Goal: Information Seeking & Learning: Understand process/instructions

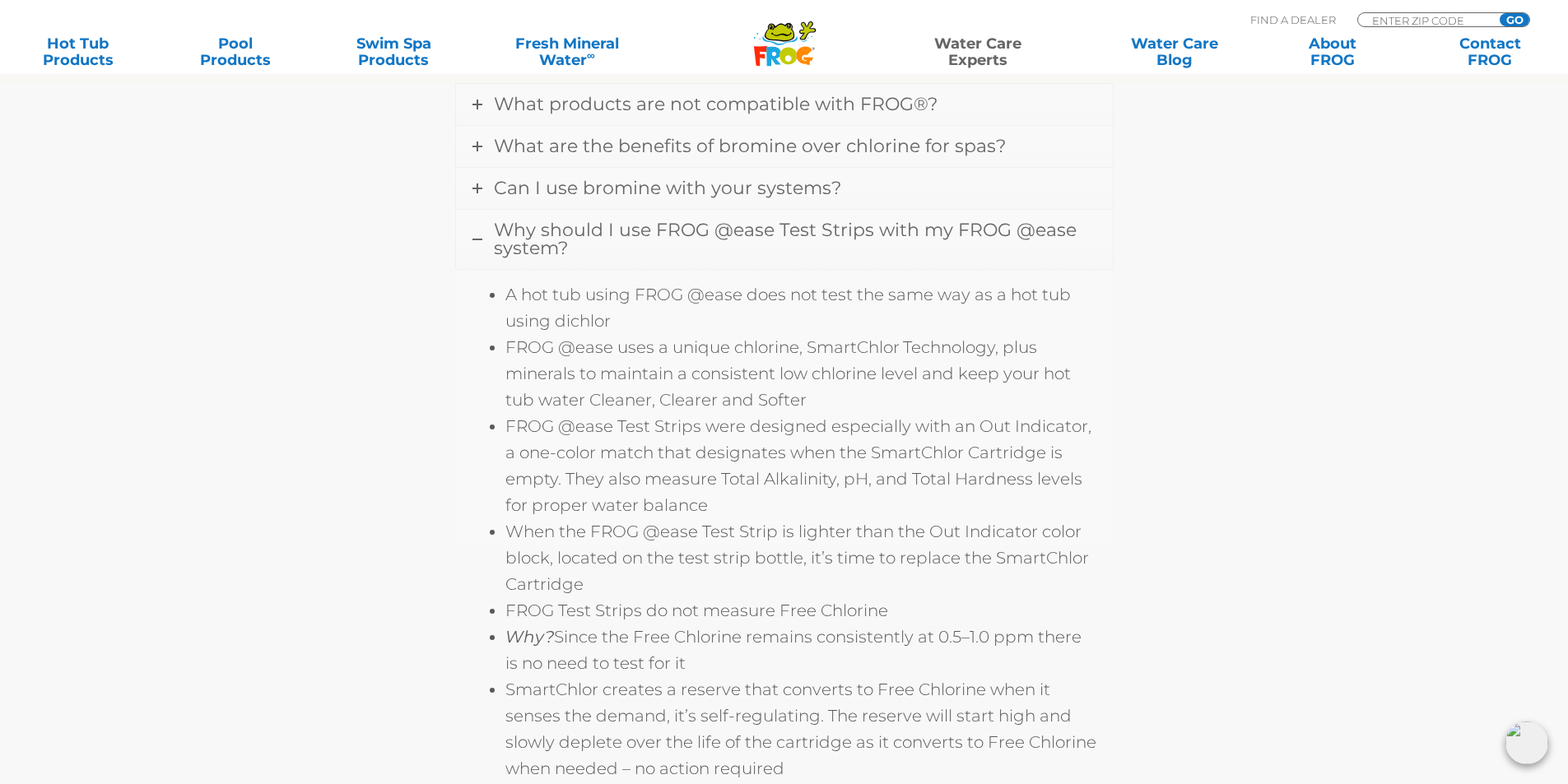
scroll to position [658, 0]
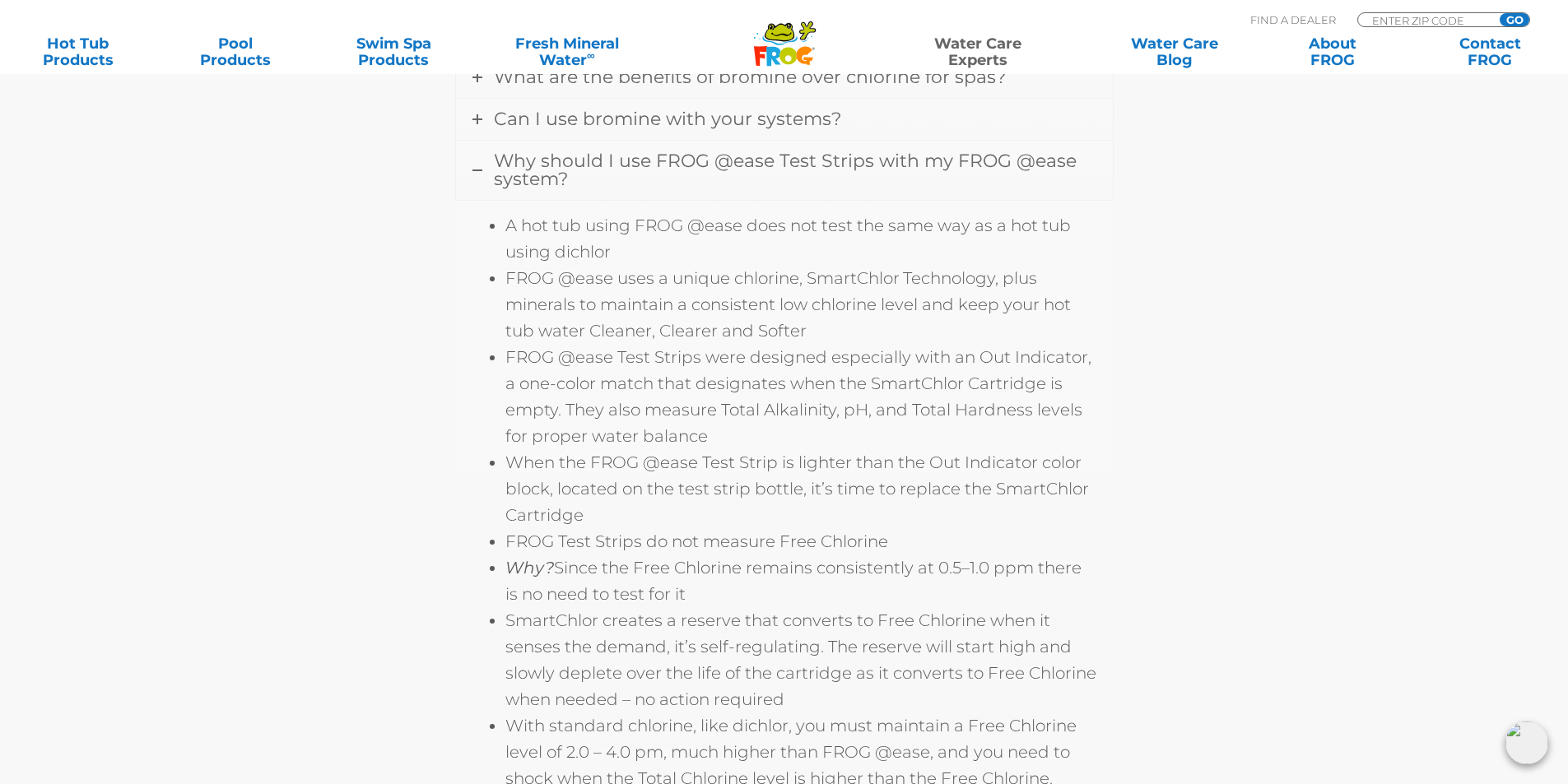
click at [593, 177] on link "Why should I use FROG @ease Test Strips with my FROG @ease system?" at bounding box center [784, 170] width 657 height 59
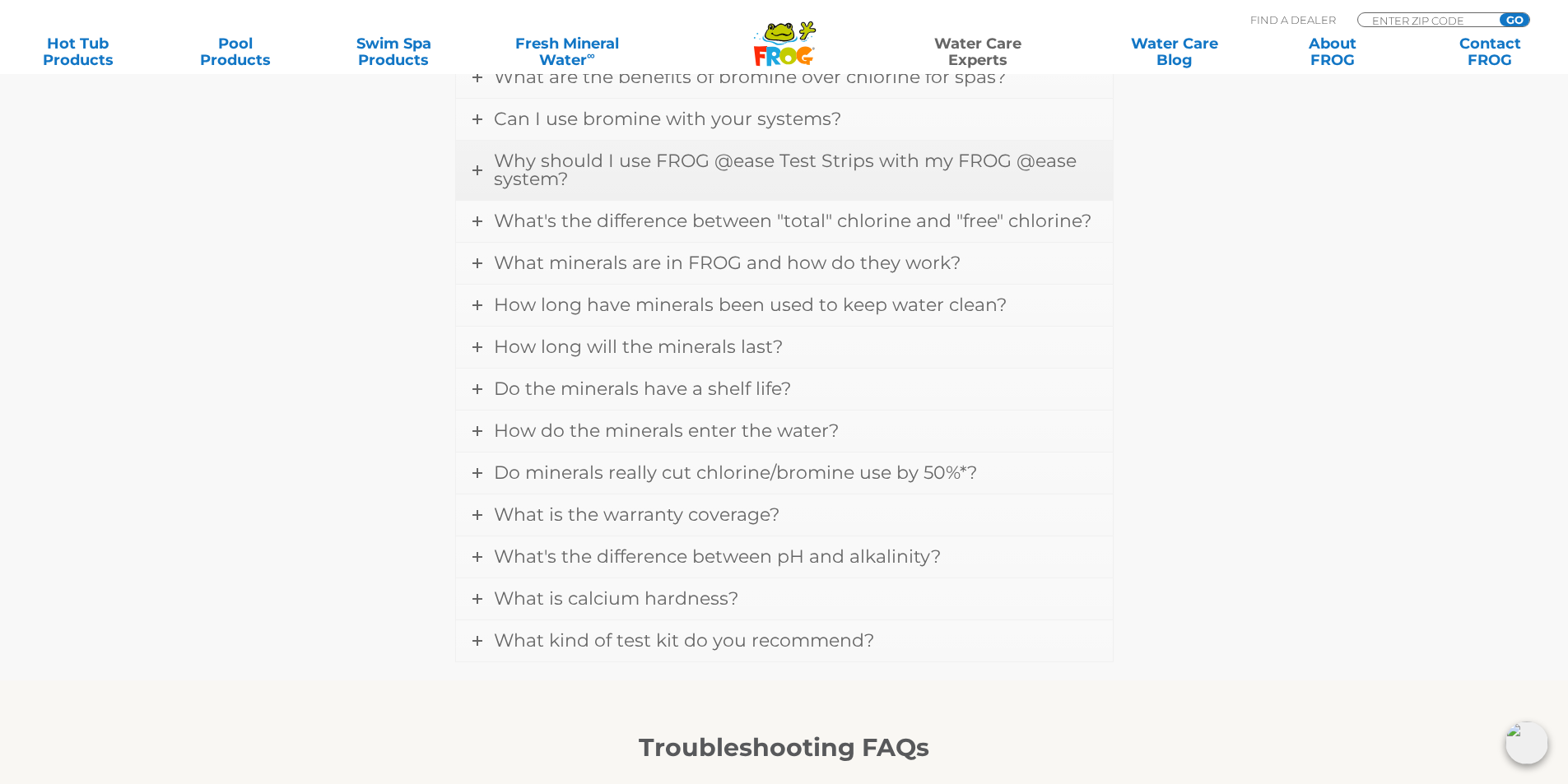
click at [593, 177] on link "Why should I use FROG @ease Test Strips with my FROG @ease system?" at bounding box center [784, 170] width 657 height 59
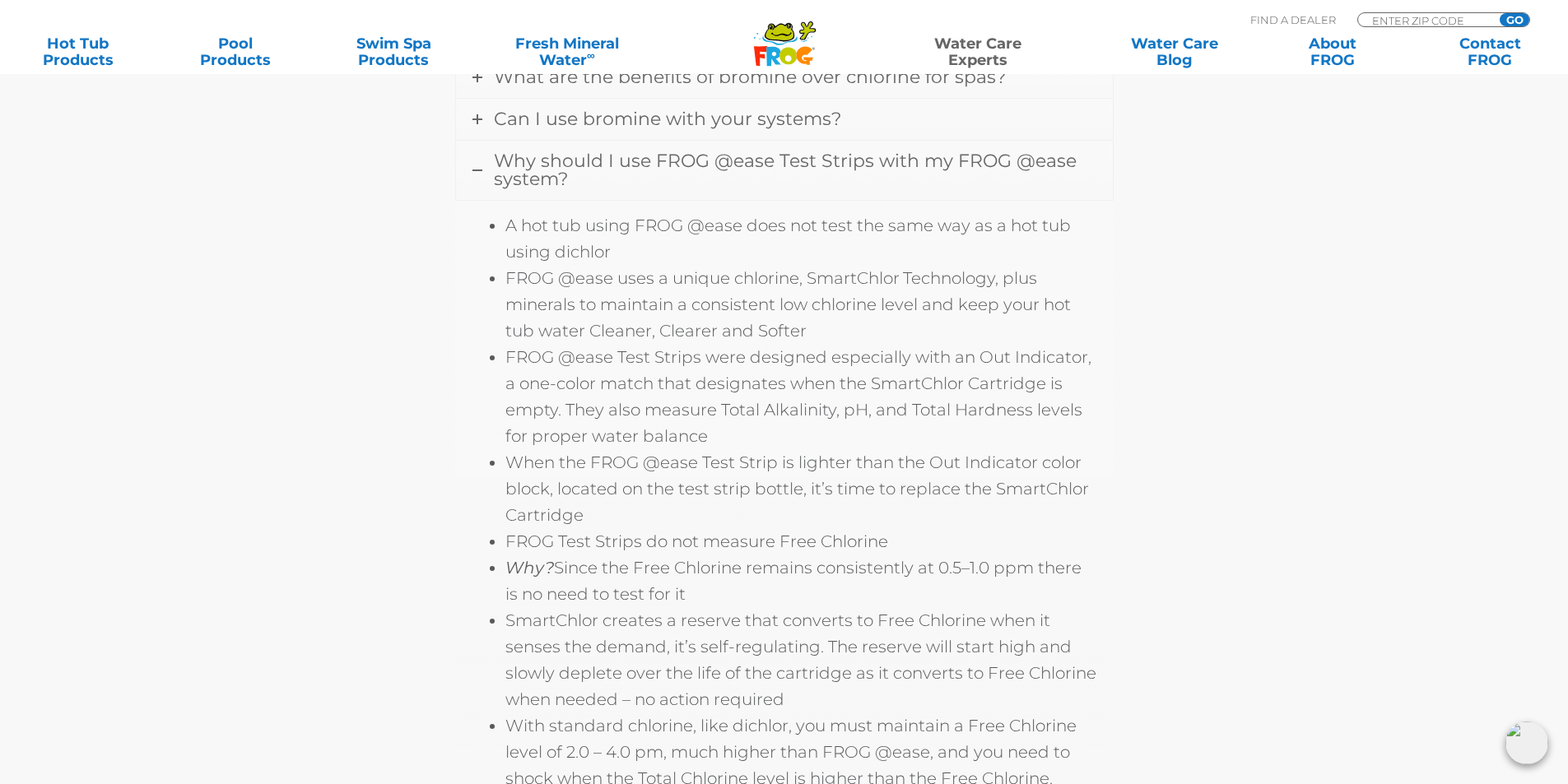
click at [593, 177] on link "Why should I use FROG @ease Test Strips with my FROG @ease system?" at bounding box center [784, 170] width 657 height 59
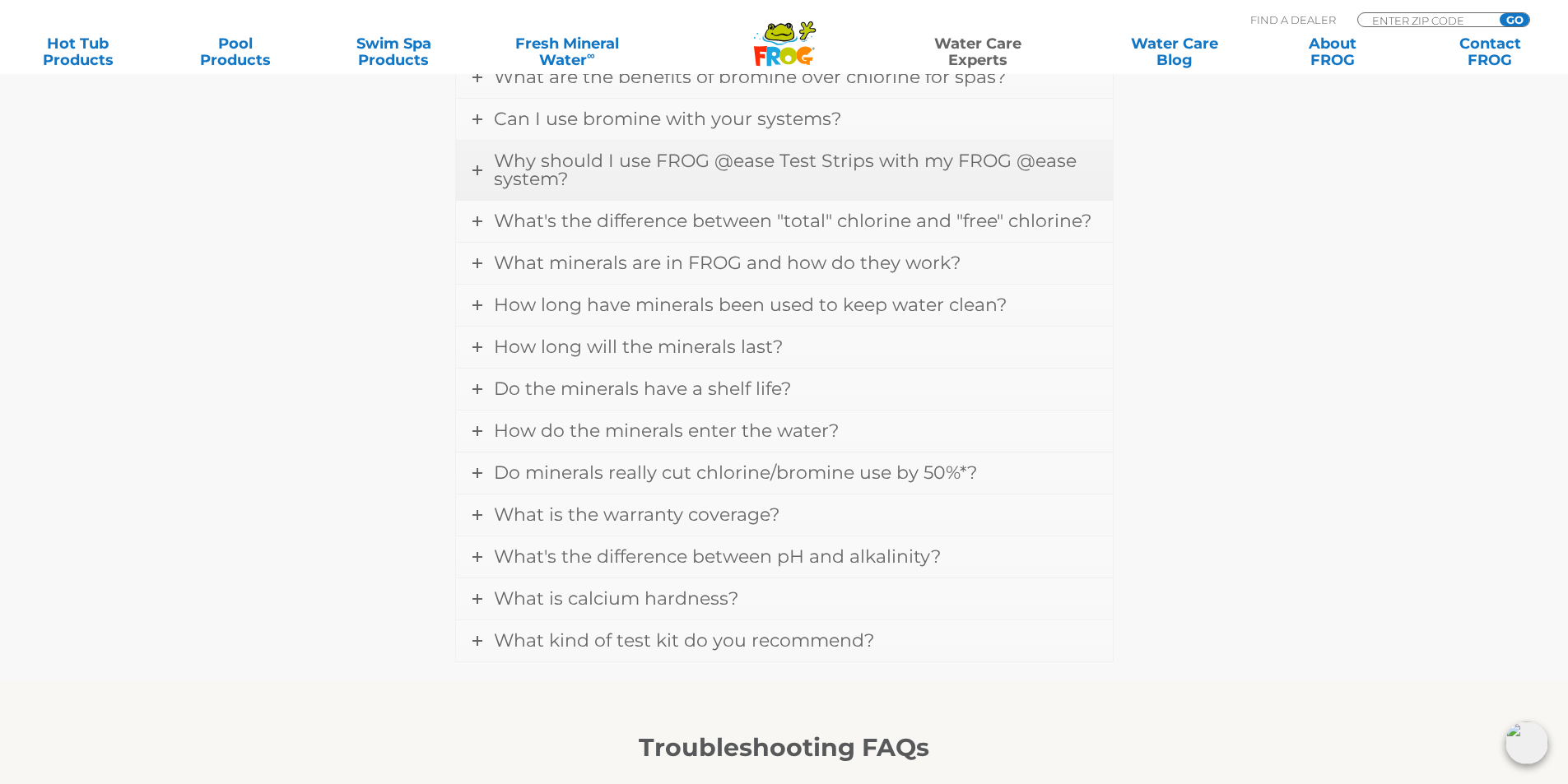
click at [587, 171] on span "Why should I use FROG @ease Test Strips with my FROG @ease system?" at bounding box center [785, 169] width 583 height 40
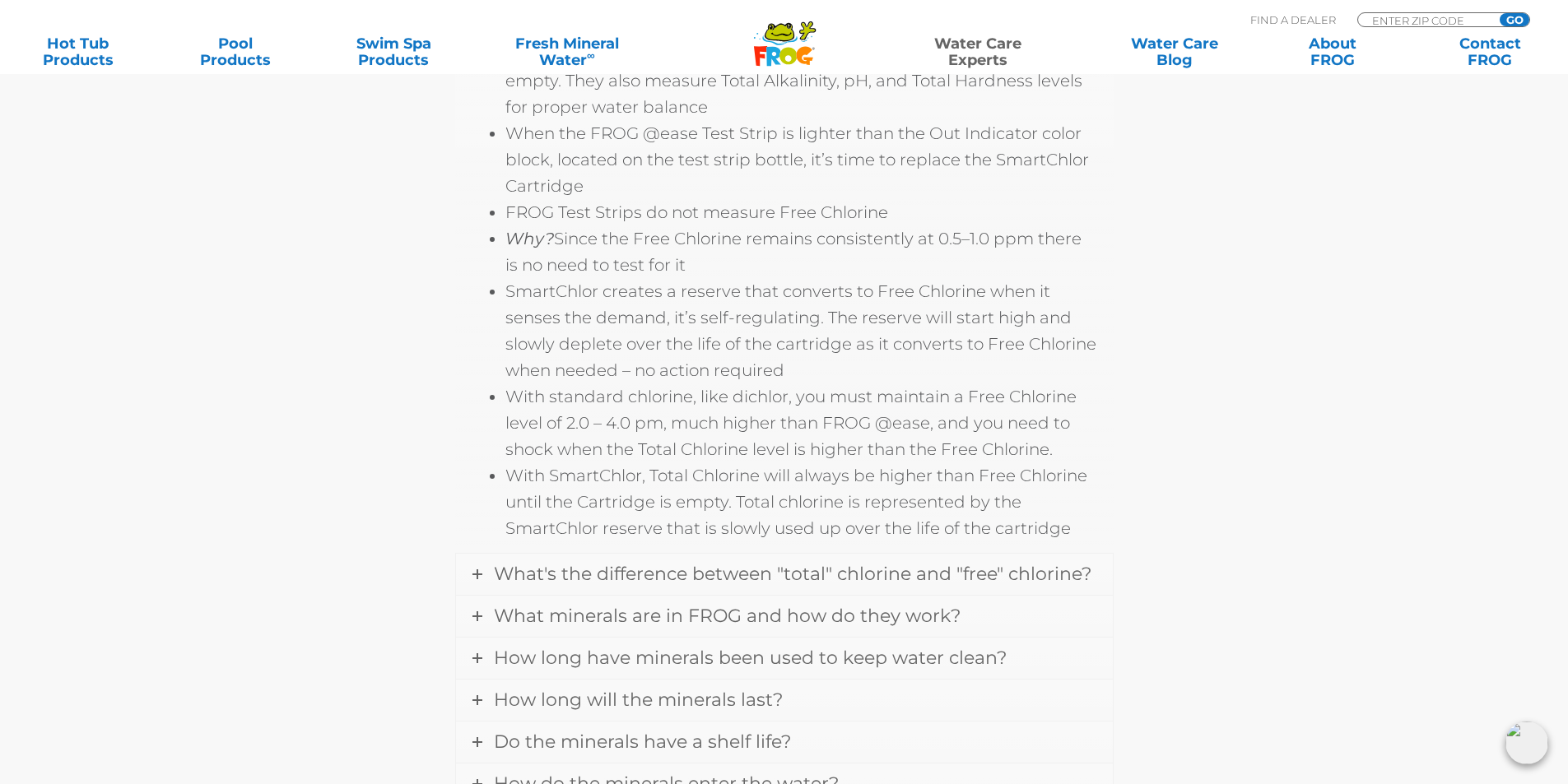
scroll to position [1069, 0]
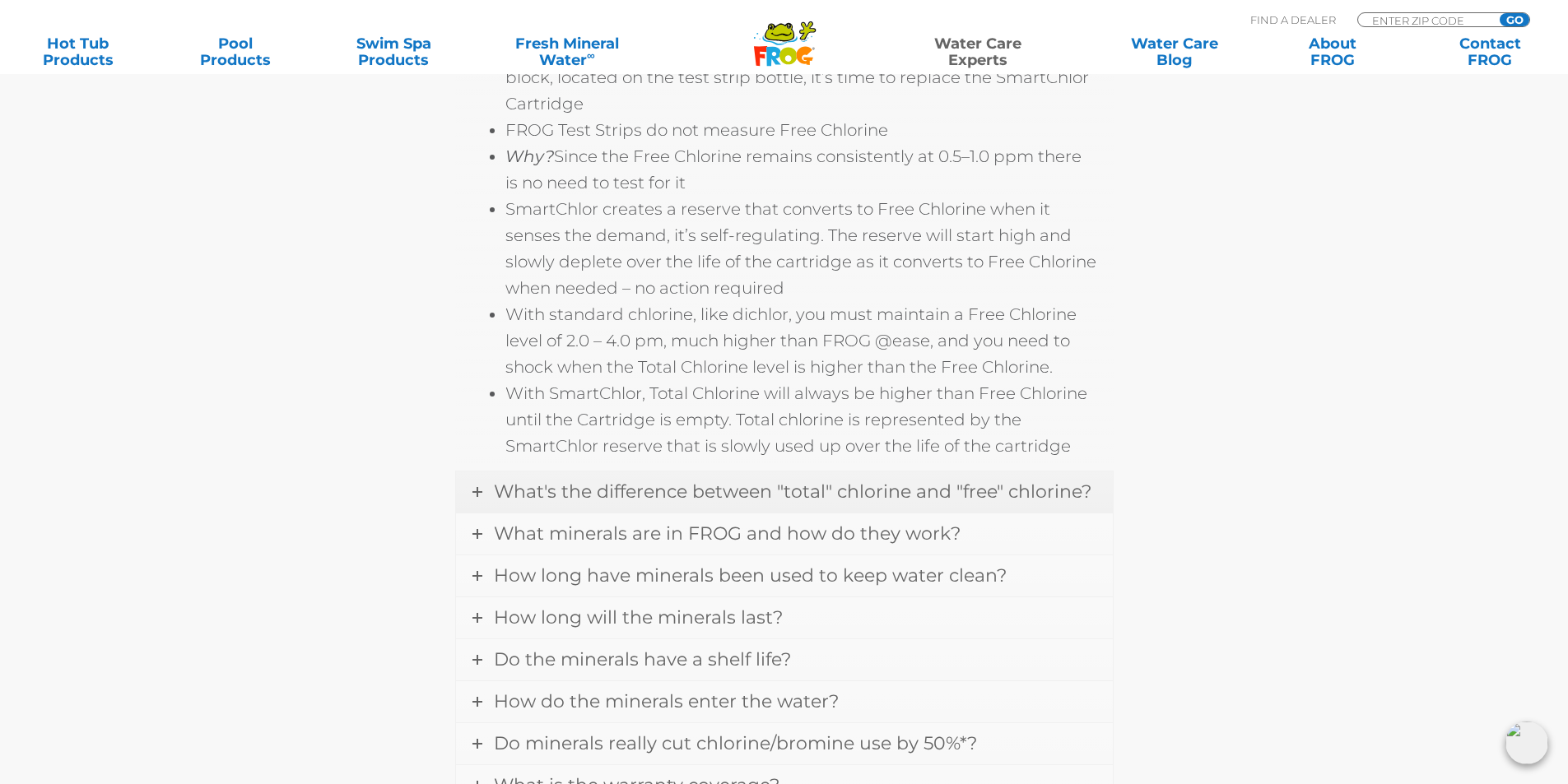
click at [628, 491] on span "What's the difference between "total" chlorine and "free" chlorine?" at bounding box center [793, 491] width 597 height 22
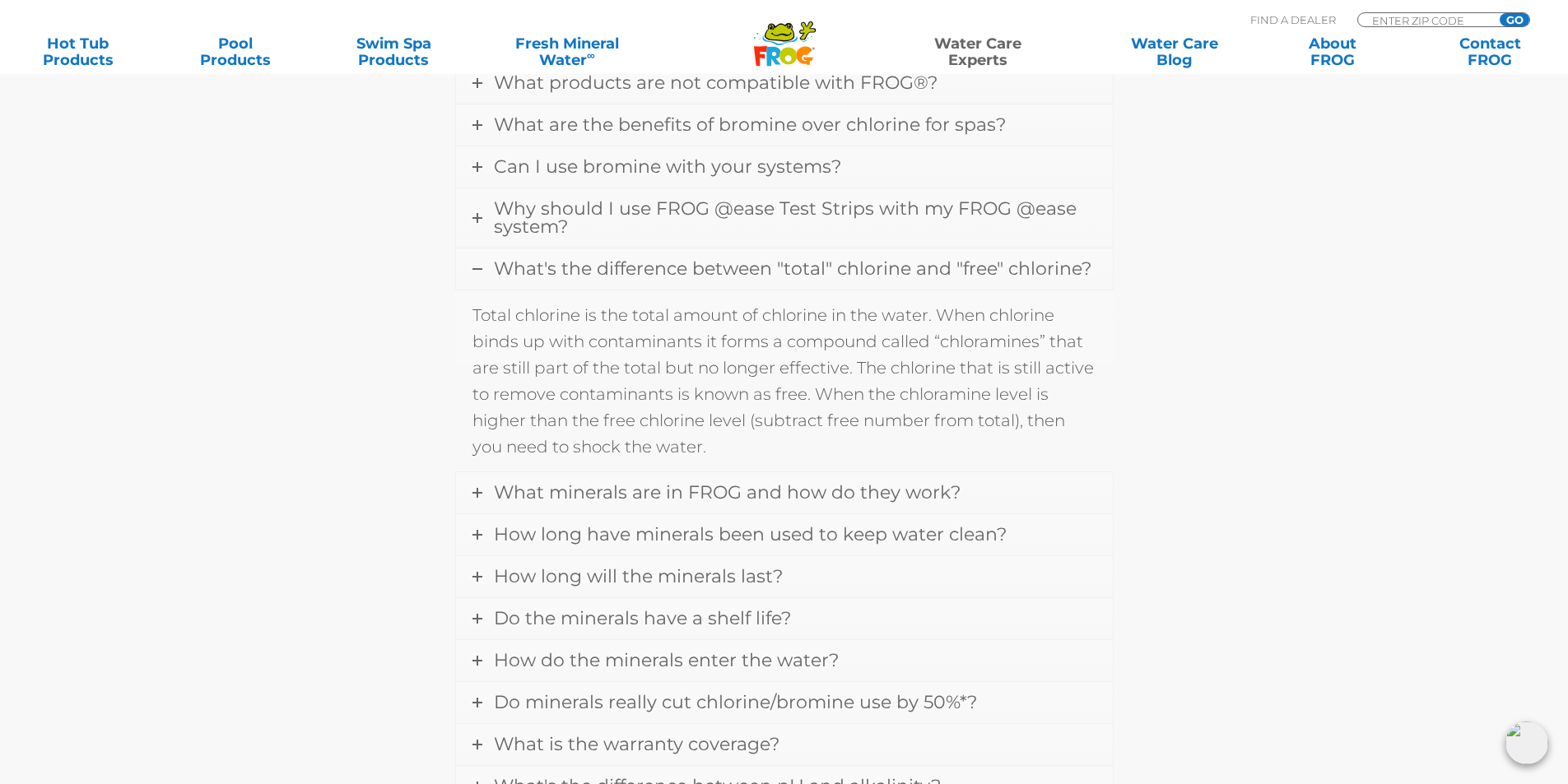
scroll to position [487, 0]
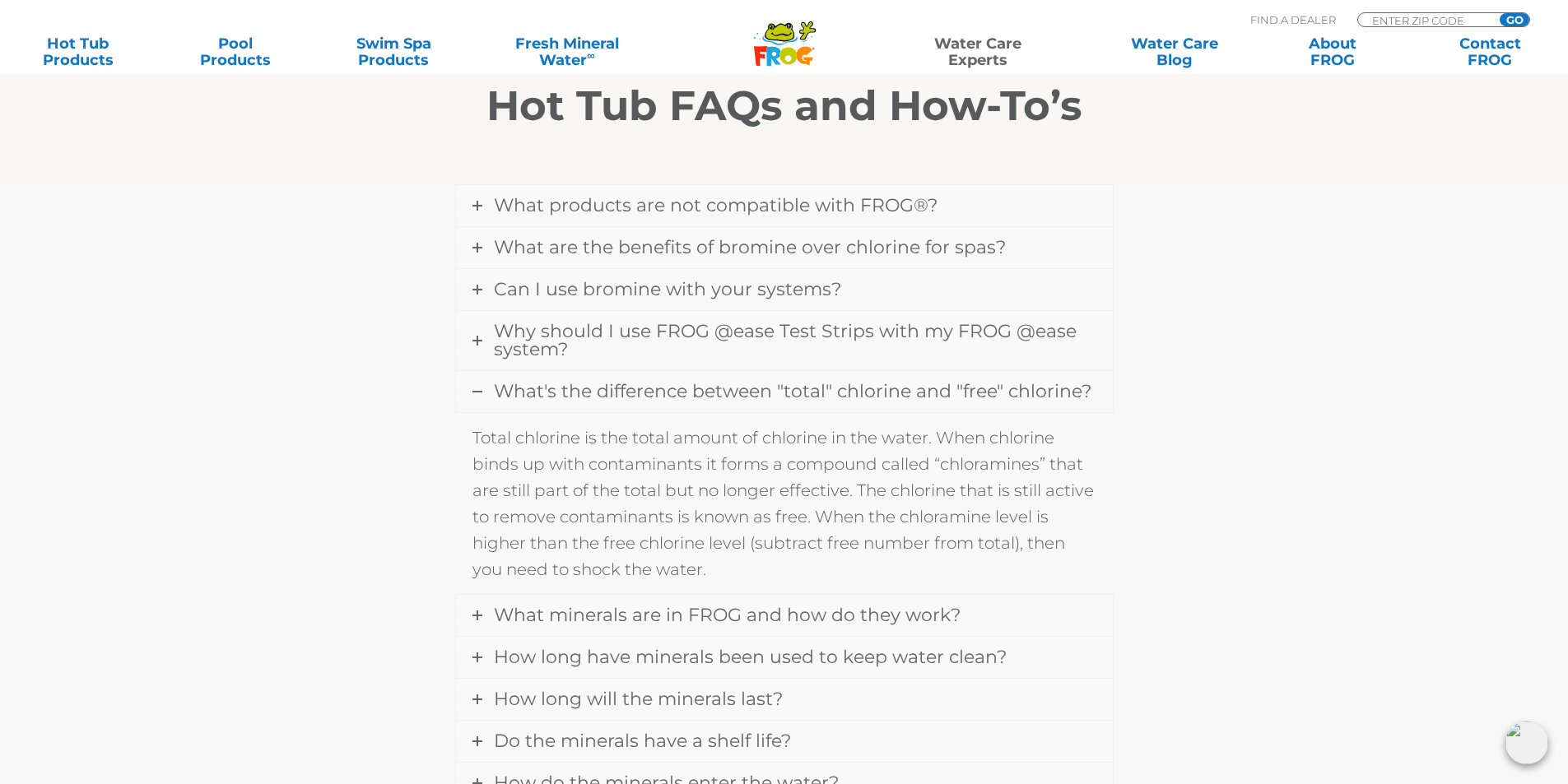
click at [553, 387] on span "What's the difference between "total" chlorine and "free" chlorine?" at bounding box center [793, 391] width 597 height 22
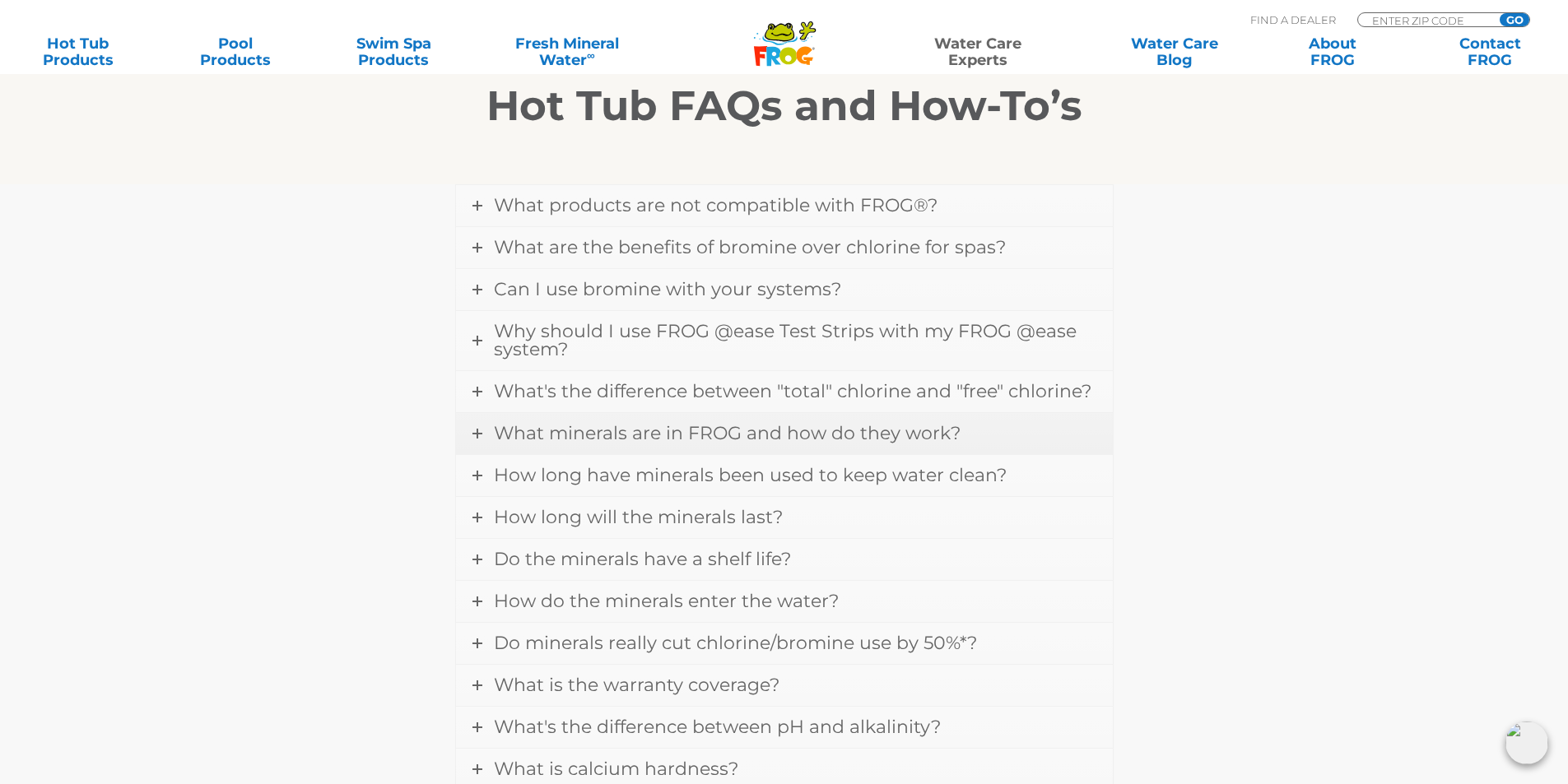
click at [552, 435] on span "What minerals are in FROG and how do they work?" at bounding box center [727, 433] width 467 height 22
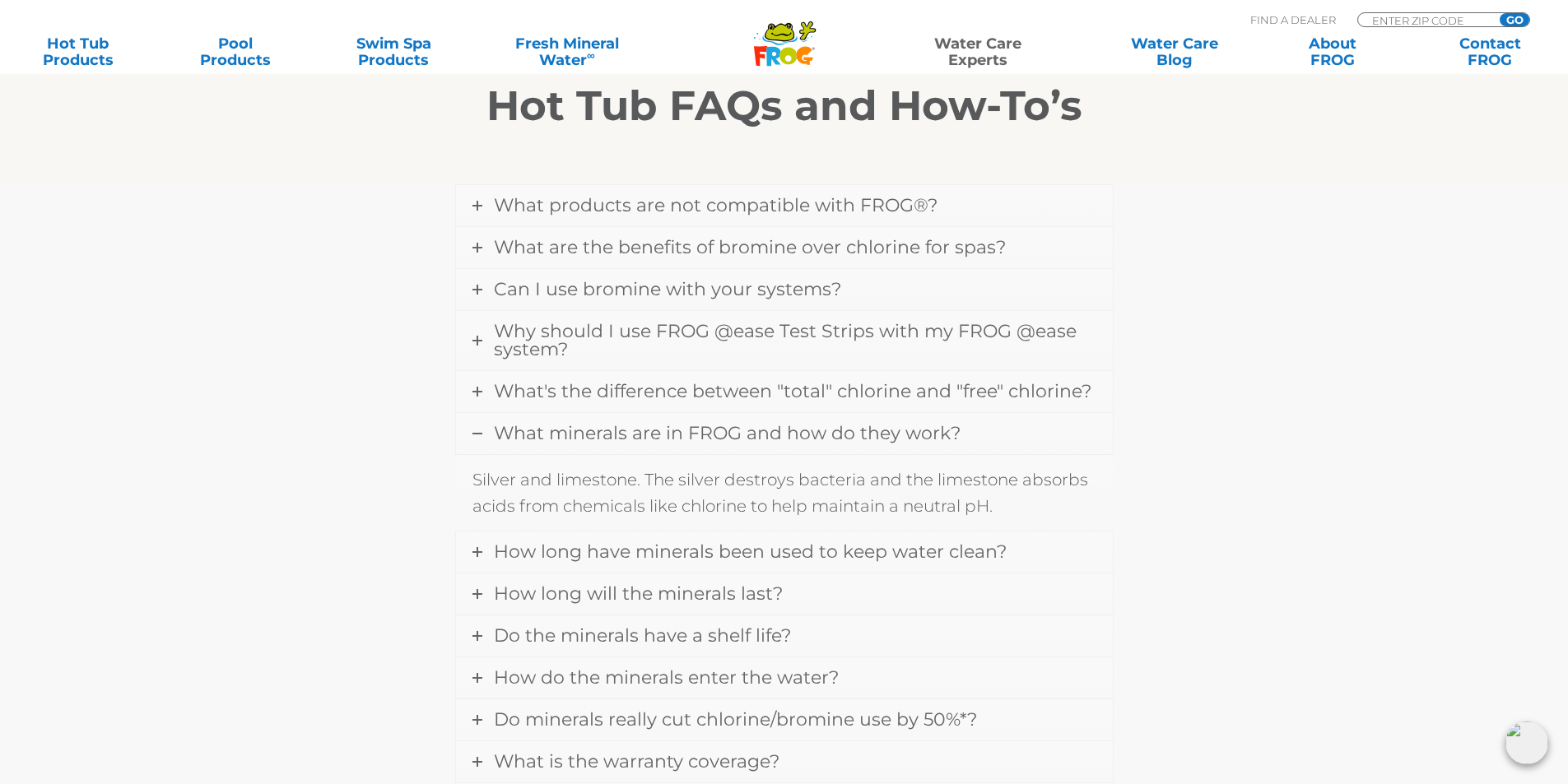
click at [552, 435] on span "What minerals are in FROG and how do they work?" at bounding box center [727, 433] width 467 height 22
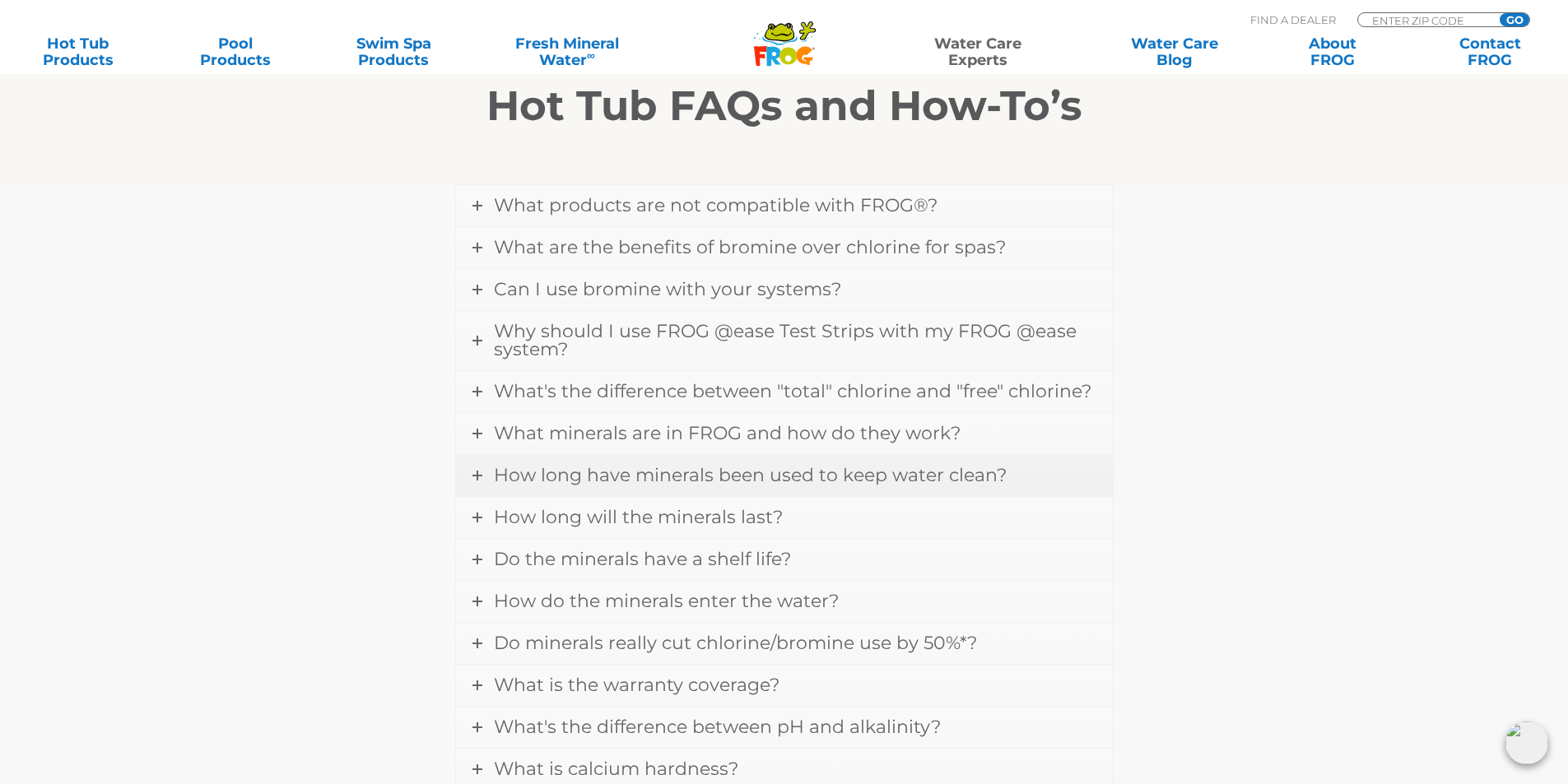
click at [557, 482] on span "How long have minerals been used to keep water clean?" at bounding box center [750, 475] width 513 height 22
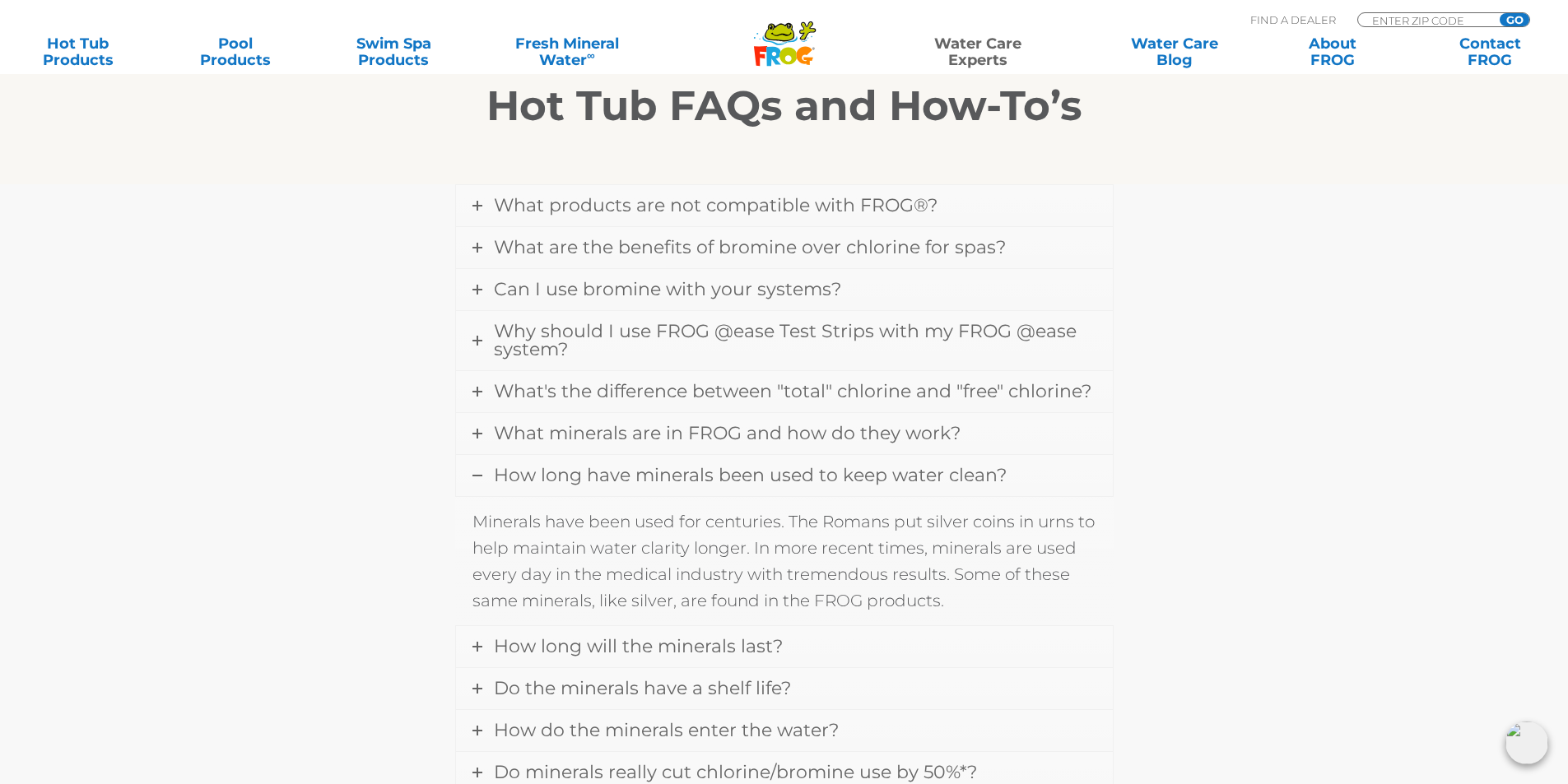
click at [557, 477] on span "How long have minerals been used to keep water clean?" at bounding box center [750, 475] width 513 height 22
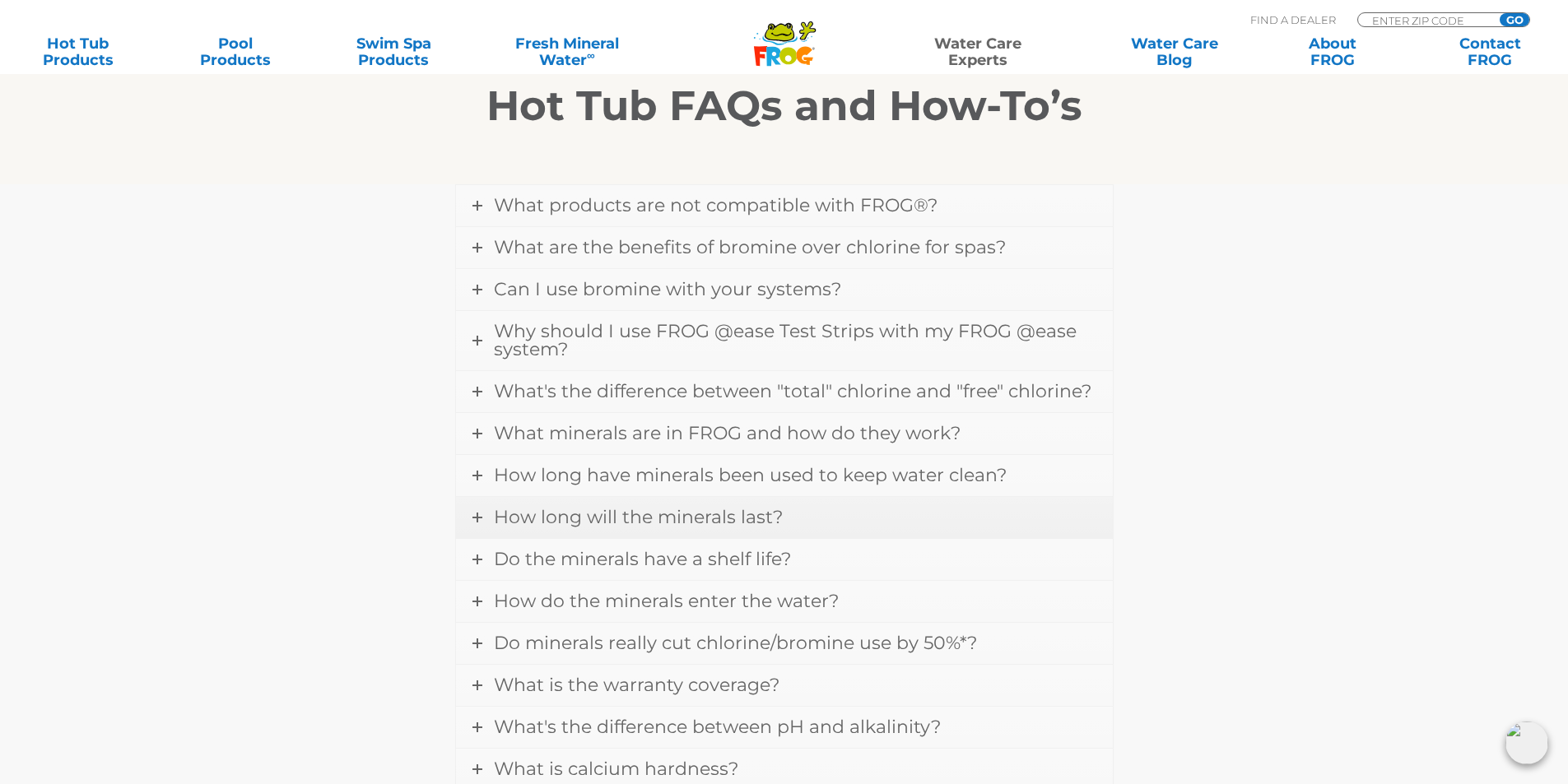
click at [613, 526] on span "How long will the minerals last?" at bounding box center [638, 517] width 289 height 22
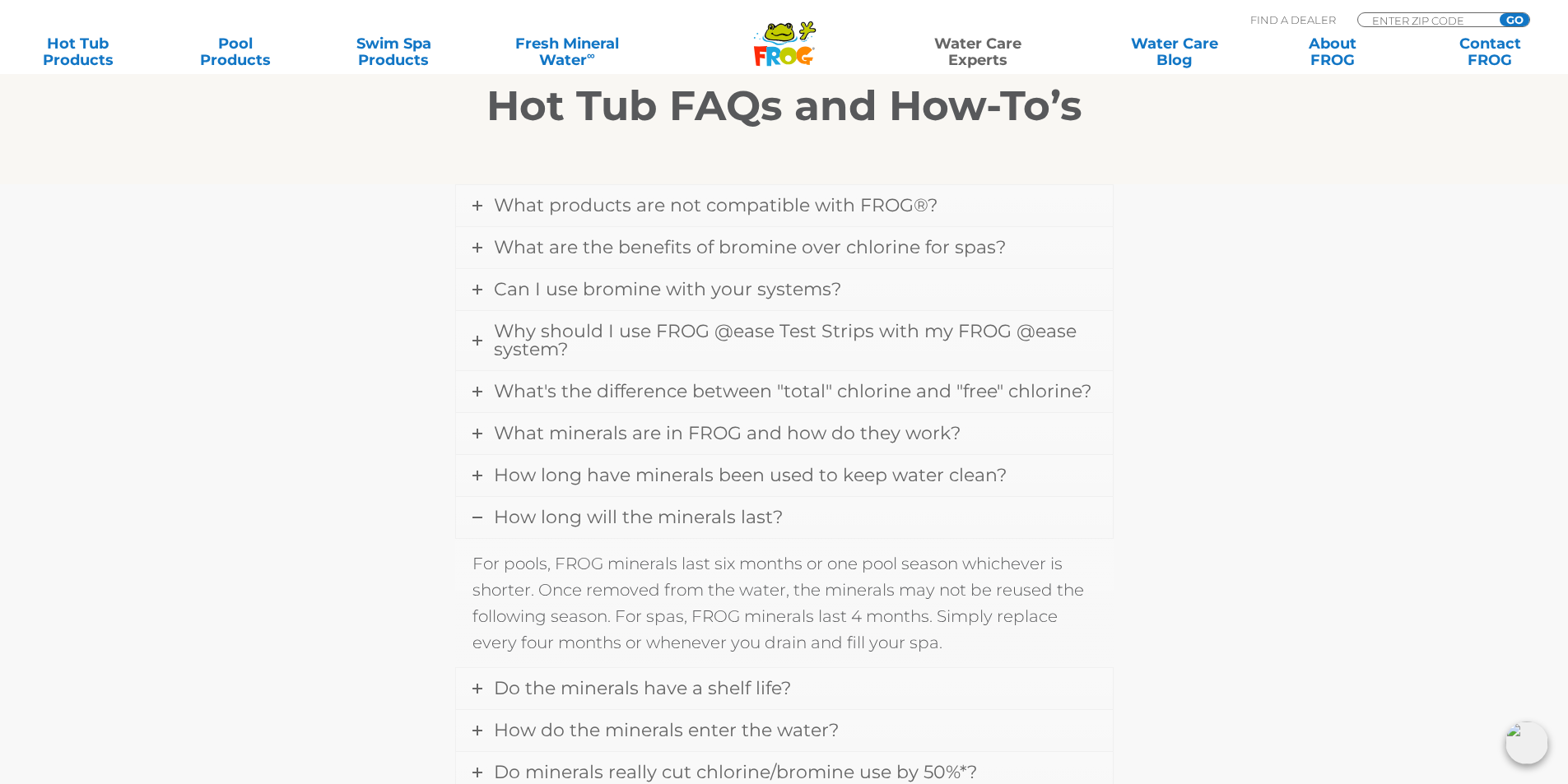
click at [611, 525] on span "How long will the minerals last?" at bounding box center [638, 517] width 289 height 22
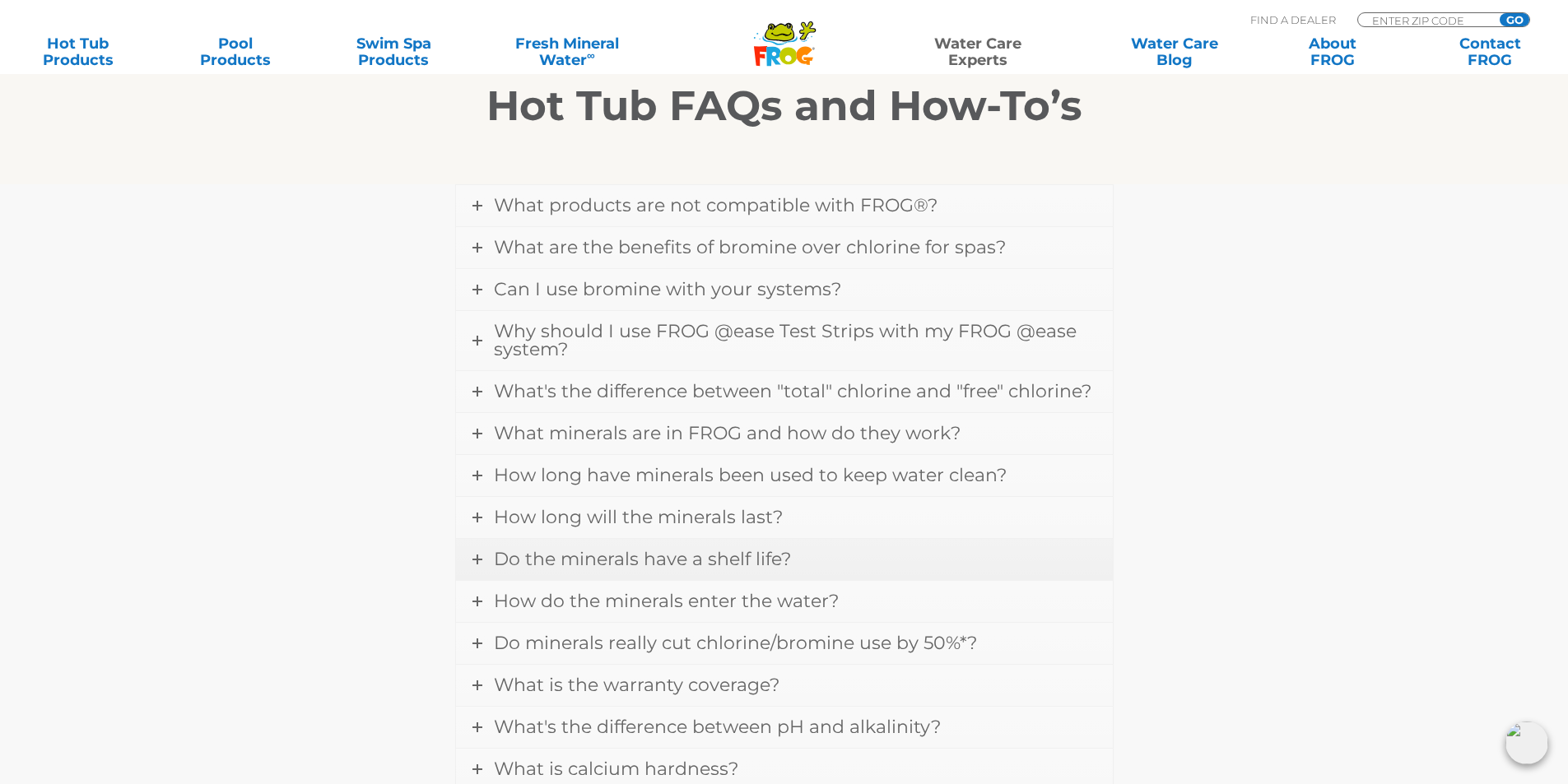
click at [615, 548] on span "Do the minerals have a shelf life?" at bounding box center [642, 558] width 297 height 22
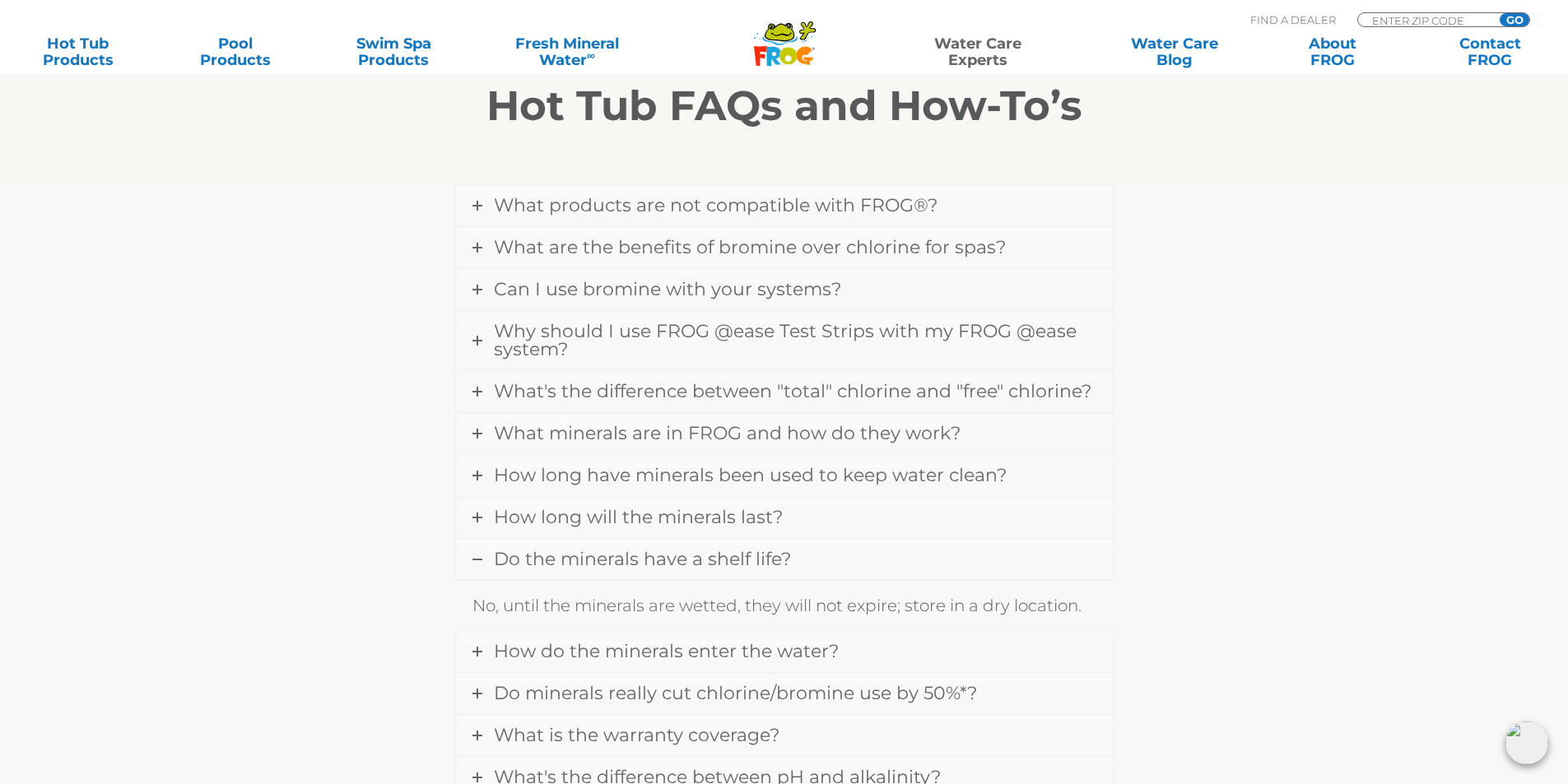
click at [615, 548] on span "Do the minerals have a shelf life?" at bounding box center [642, 558] width 297 height 22
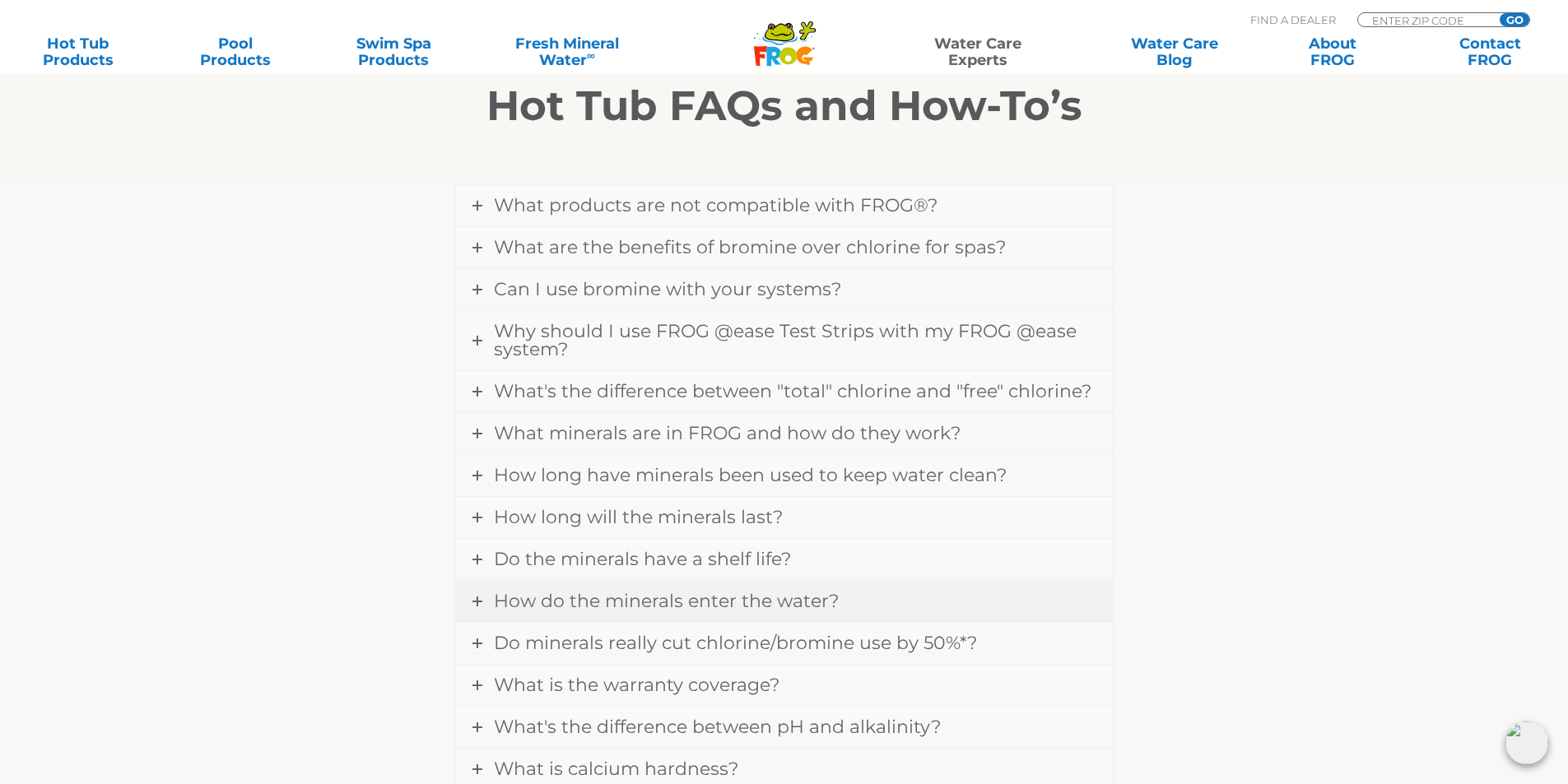
click at [592, 591] on span "How do the minerals enter the water?" at bounding box center [666, 600] width 345 height 22
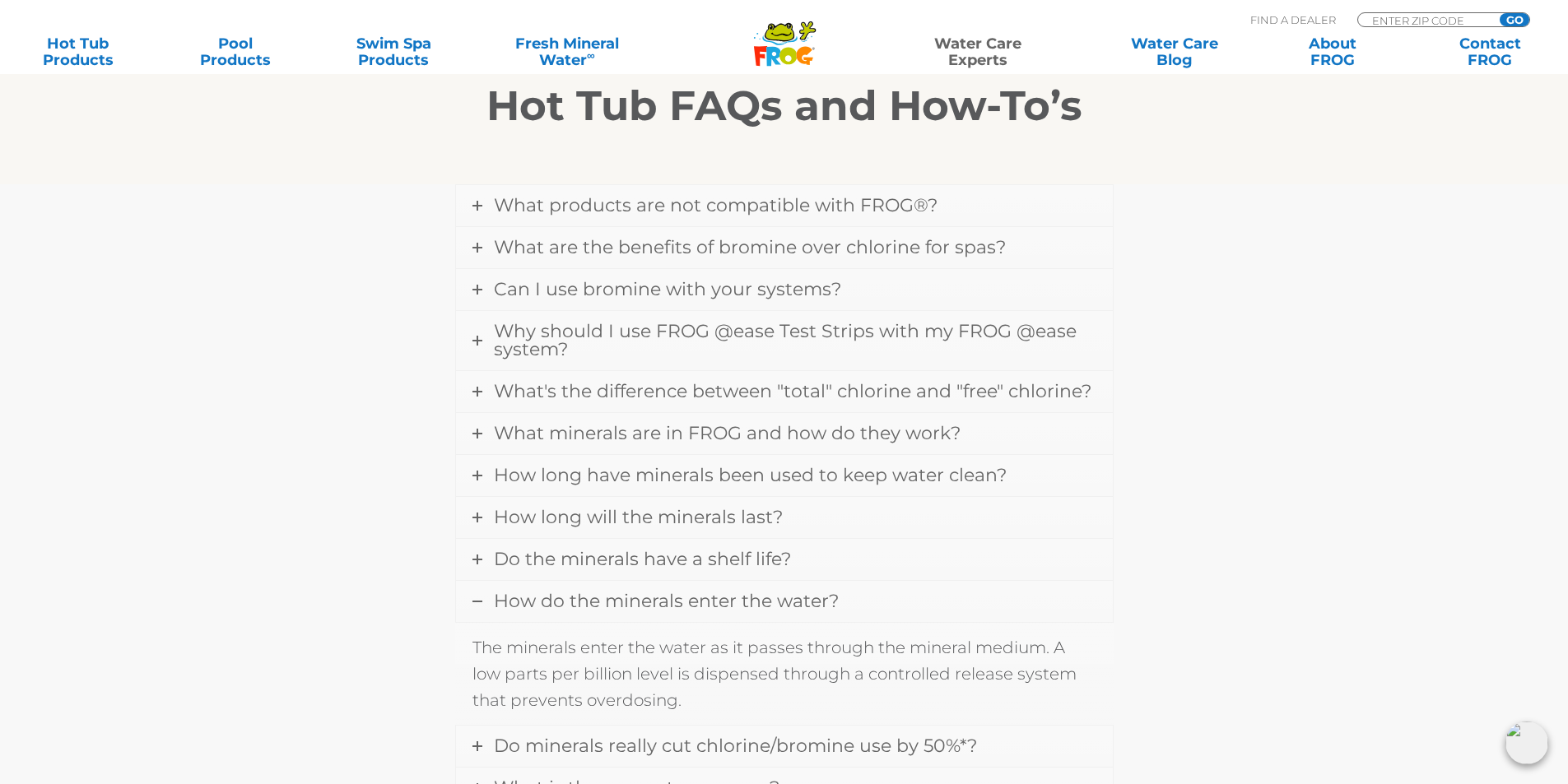
click at [592, 591] on span "How do the minerals enter the water?" at bounding box center [666, 600] width 345 height 22
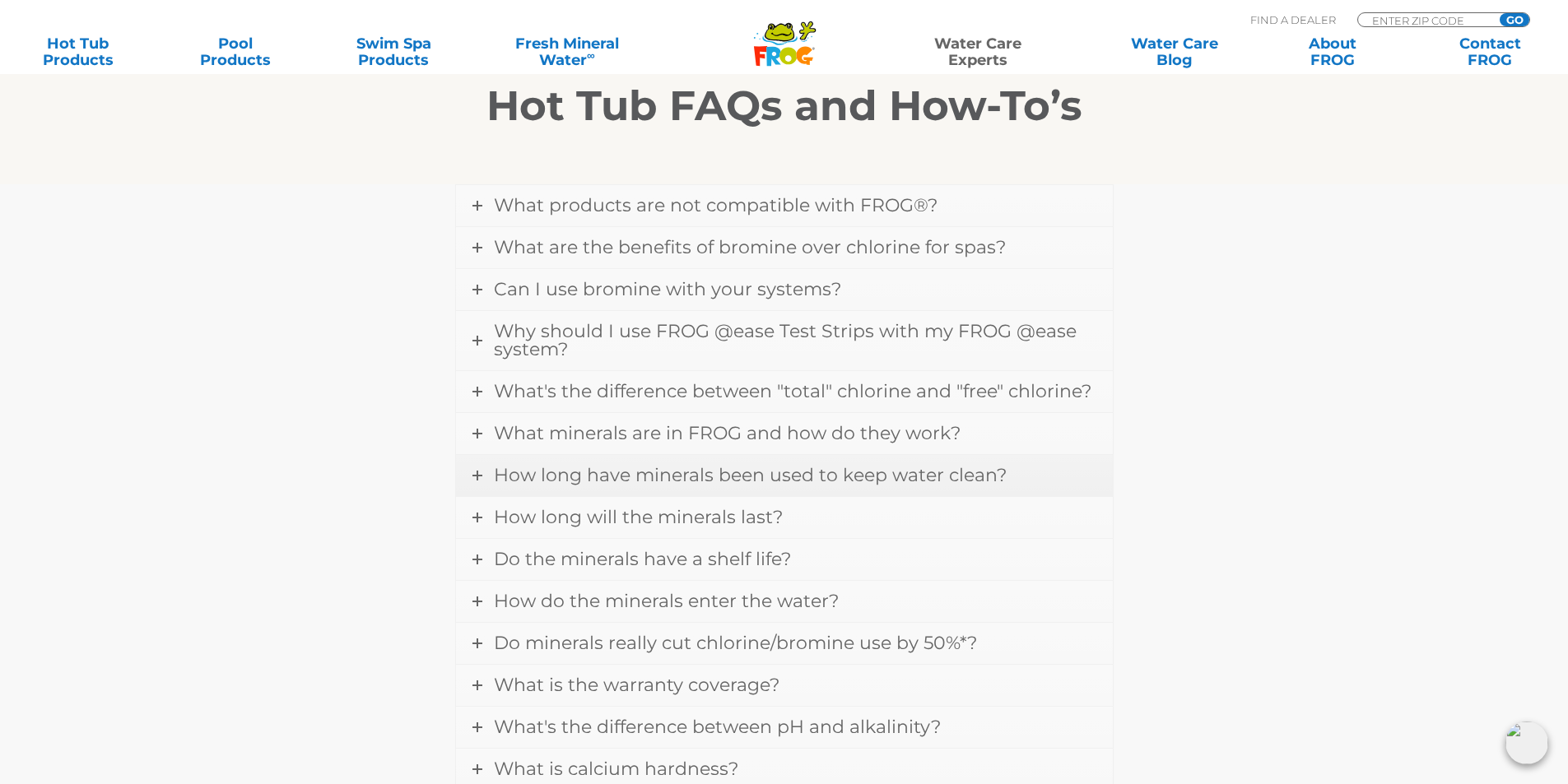
scroll to position [570, 0]
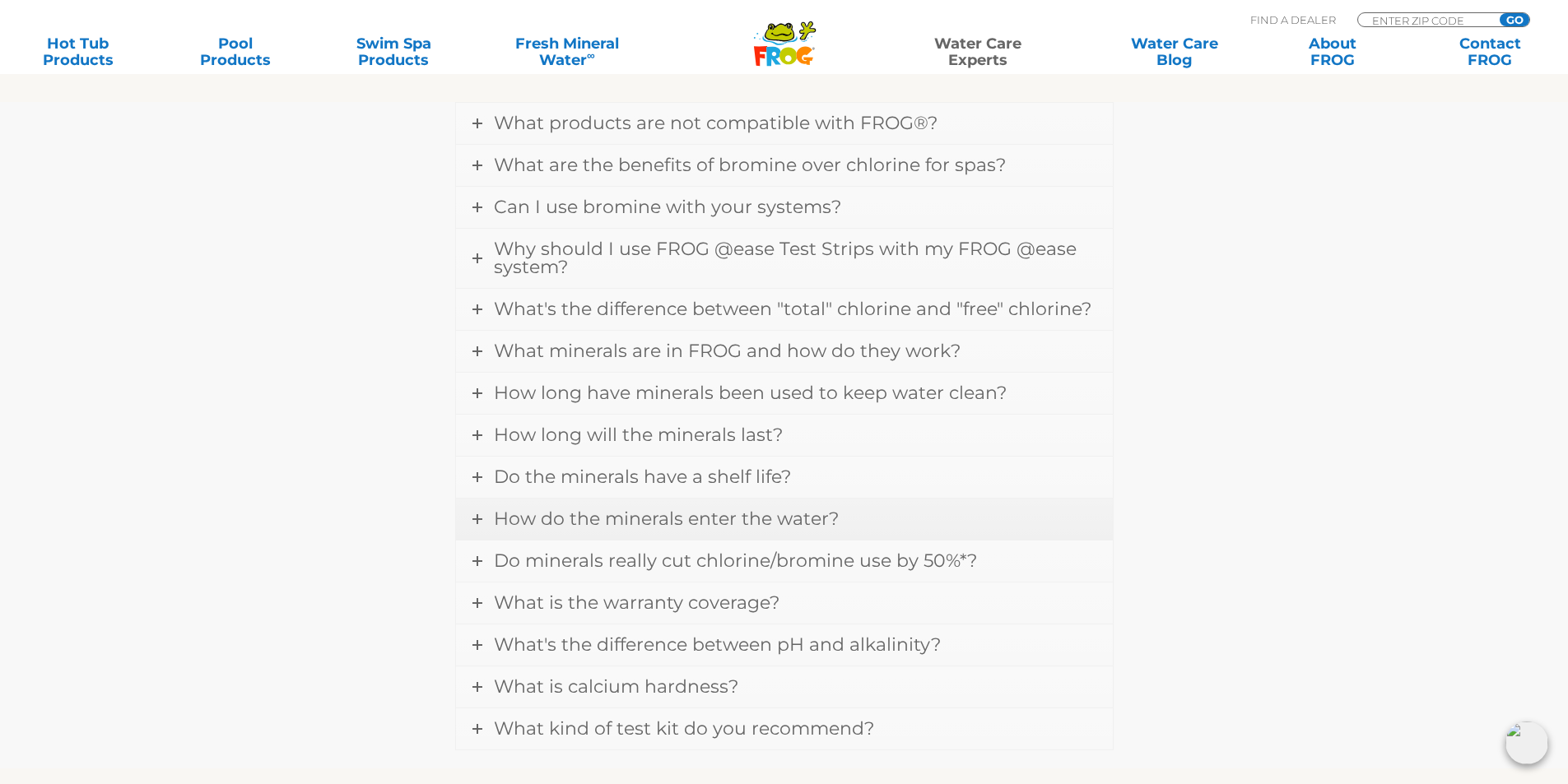
click at [596, 524] on span "How do the minerals enter the water?" at bounding box center [666, 518] width 345 height 22
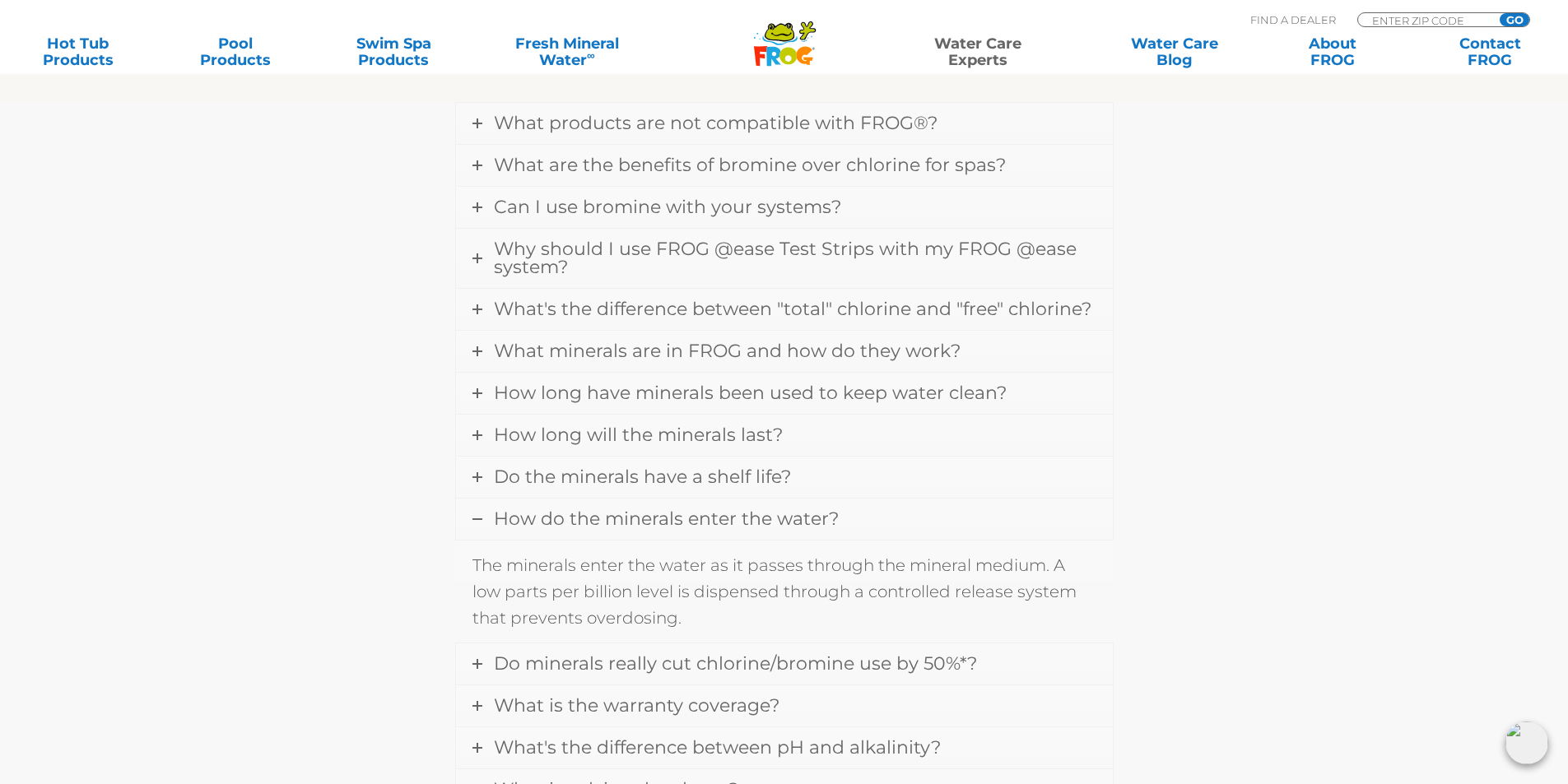
click at [597, 524] on span "How do the minerals enter the water?" at bounding box center [666, 518] width 345 height 22
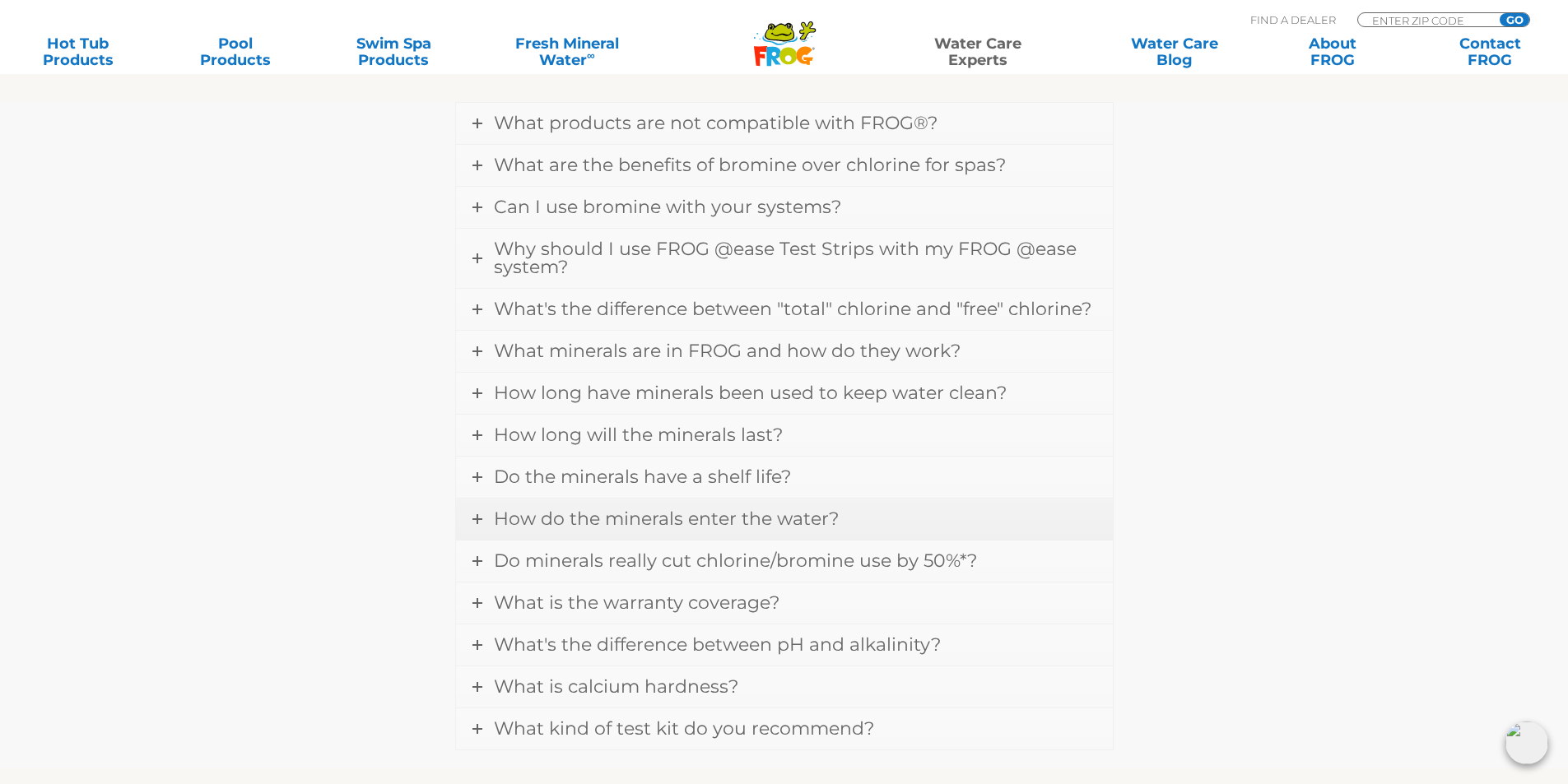
click at [597, 524] on span "How do the minerals enter the water?" at bounding box center [666, 518] width 345 height 22
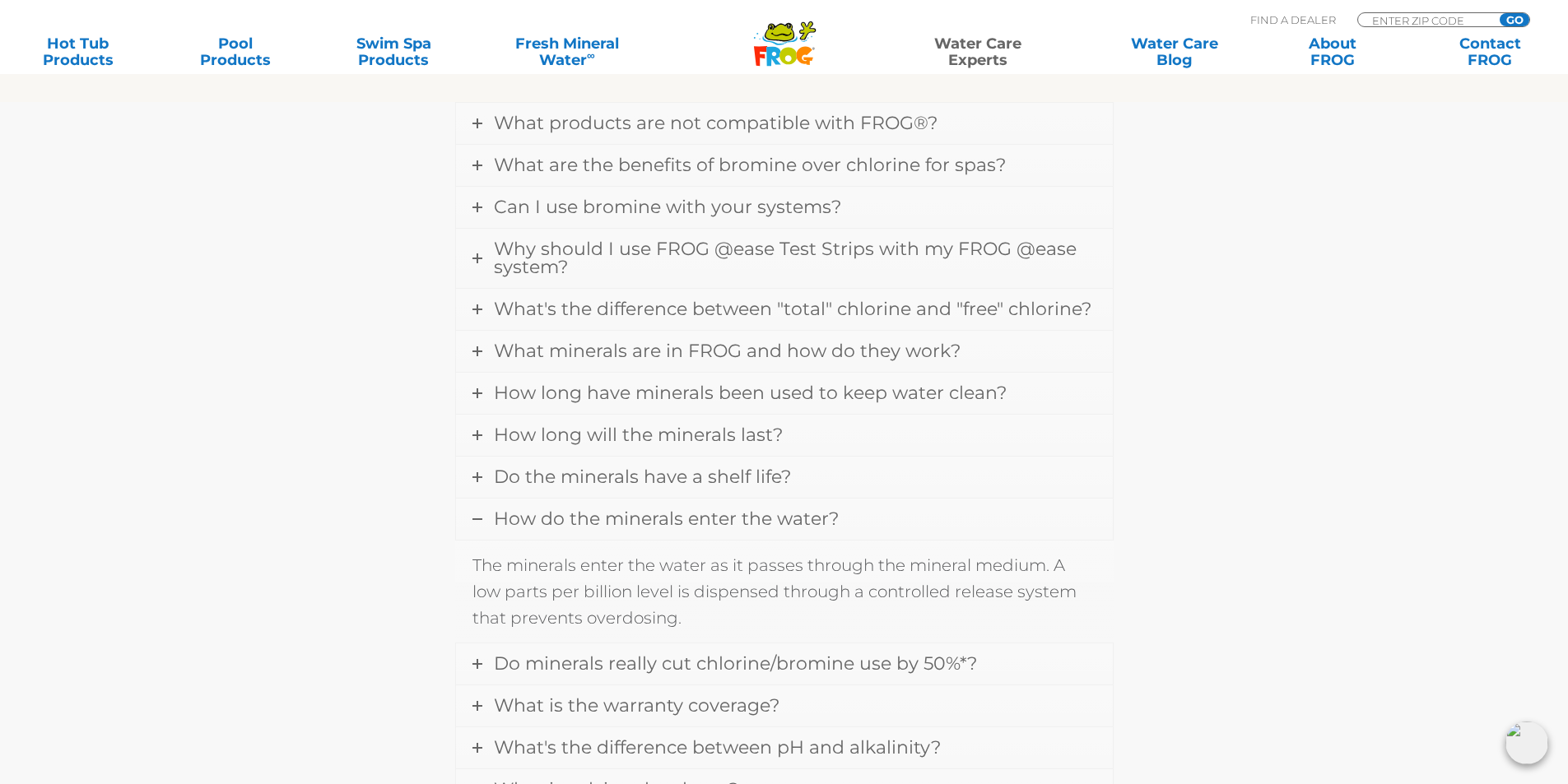
click at [597, 524] on span "How do the minerals enter the water?" at bounding box center [666, 518] width 345 height 22
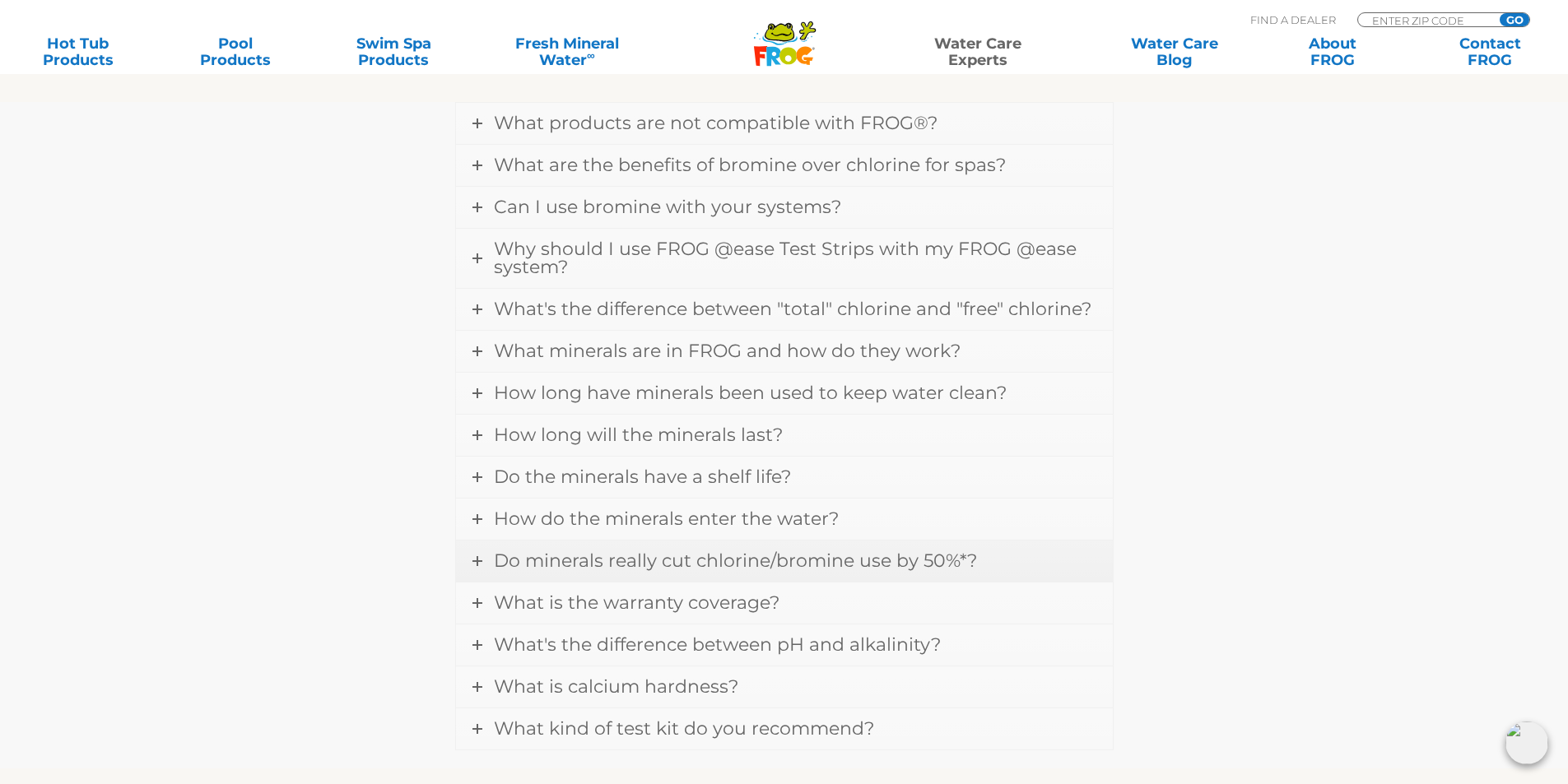
click at [567, 573] on link "Do minerals really cut chlorine/bromine use by 50%*?" at bounding box center [784, 561] width 657 height 41
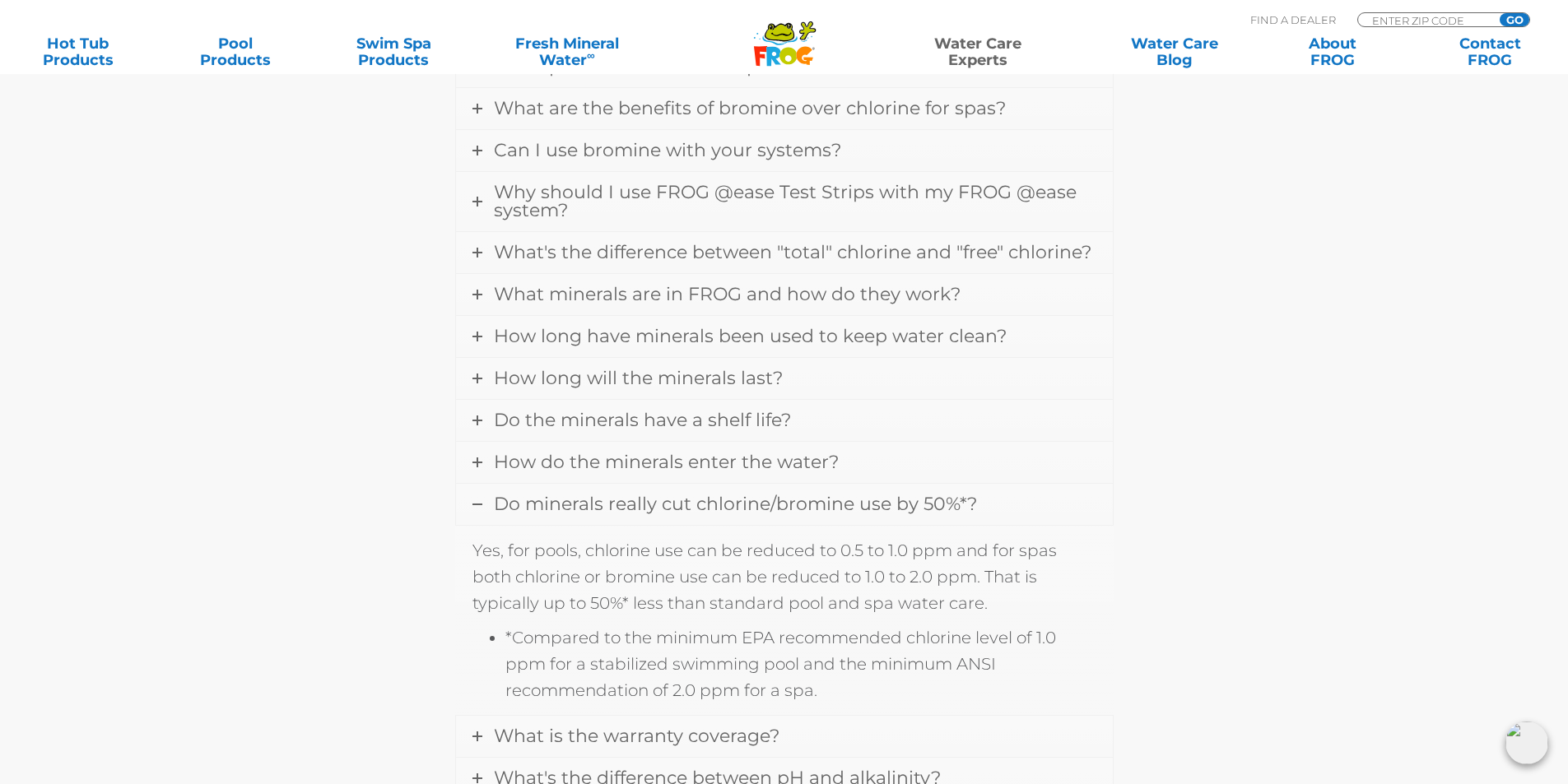
scroll to position [652, 0]
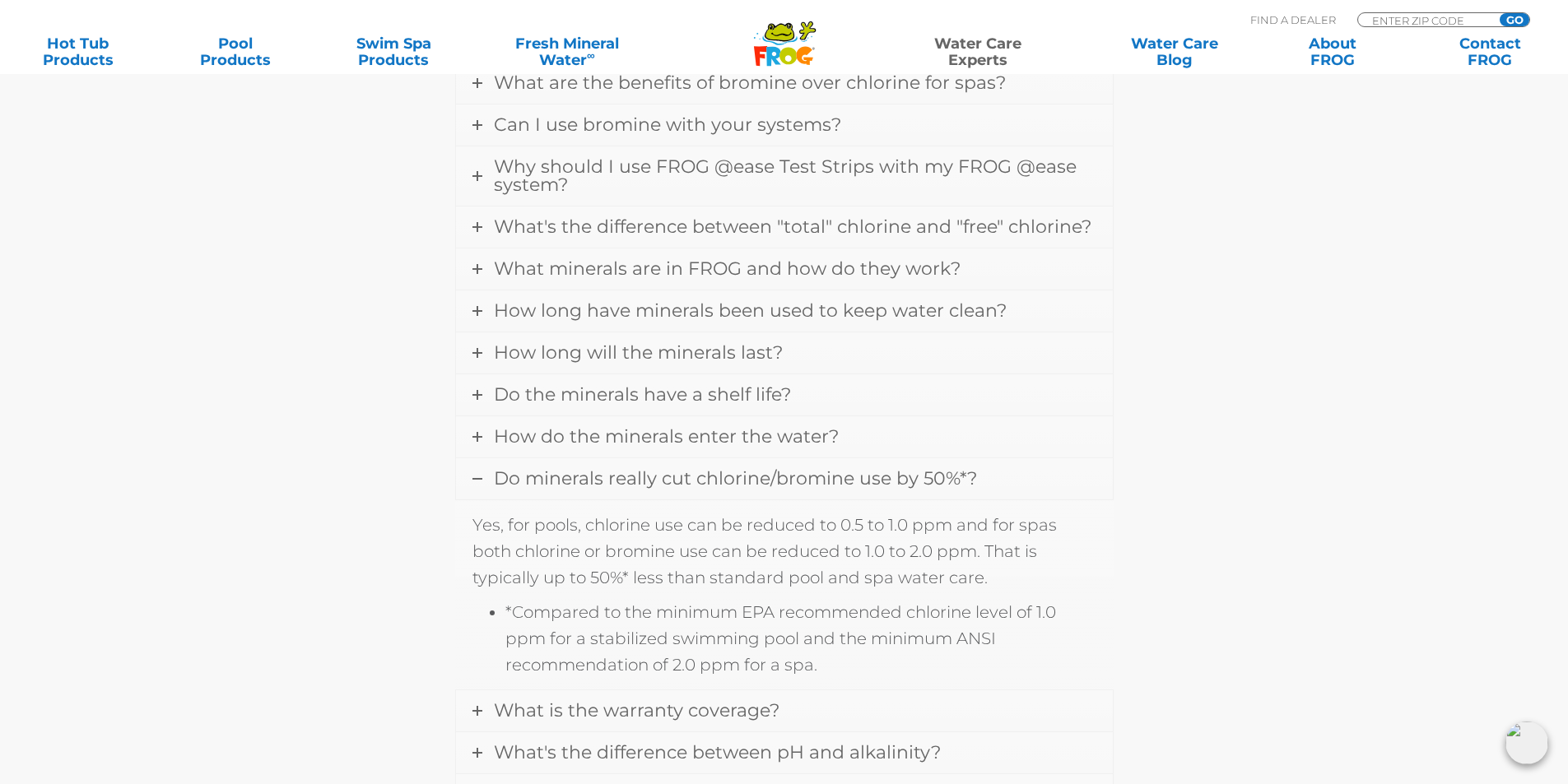
click at [612, 484] on span "Do minerals really cut chlorine/bromine use by 50%*?" at bounding box center [735, 478] width 483 height 22
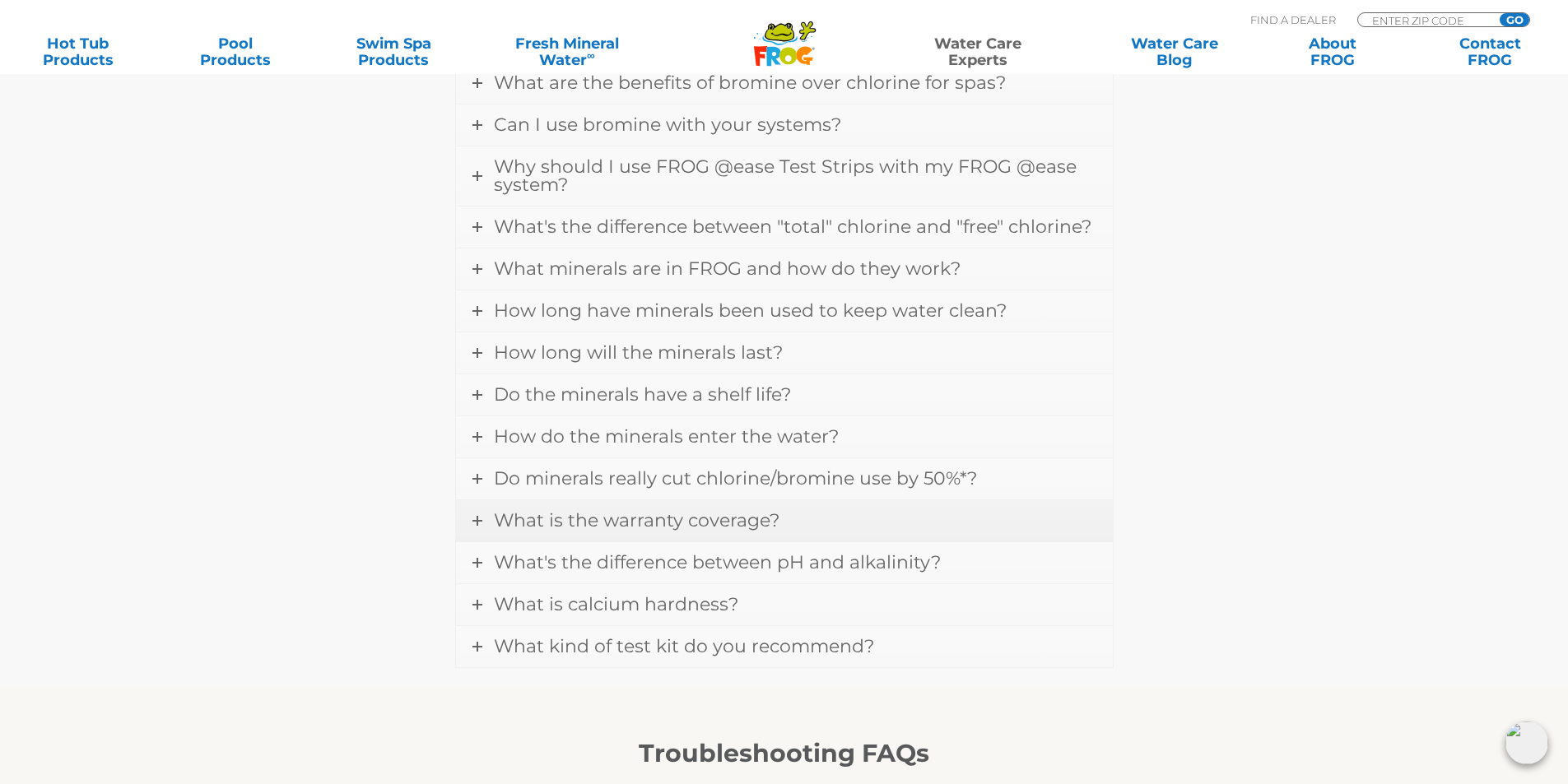
click at [615, 519] on span "What is the warranty coverage?" at bounding box center [637, 520] width 286 height 22
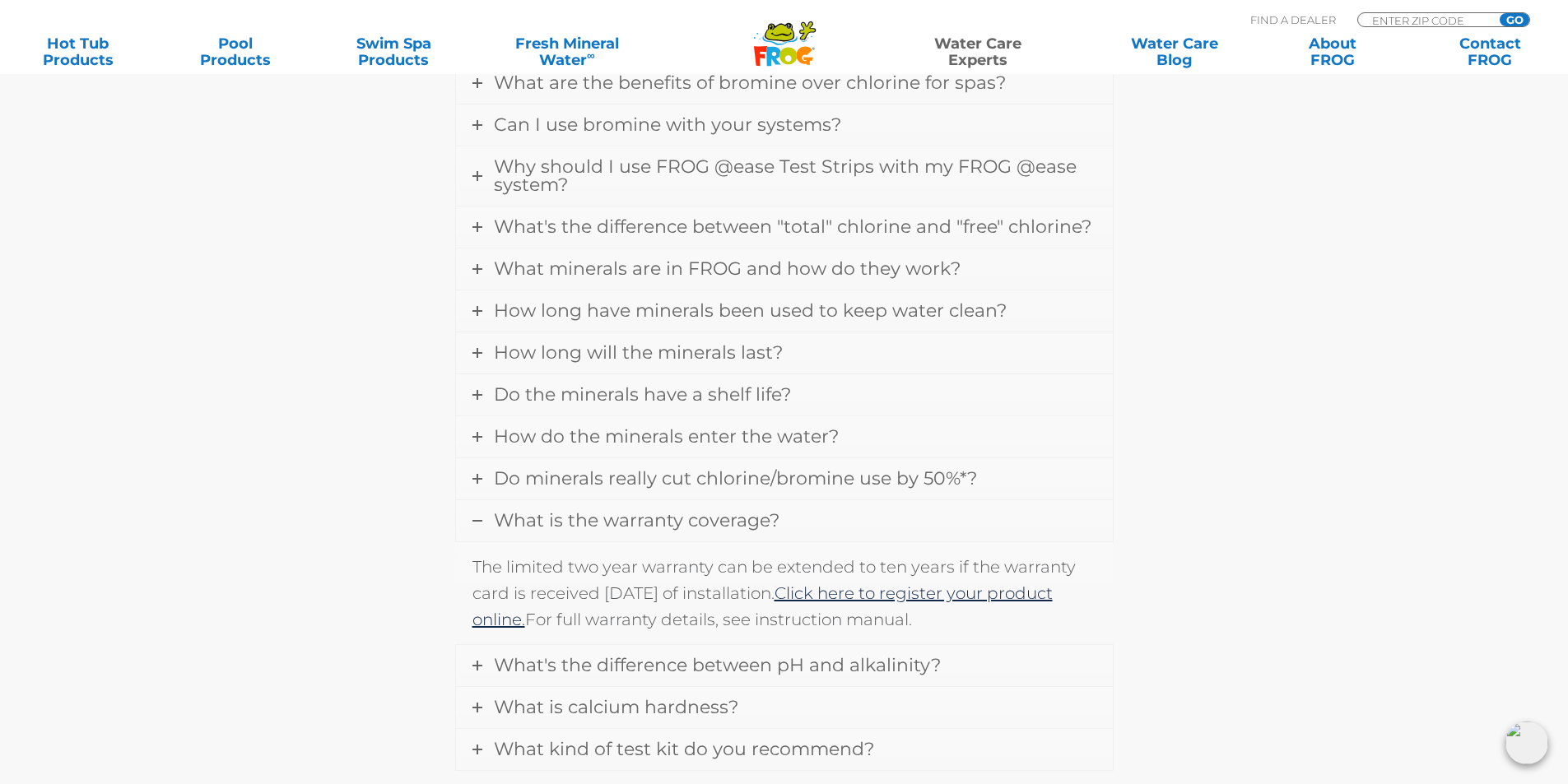
click at [615, 519] on span "What is the warranty coverage?" at bounding box center [637, 520] width 286 height 22
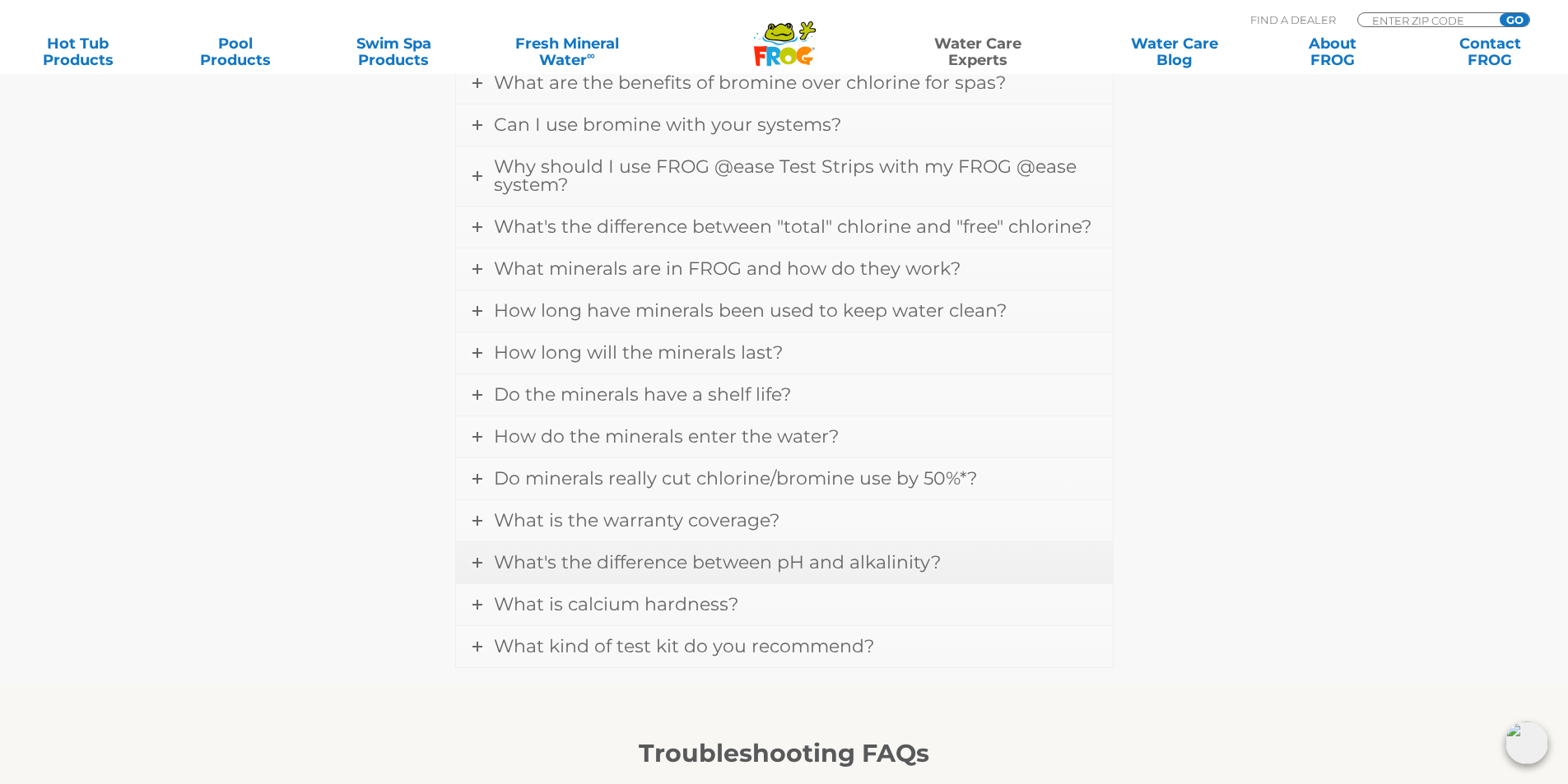
click at [620, 563] on span "What's the difference between pH and alkalinity?" at bounding box center [717, 562] width 446 height 22
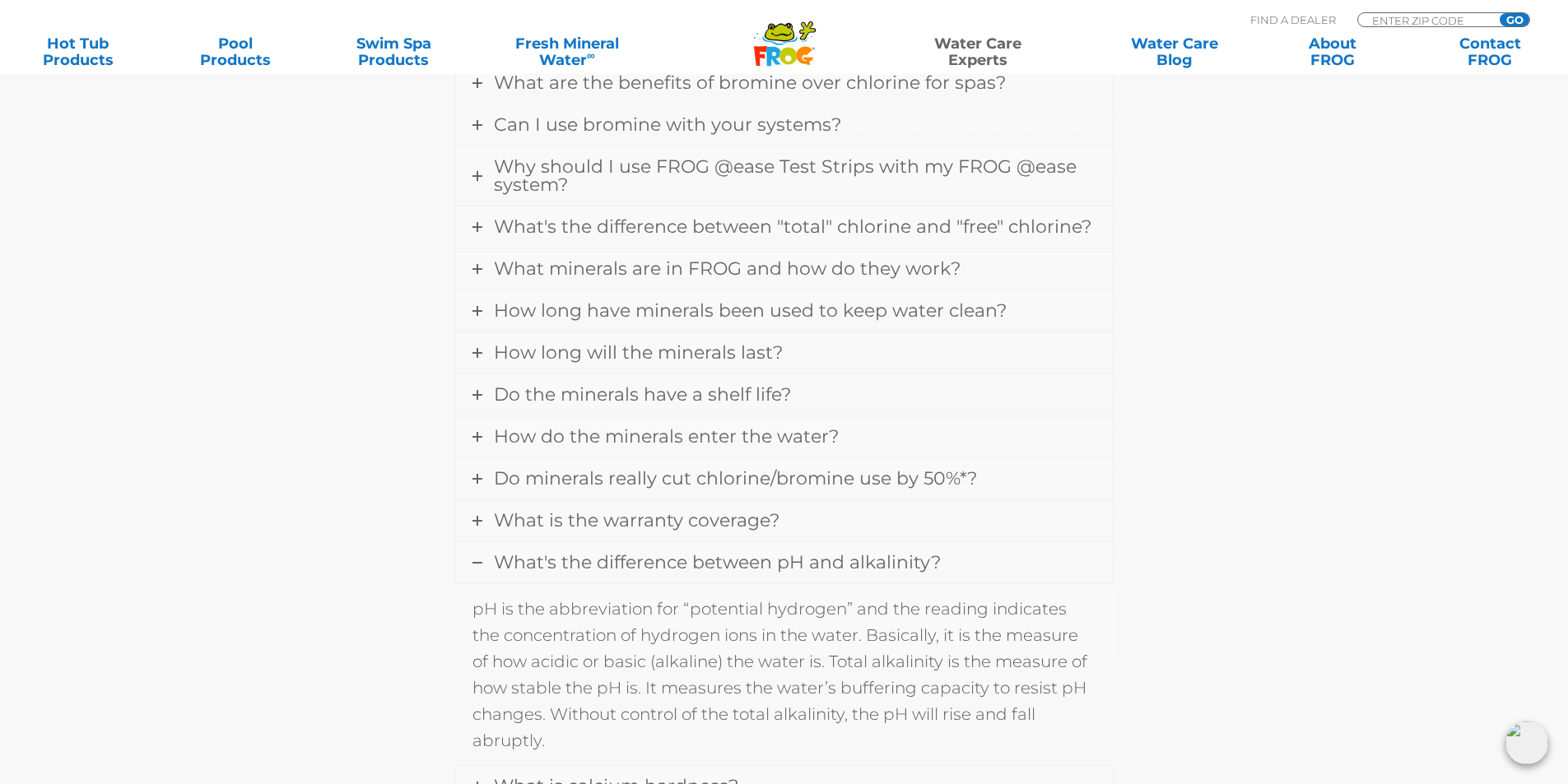
click at [625, 562] on span "What's the difference between pH and alkalinity?" at bounding box center [717, 562] width 446 height 22
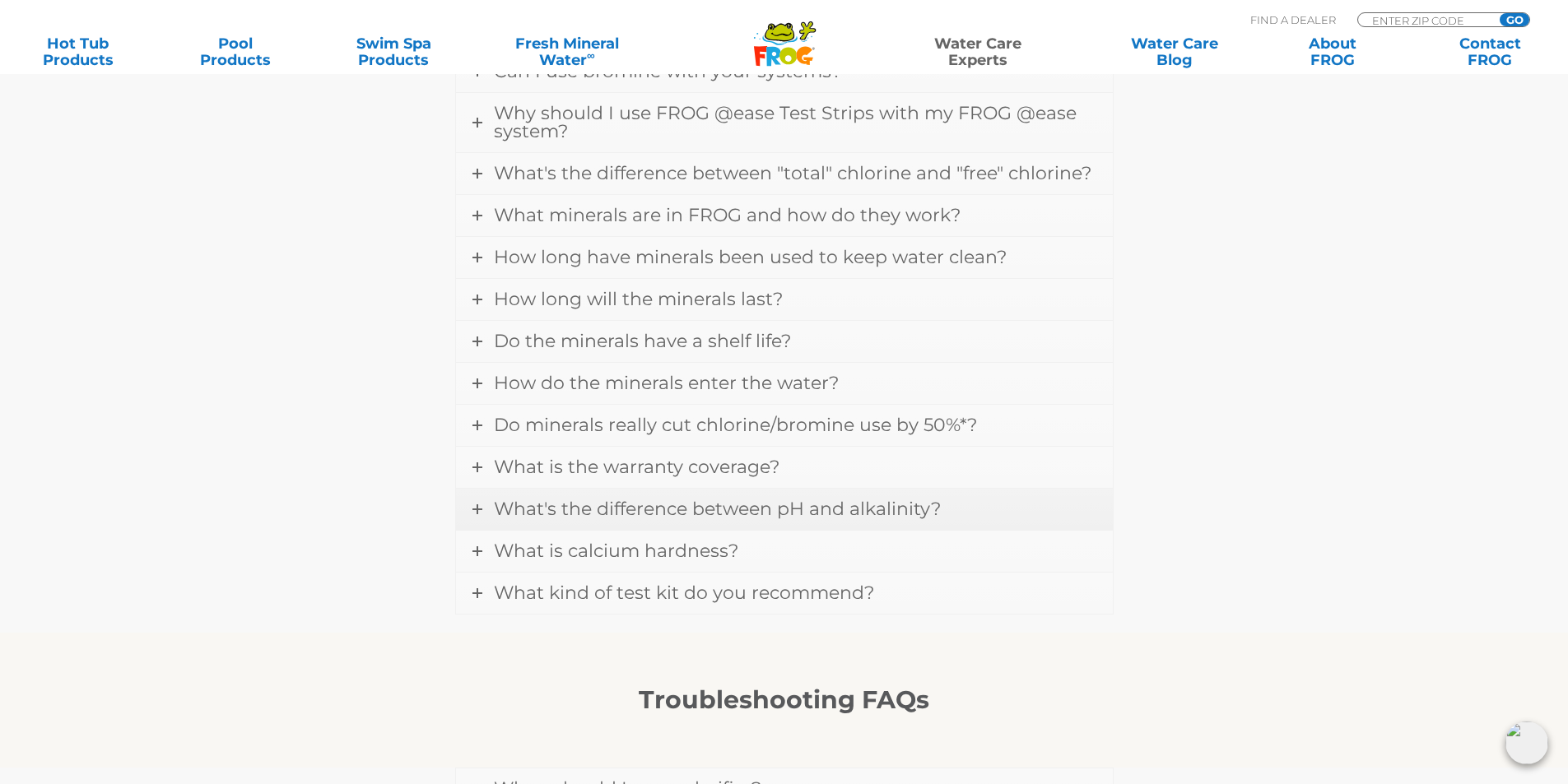
scroll to position [735, 0]
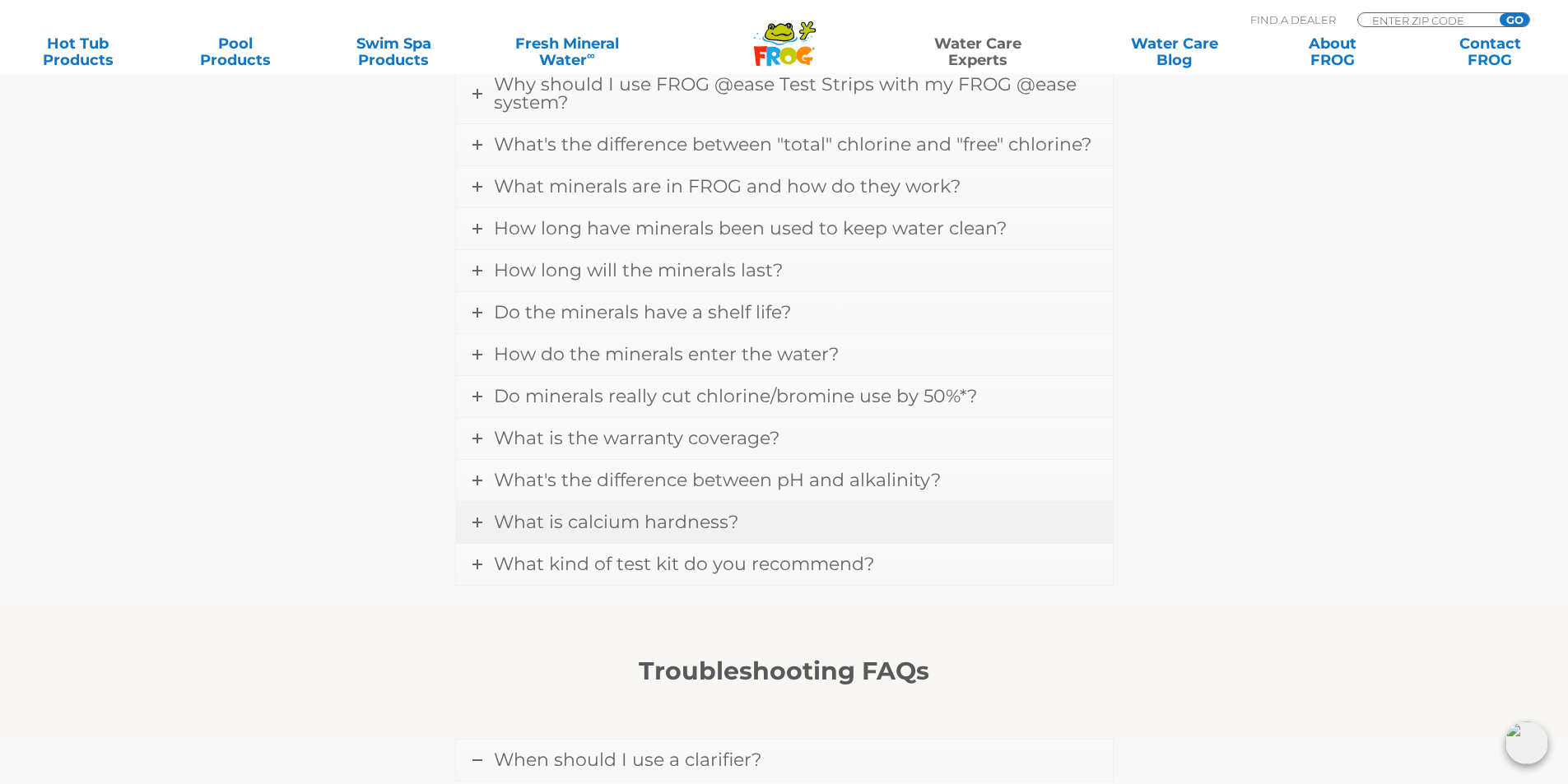
click at [693, 523] on span "What is calcium hardness?" at bounding box center [616, 521] width 245 height 22
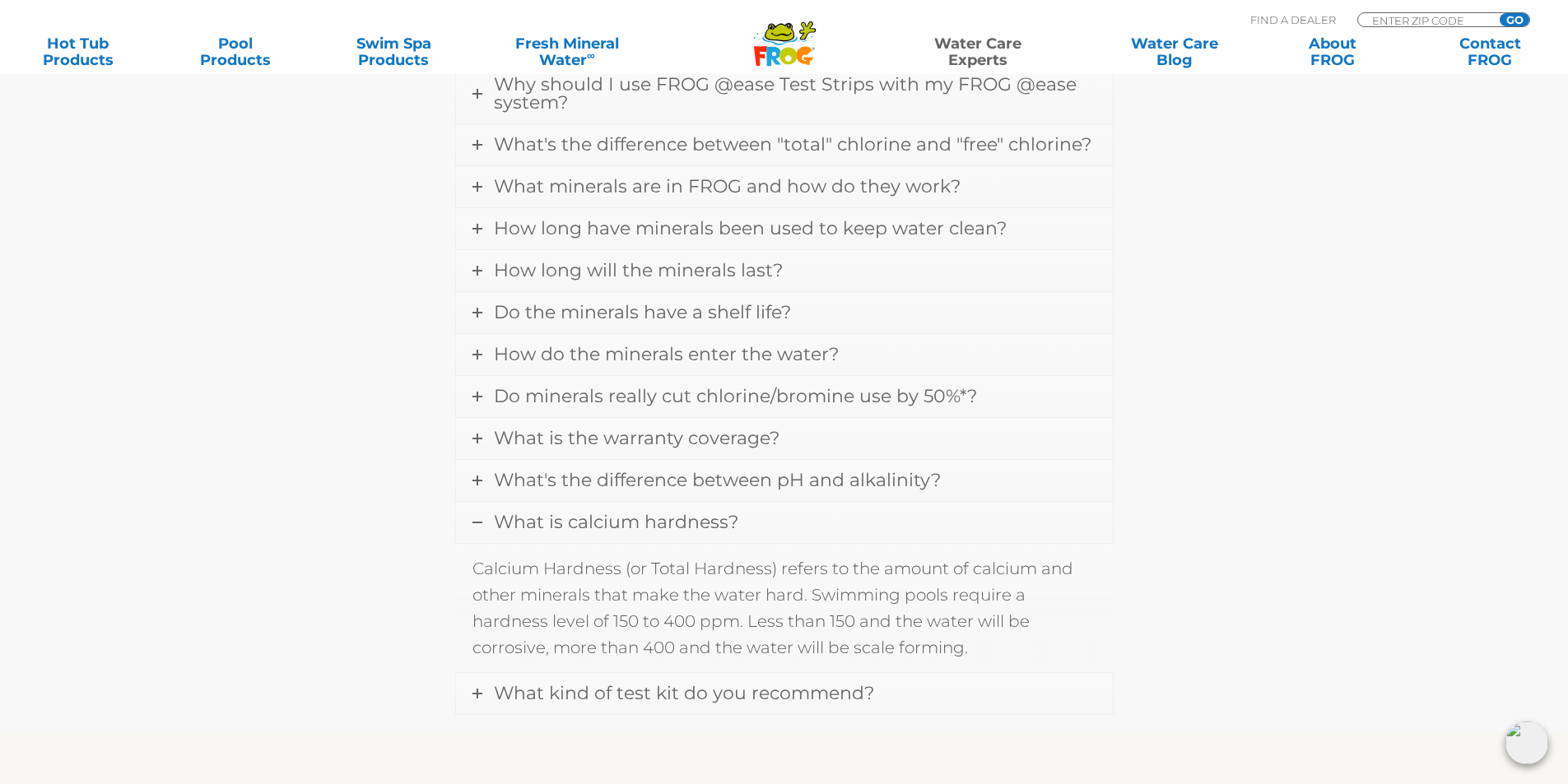
click at [710, 518] on span "What is calcium hardness?" at bounding box center [616, 521] width 245 height 22
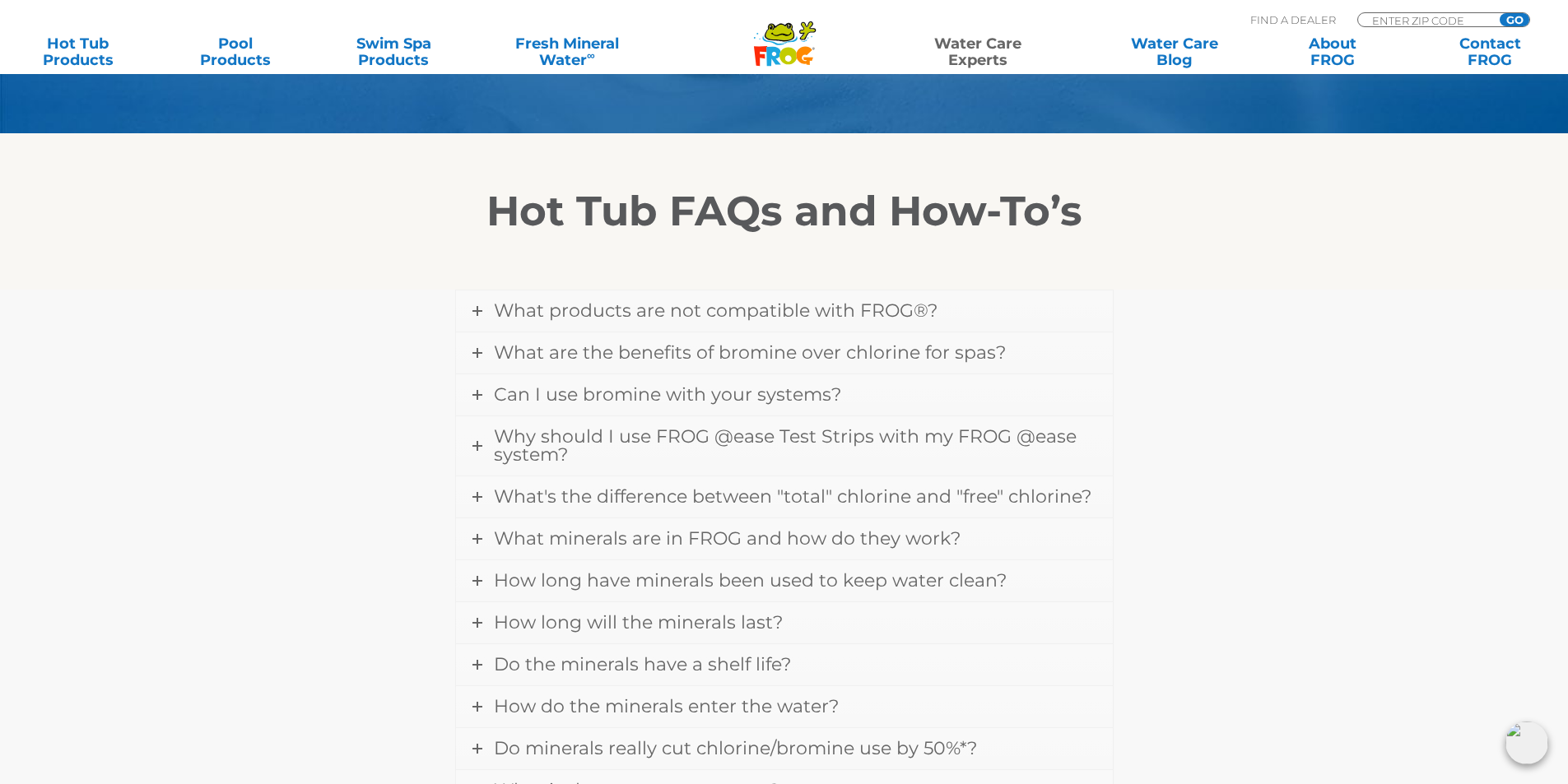
scroll to position [406, 0]
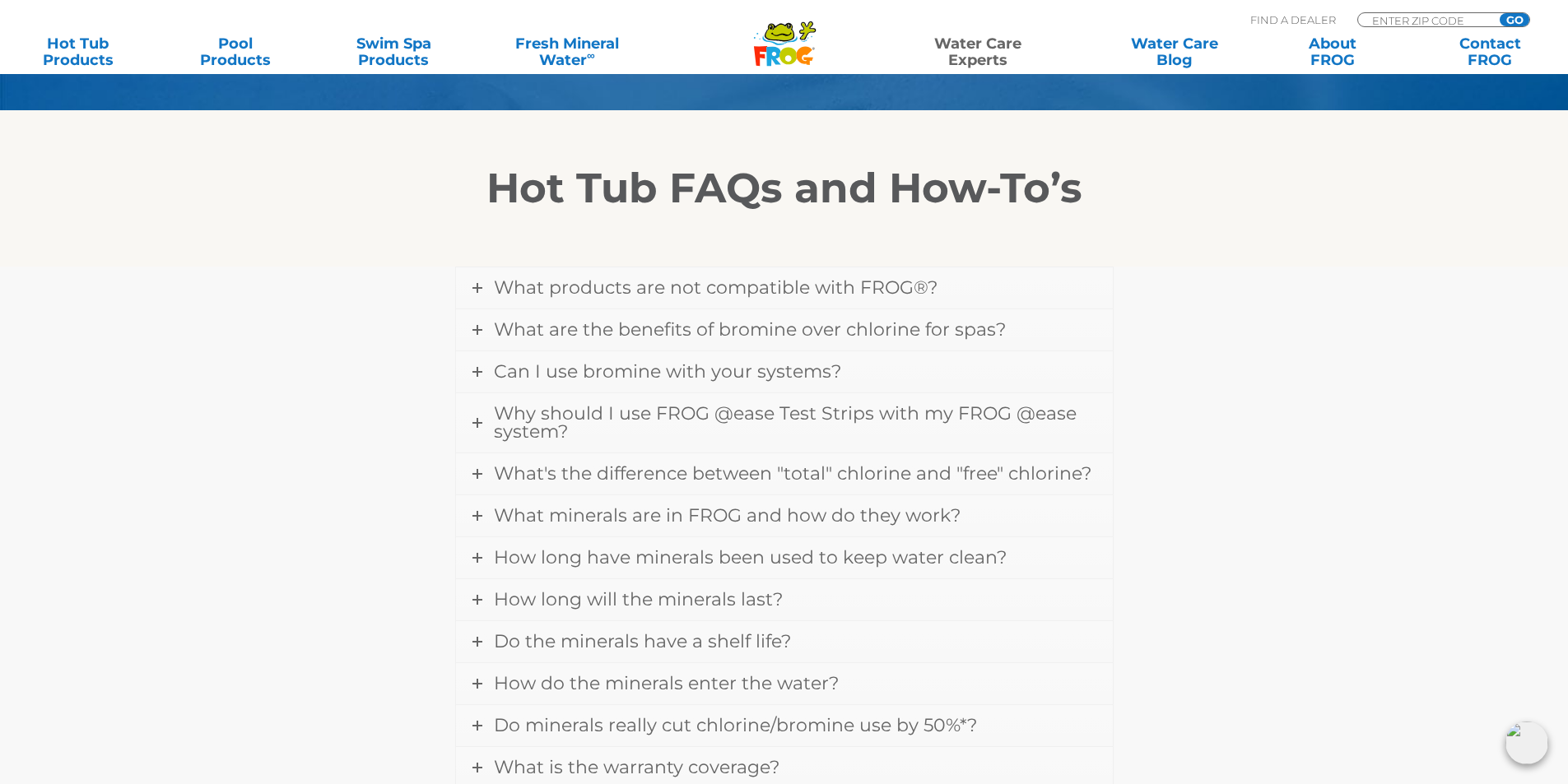
click at [329, 576] on div "What products are not compatible with FROG®? Ionizers due to the duplication of…" at bounding box center [784, 599] width 988 height 667
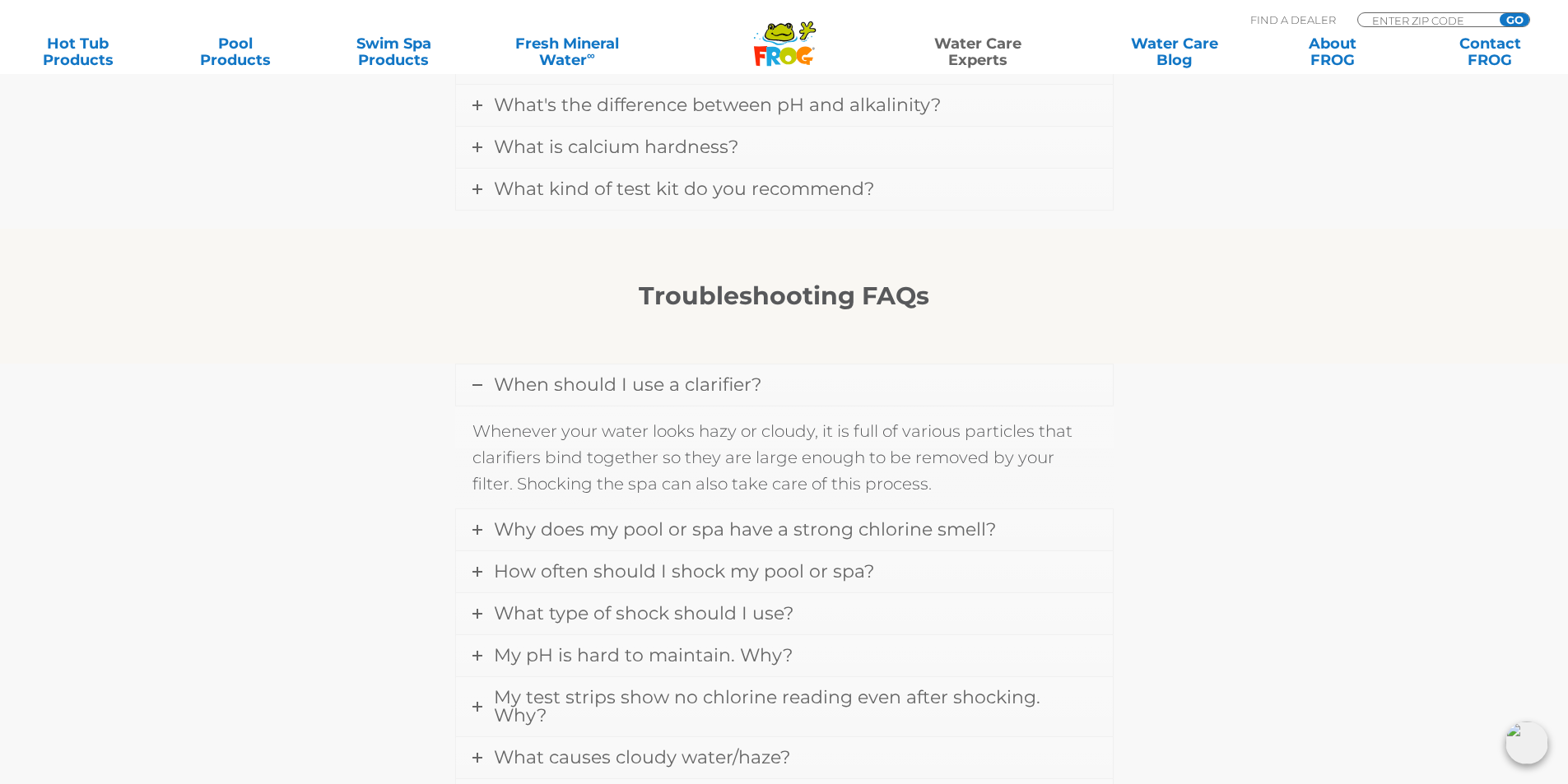
scroll to position [1151, 0]
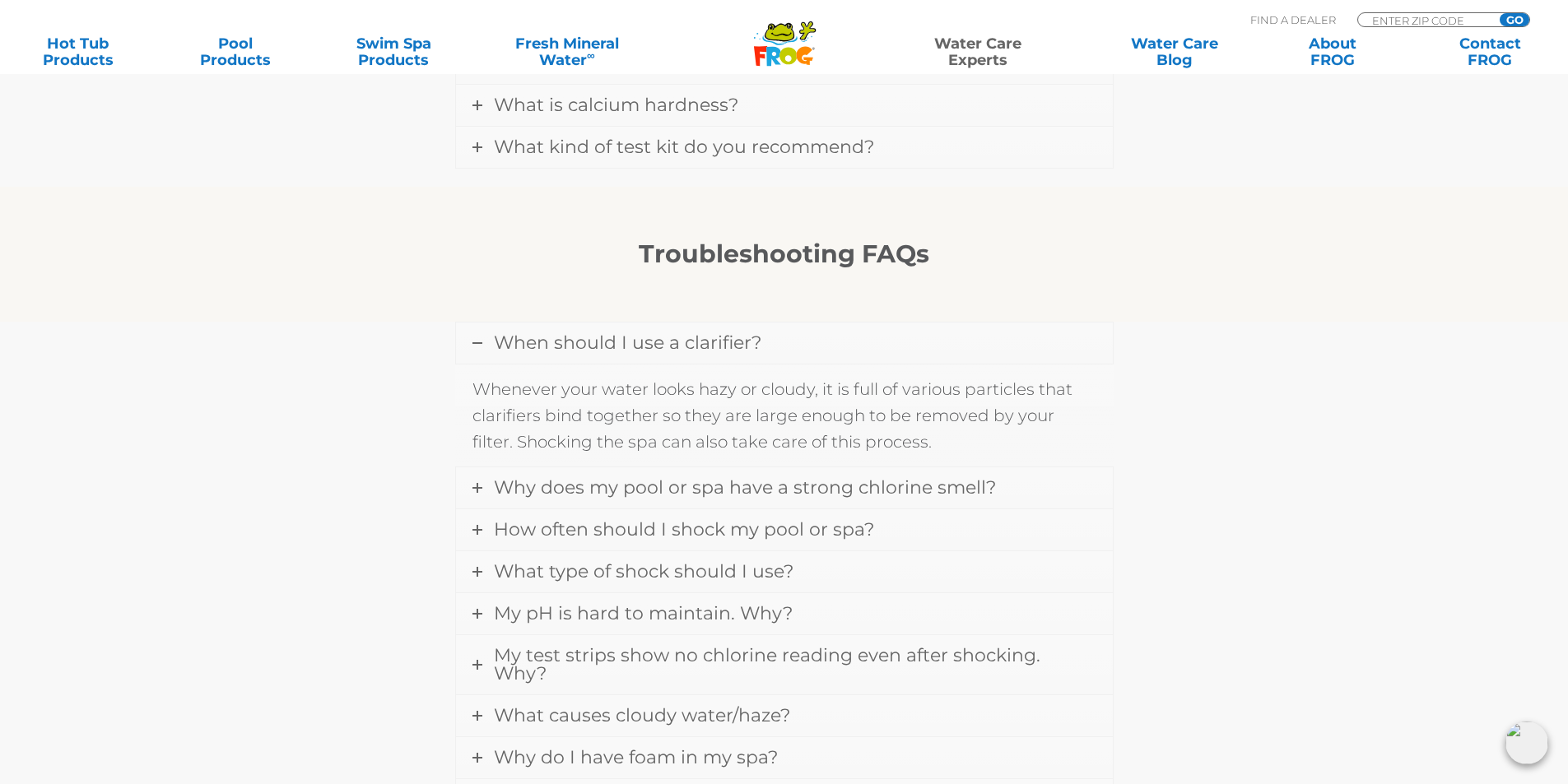
click at [548, 314] on div at bounding box center [784, 305] width 1012 height 33
click at [567, 340] on span "When should I use a clarifier?" at bounding box center [628, 342] width 267 height 22
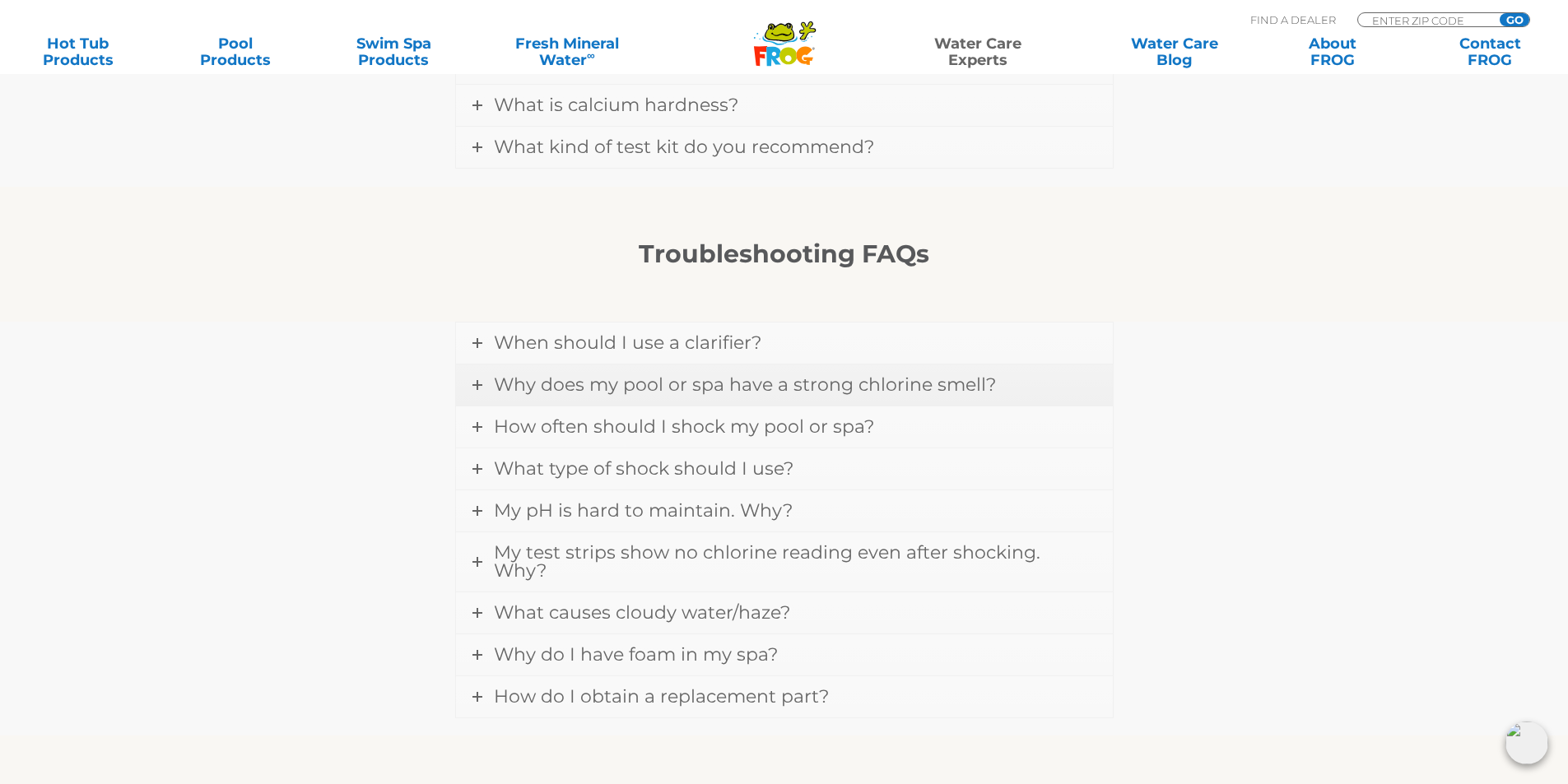
click at [576, 386] on span "Why does my pool or spa have a strong chlorine smell?" at bounding box center [745, 384] width 502 height 22
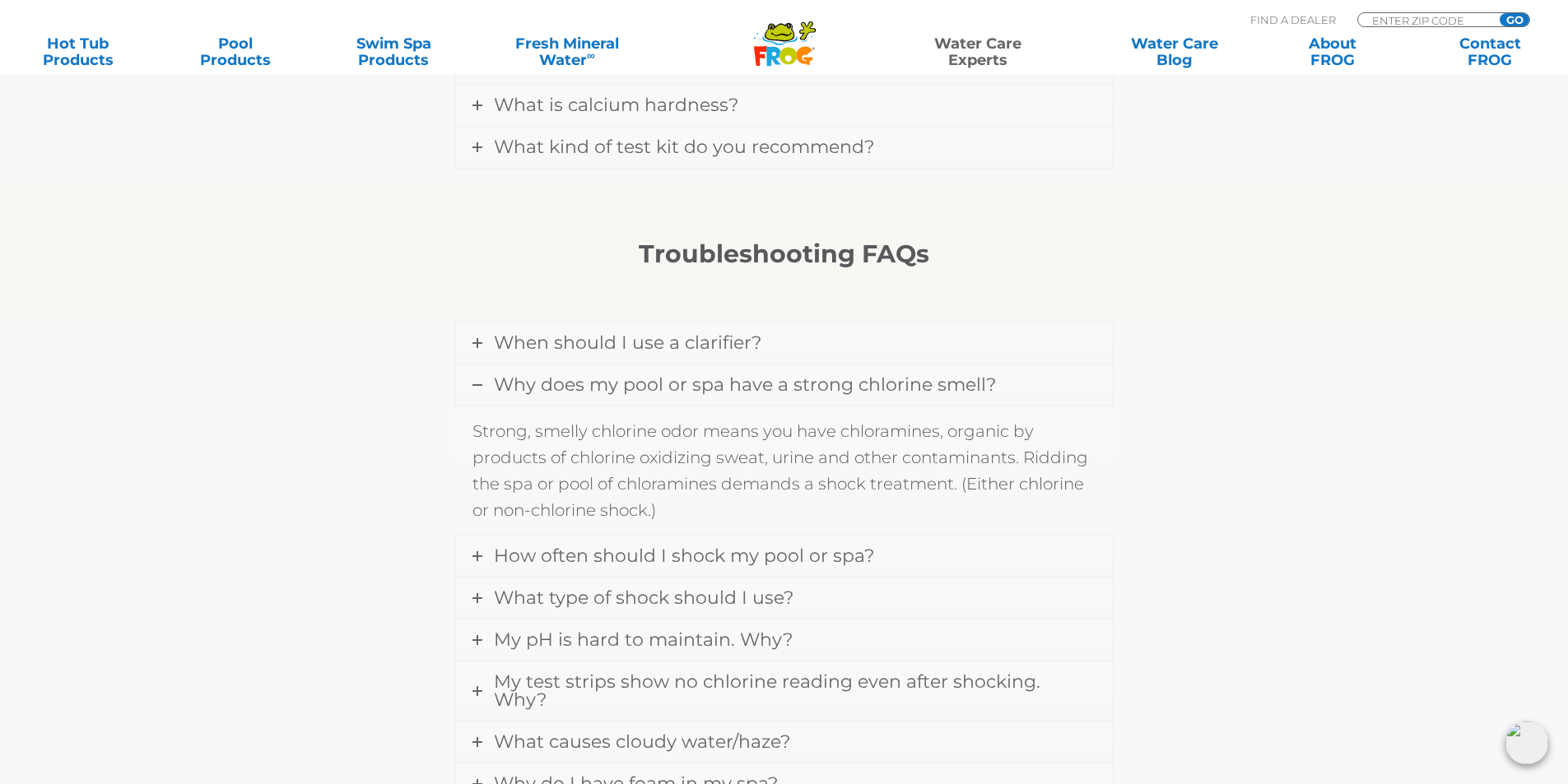
click at [636, 392] on span "Why does my pool or spa have a strong chlorine smell?" at bounding box center [745, 384] width 502 height 22
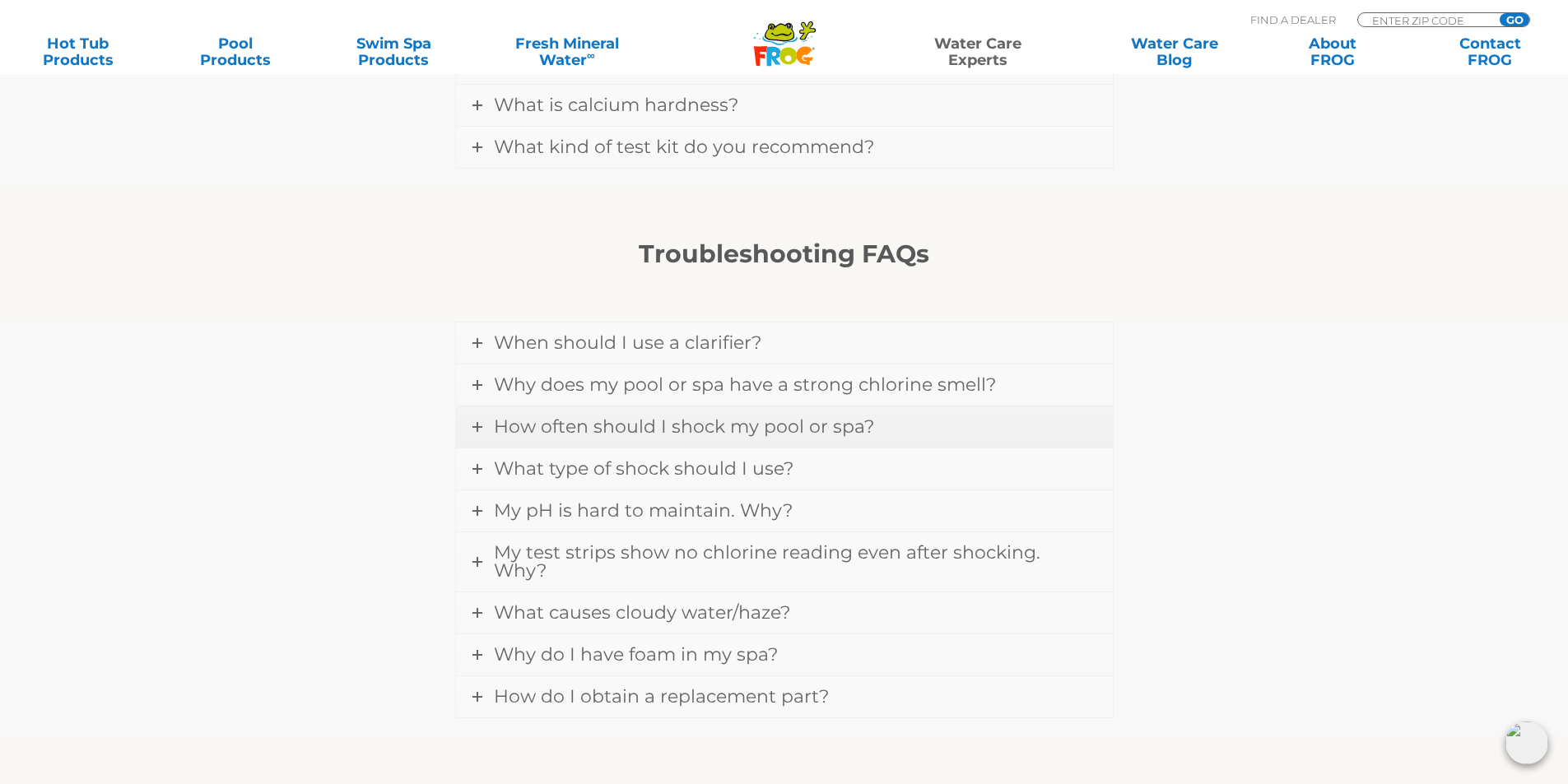
click at [884, 433] on link "How often should I shock my pool or spa?" at bounding box center [784, 426] width 657 height 41
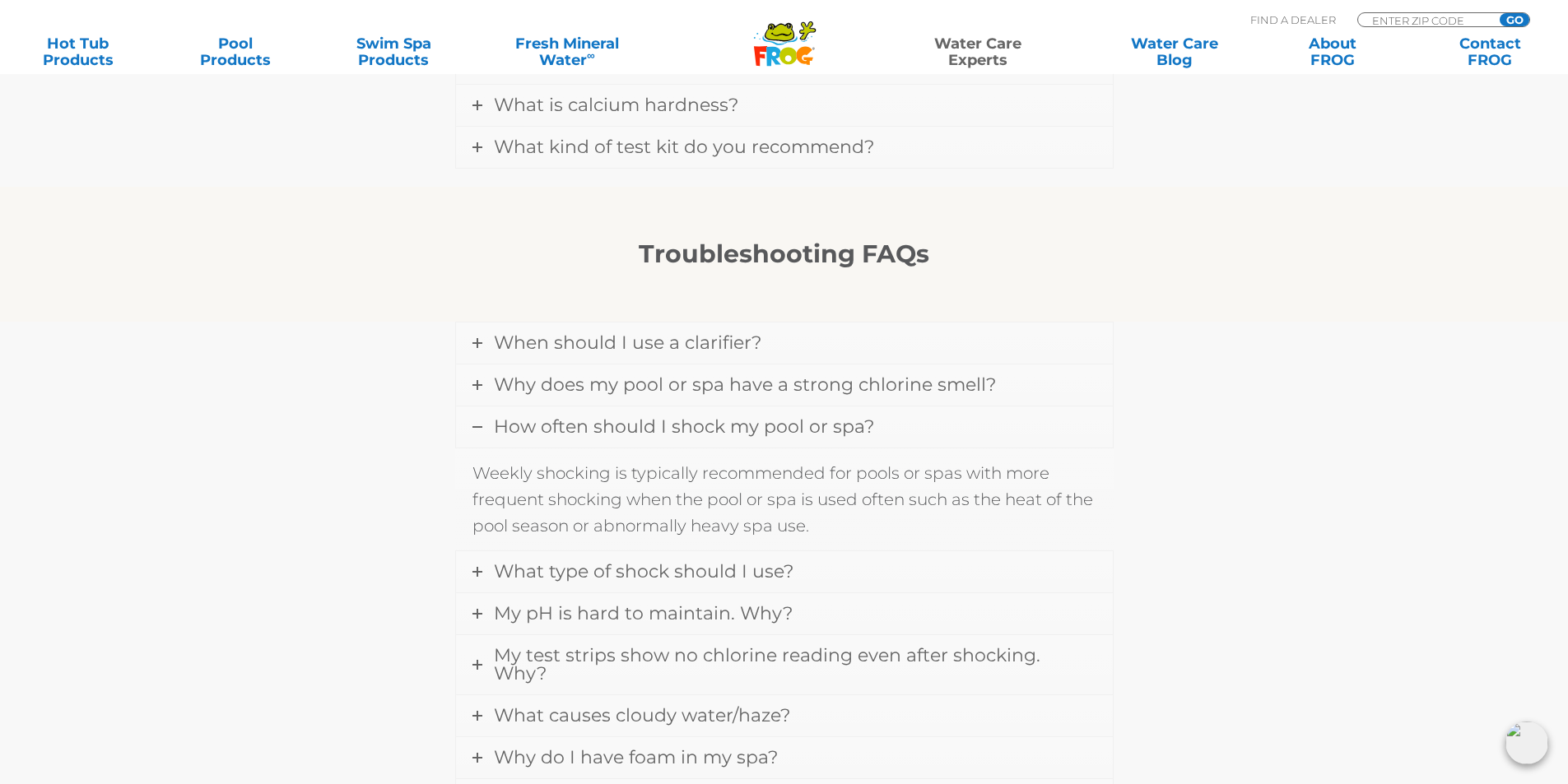
click at [876, 434] on link "How often should I shock my pool or spa?" at bounding box center [784, 426] width 657 height 41
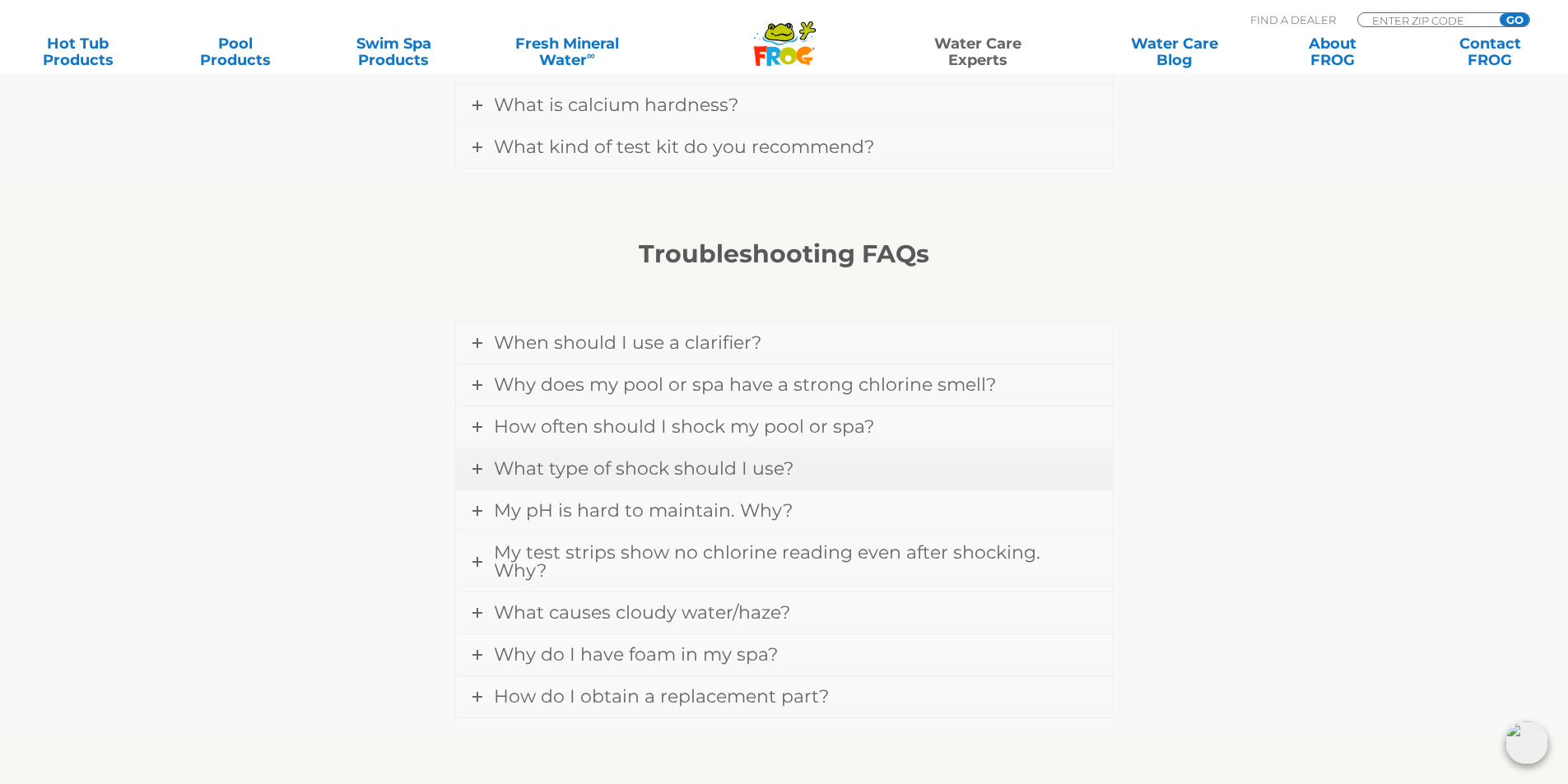
click at [794, 477] on link "What type of shock should I use?" at bounding box center [784, 469] width 657 height 41
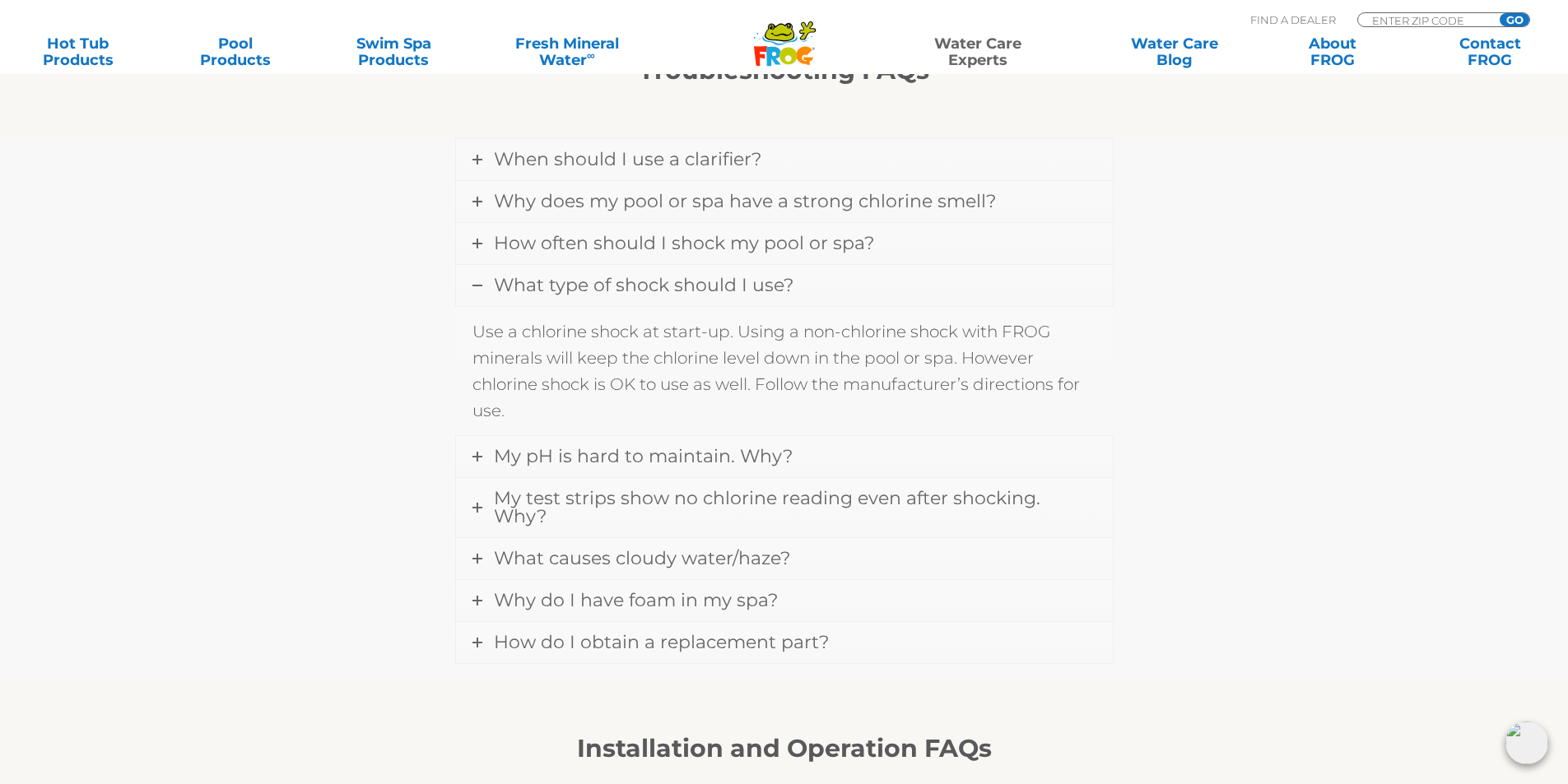
scroll to position [1399, 0]
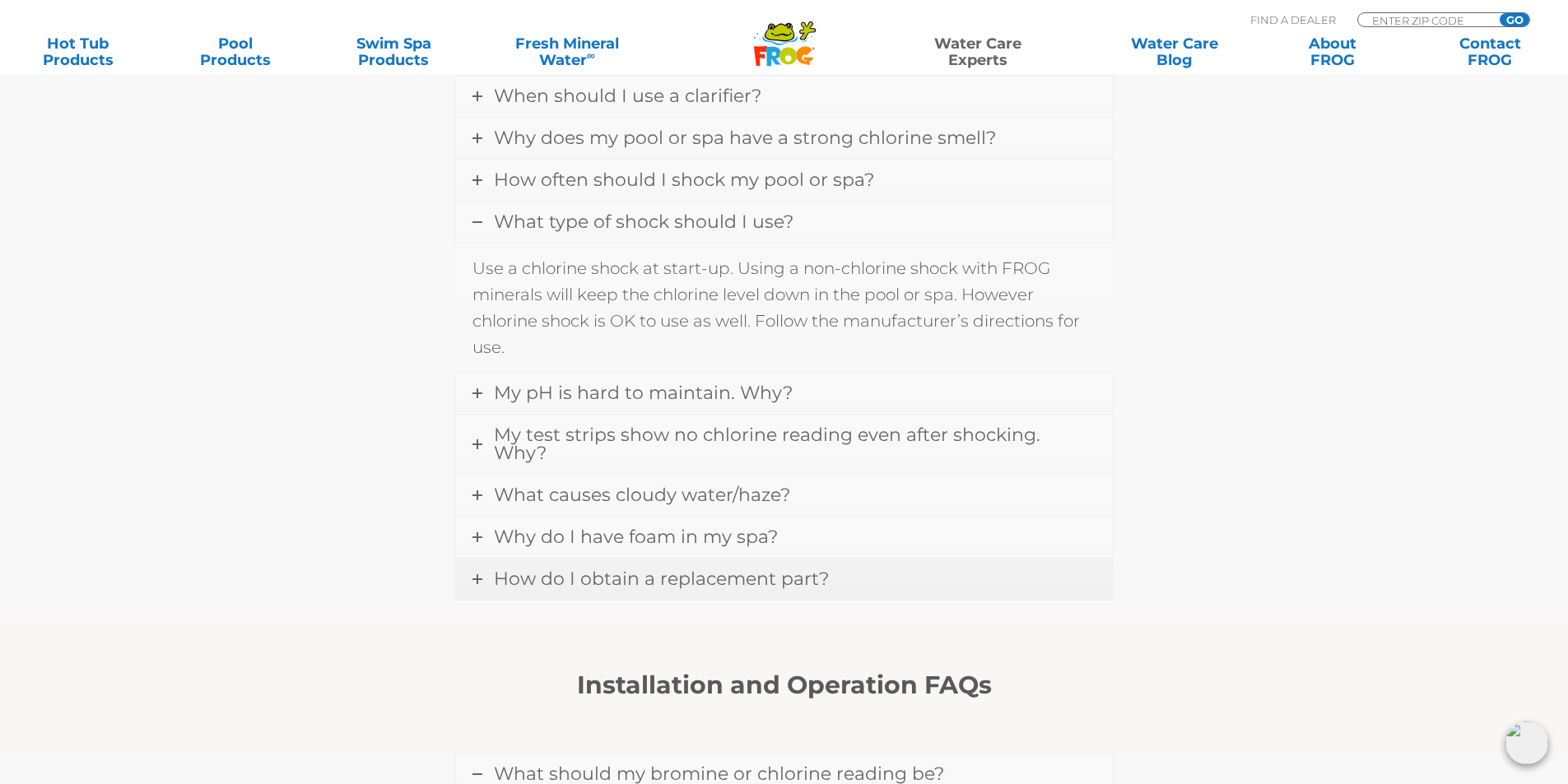
click at [862, 573] on link "How do I obtain a replacement part?" at bounding box center [784, 579] width 657 height 41
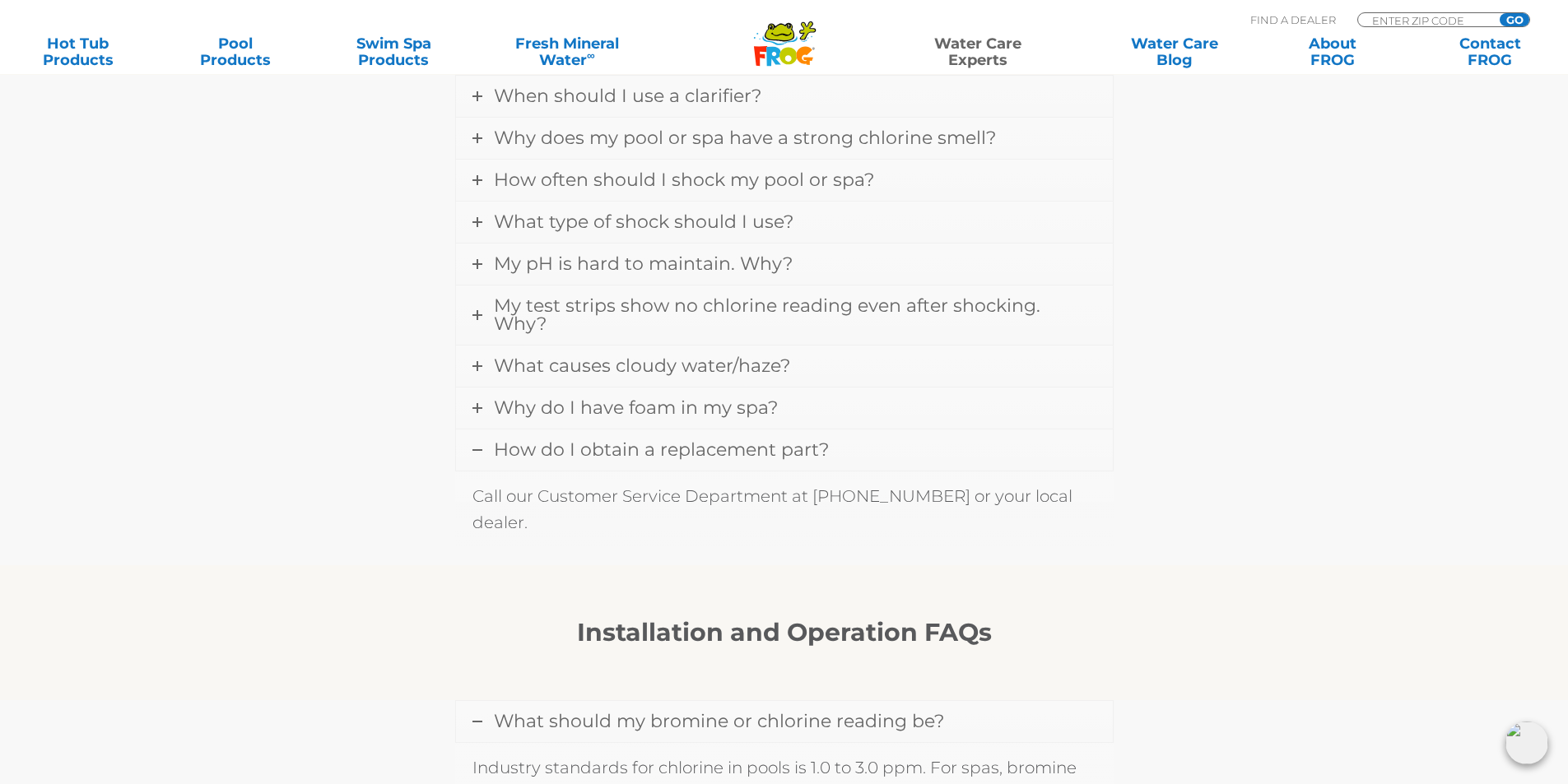
click at [842, 430] on link "How do I obtain a replacement part?" at bounding box center [784, 450] width 657 height 41
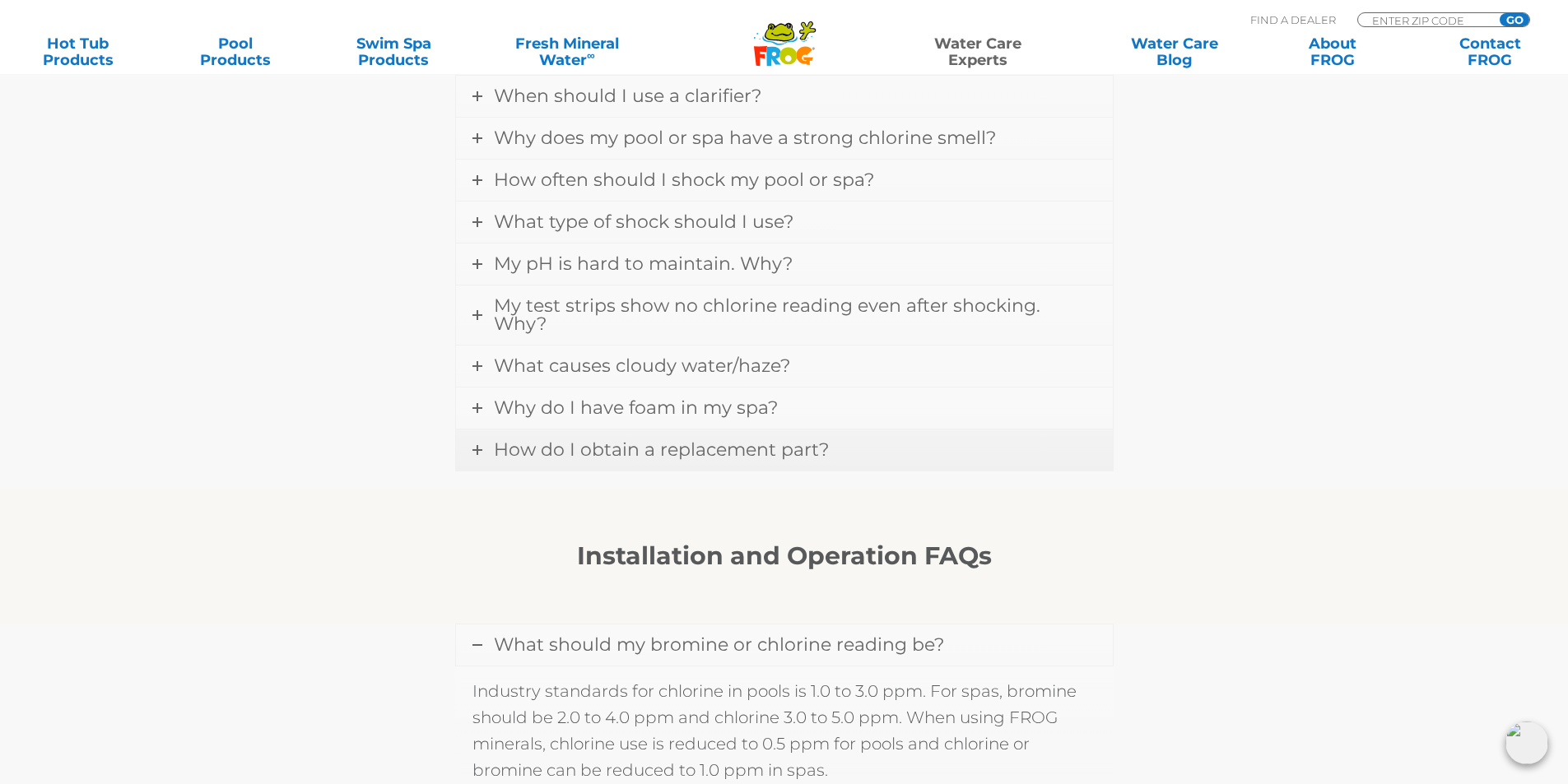
click at [842, 430] on link "How do I obtain a replacement part?" at bounding box center [784, 450] width 657 height 41
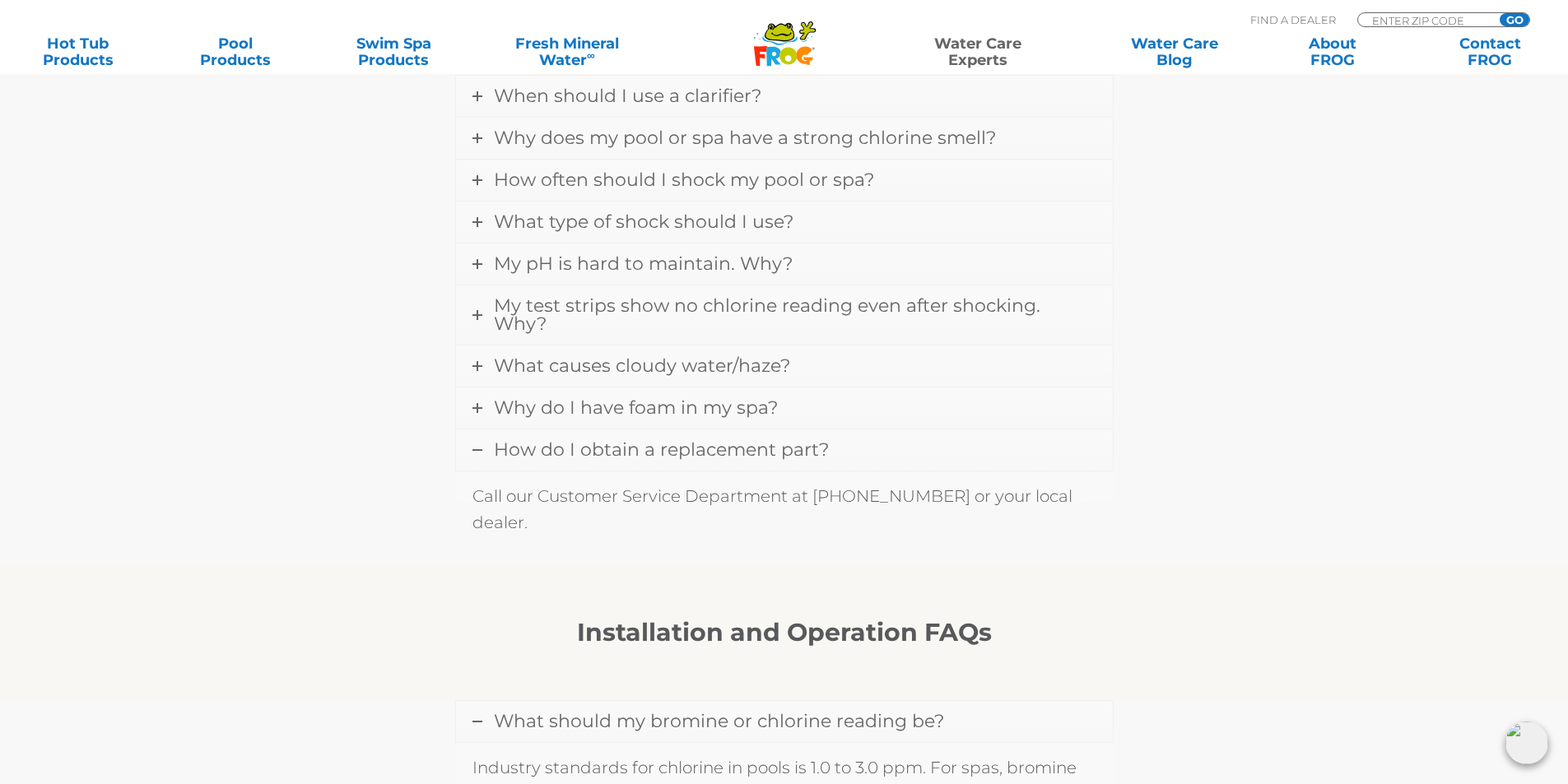
click at [842, 430] on link "How do I obtain a replacement part?" at bounding box center [784, 450] width 657 height 41
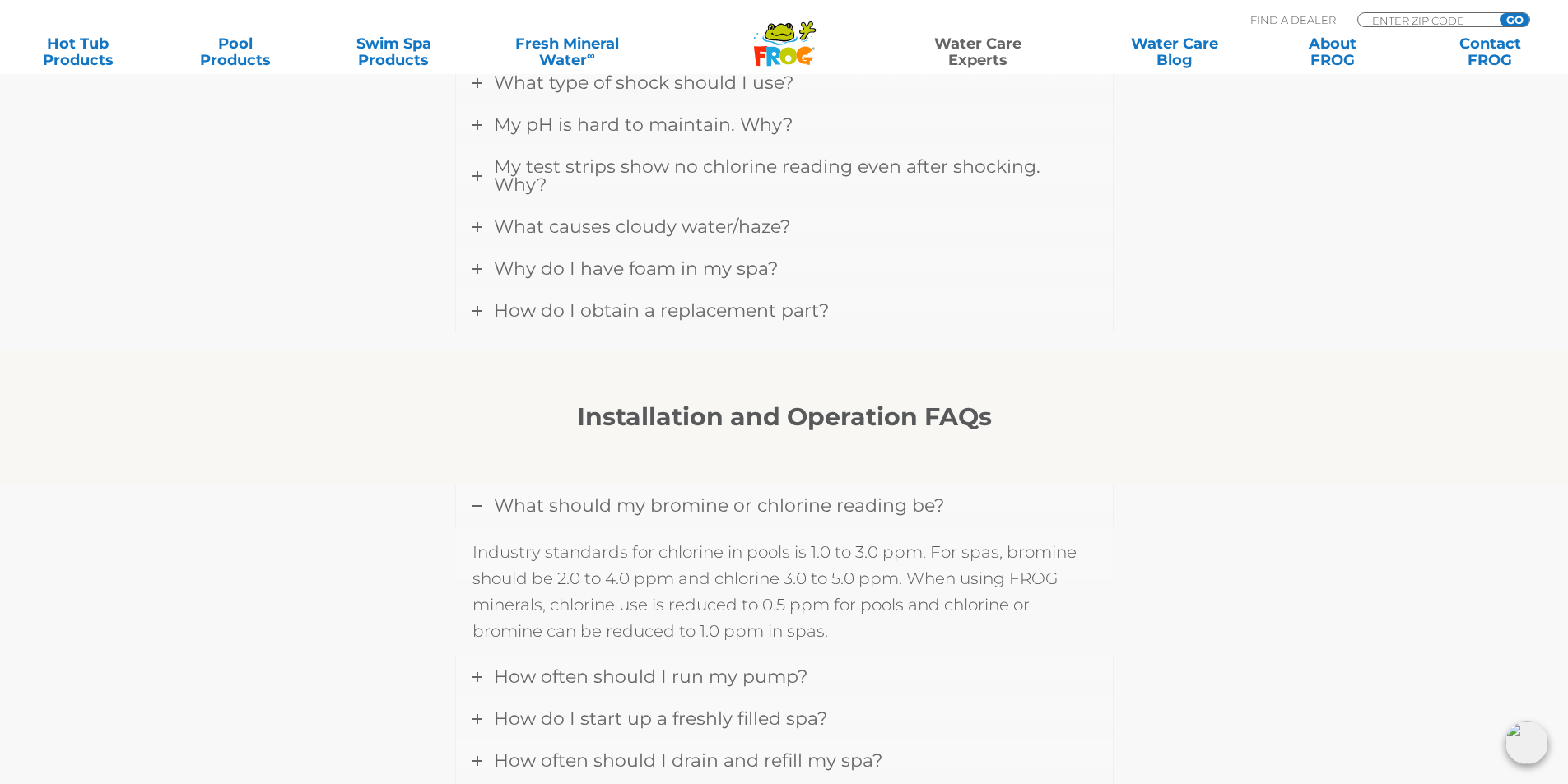
scroll to position [1563, 0]
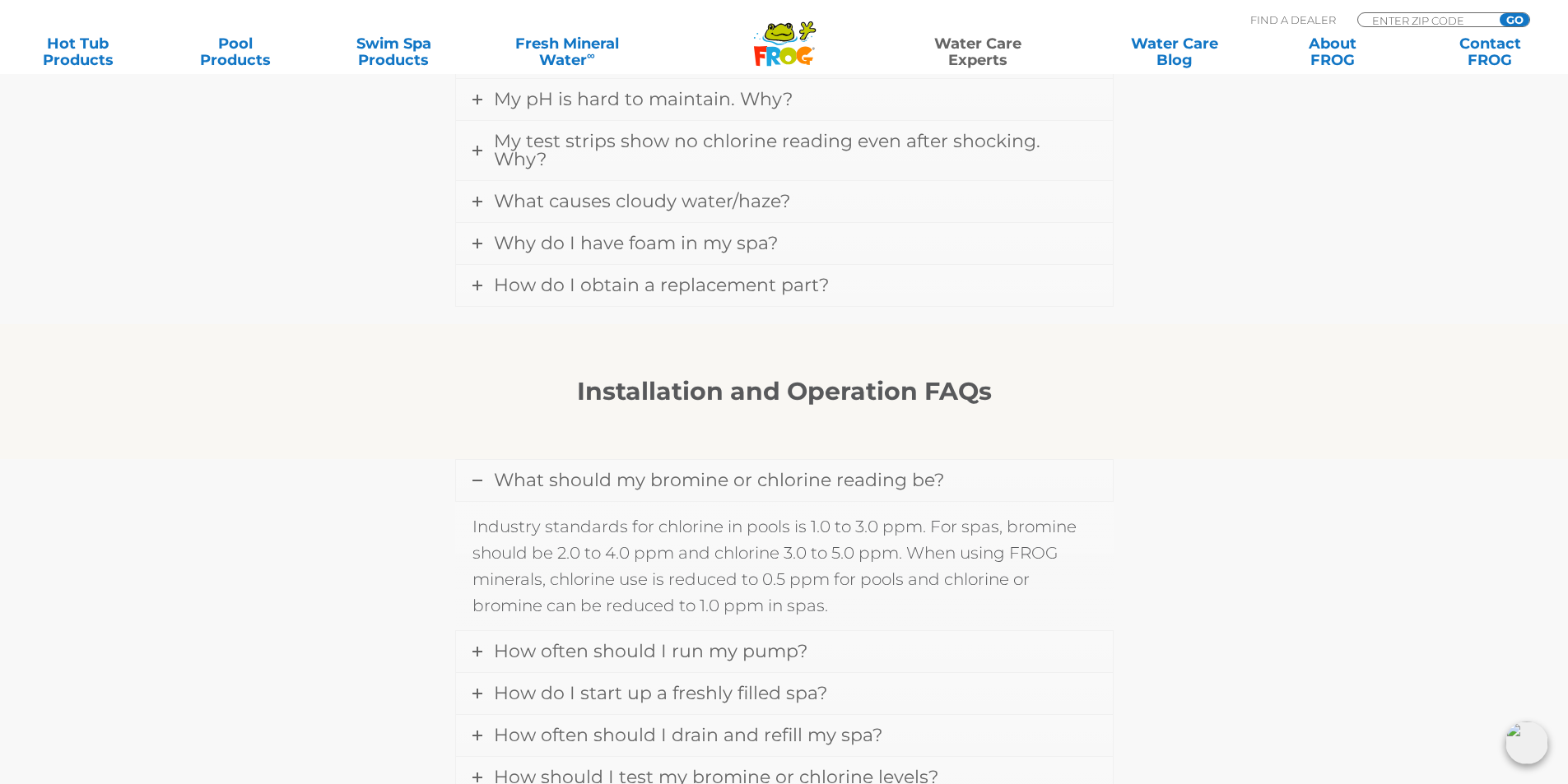
click at [827, 475] on link "What should my bromine or chlorine reading be?" at bounding box center [784, 480] width 657 height 41
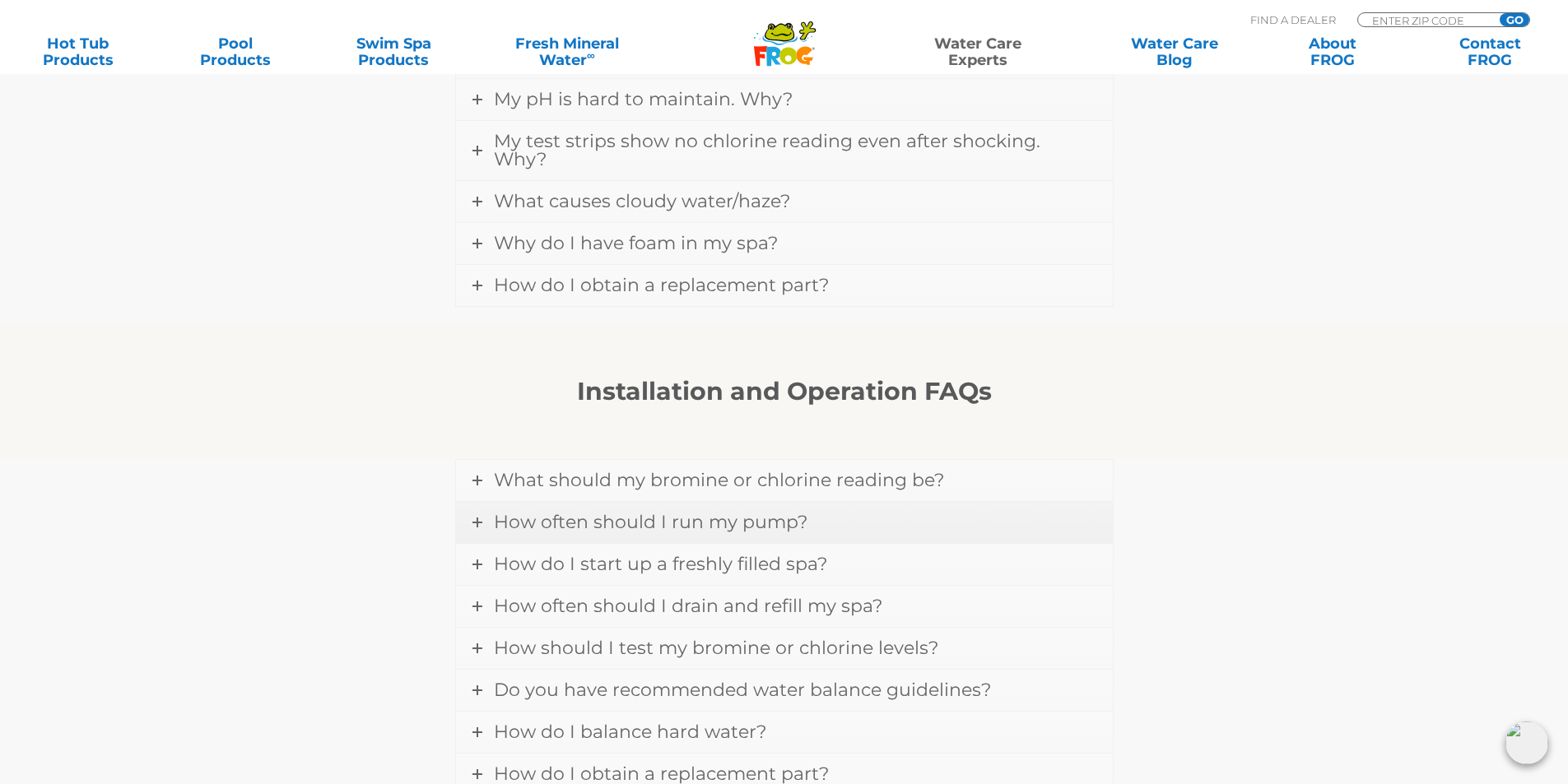
scroll to position [1645, 0]
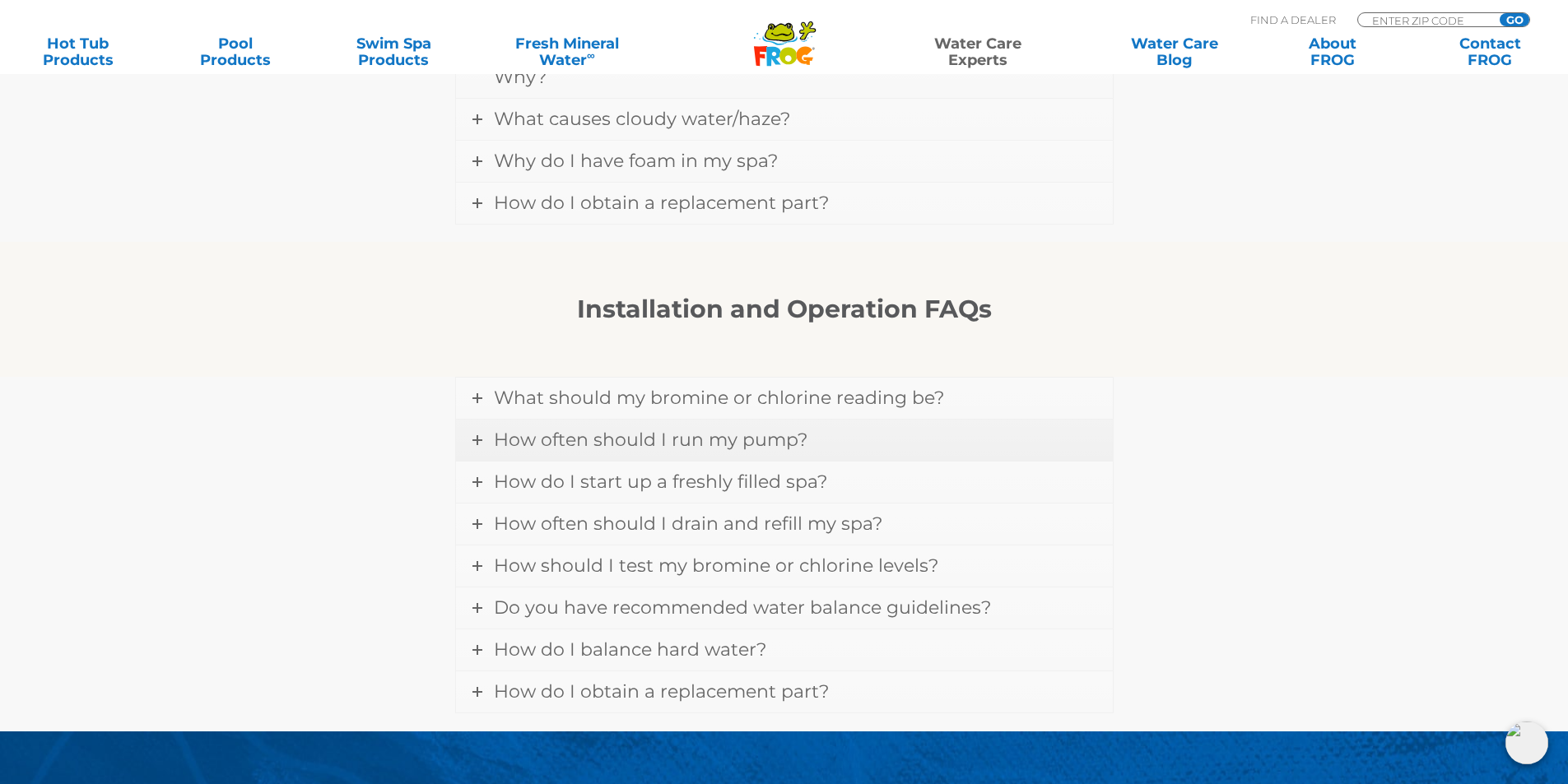
click at [788, 428] on span "How often should I run my pump?" at bounding box center [651, 439] width 314 height 22
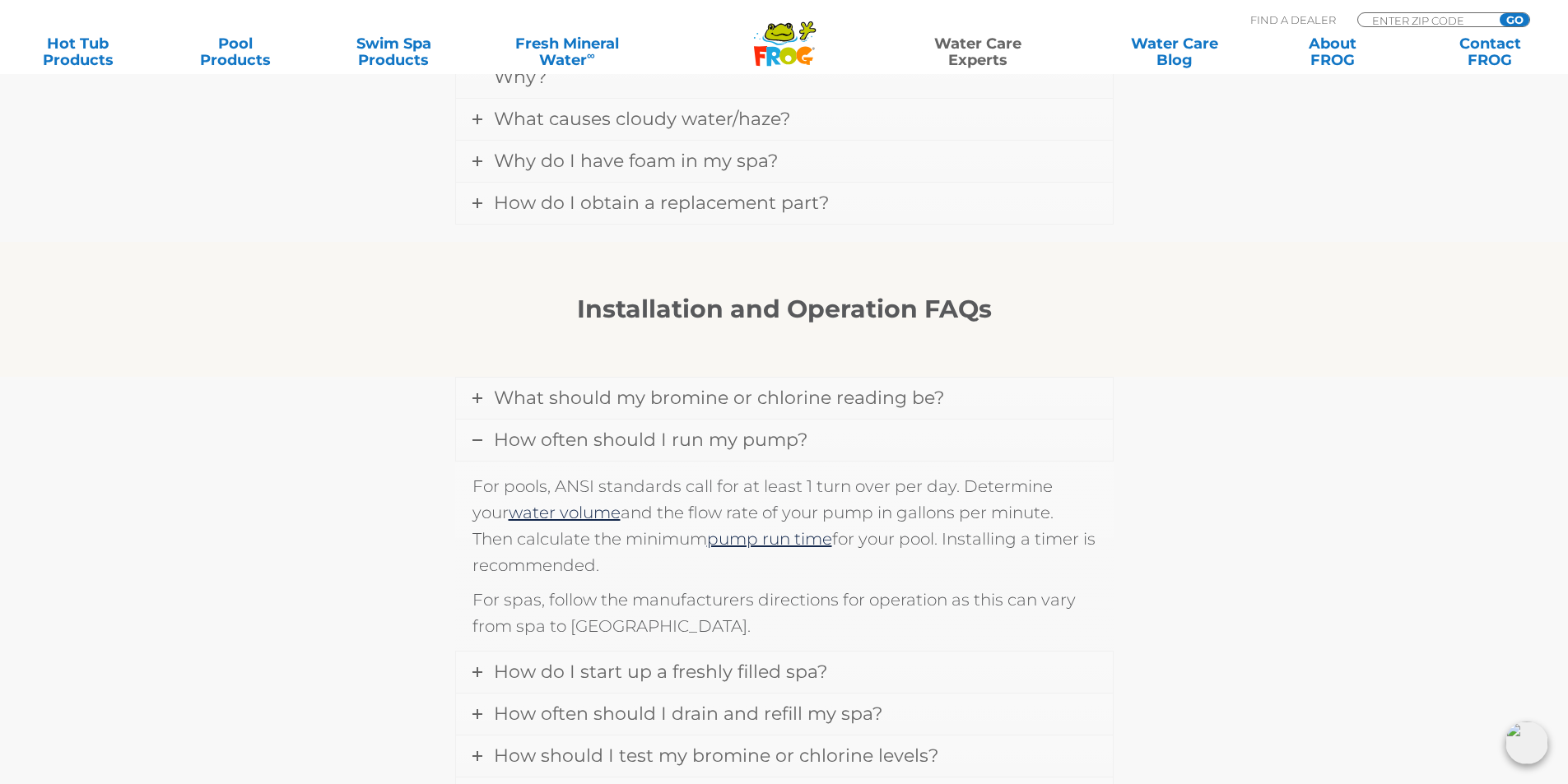
click at [788, 428] on span "How often should I run my pump?" at bounding box center [651, 439] width 314 height 22
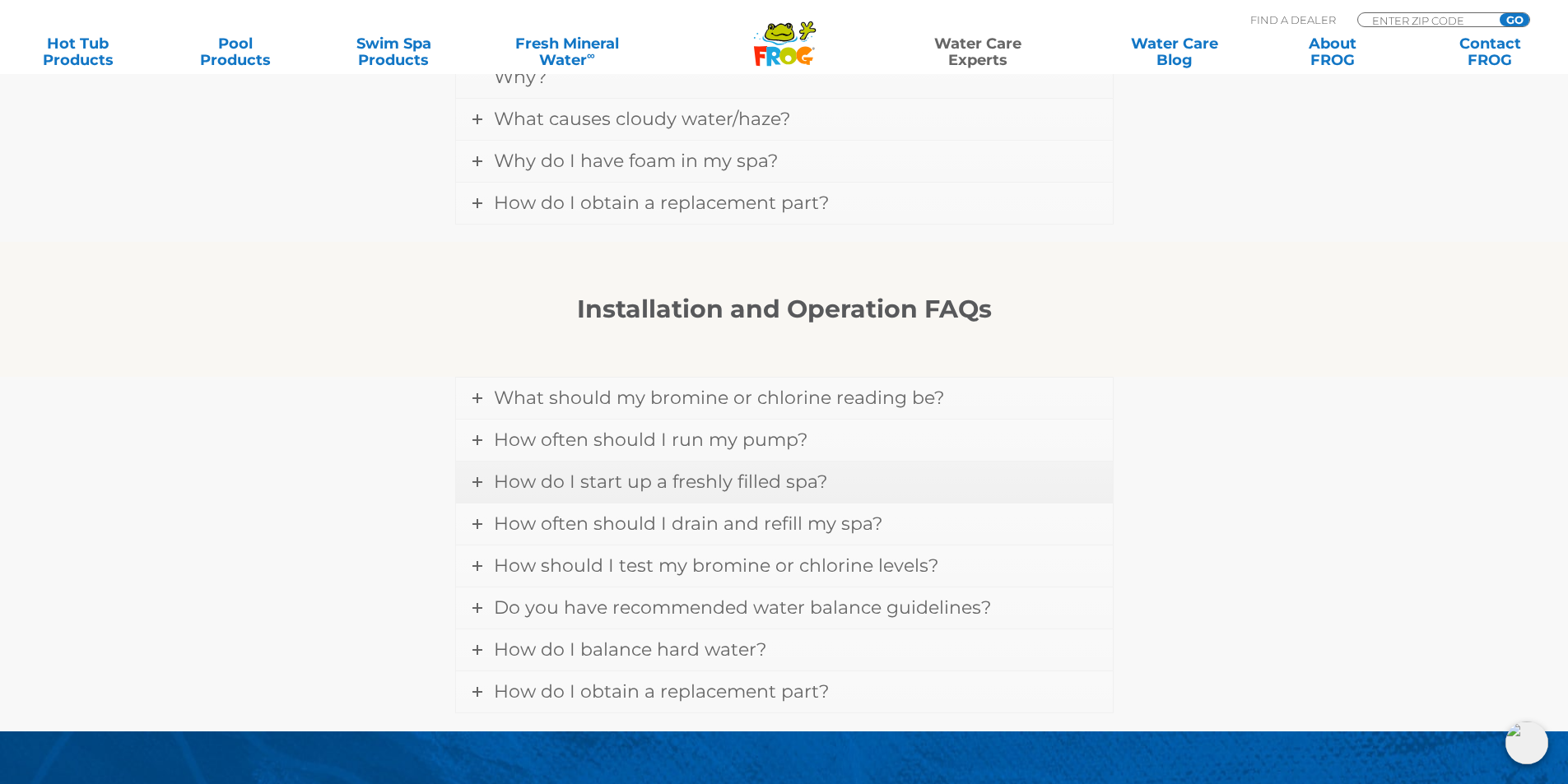
click at [817, 470] on span "How do I start up a freshly filled spa?" at bounding box center [661, 481] width 334 height 22
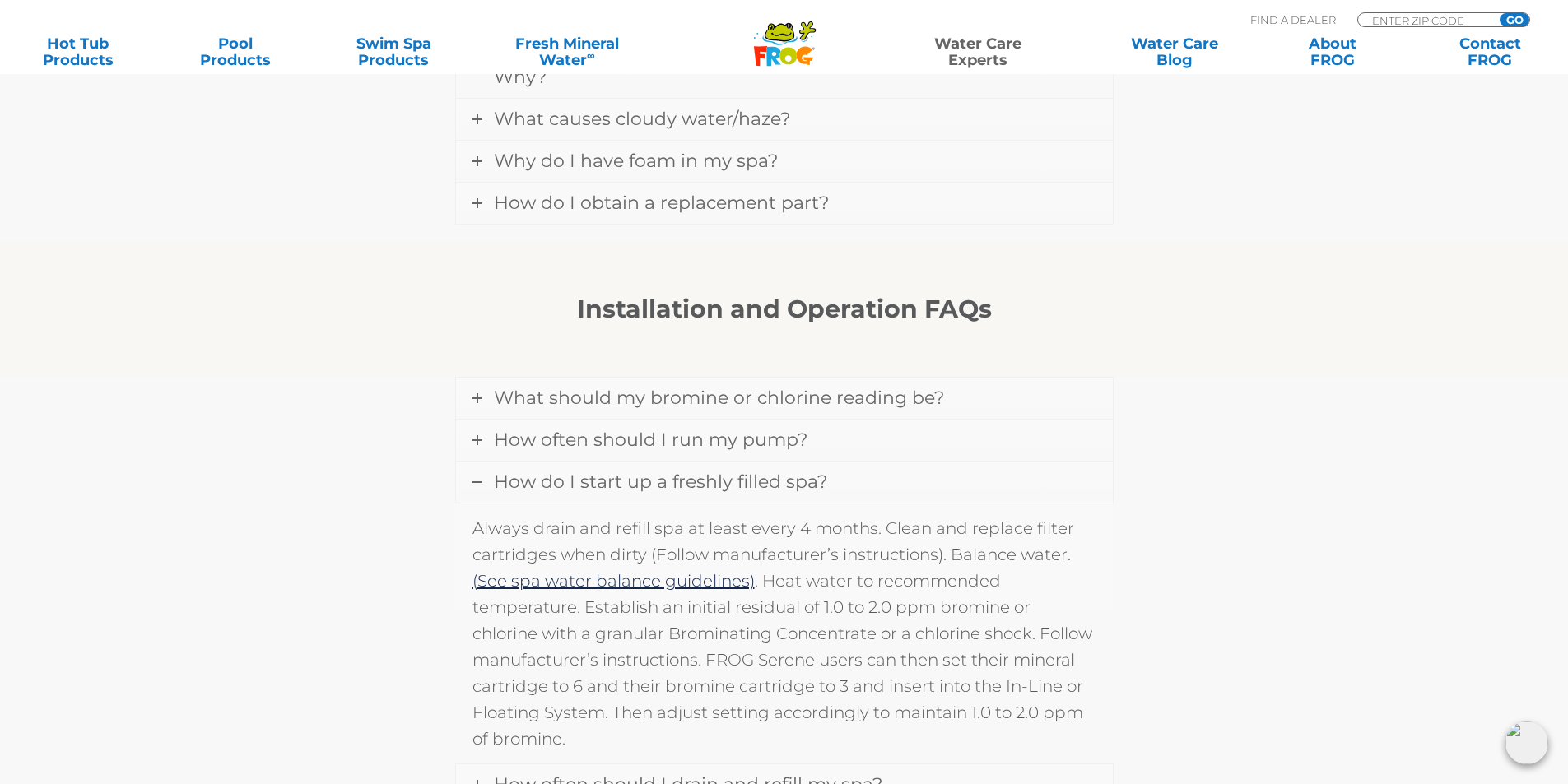
click at [822, 470] on span "How do I start up a freshly filled spa?" at bounding box center [661, 481] width 334 height 22
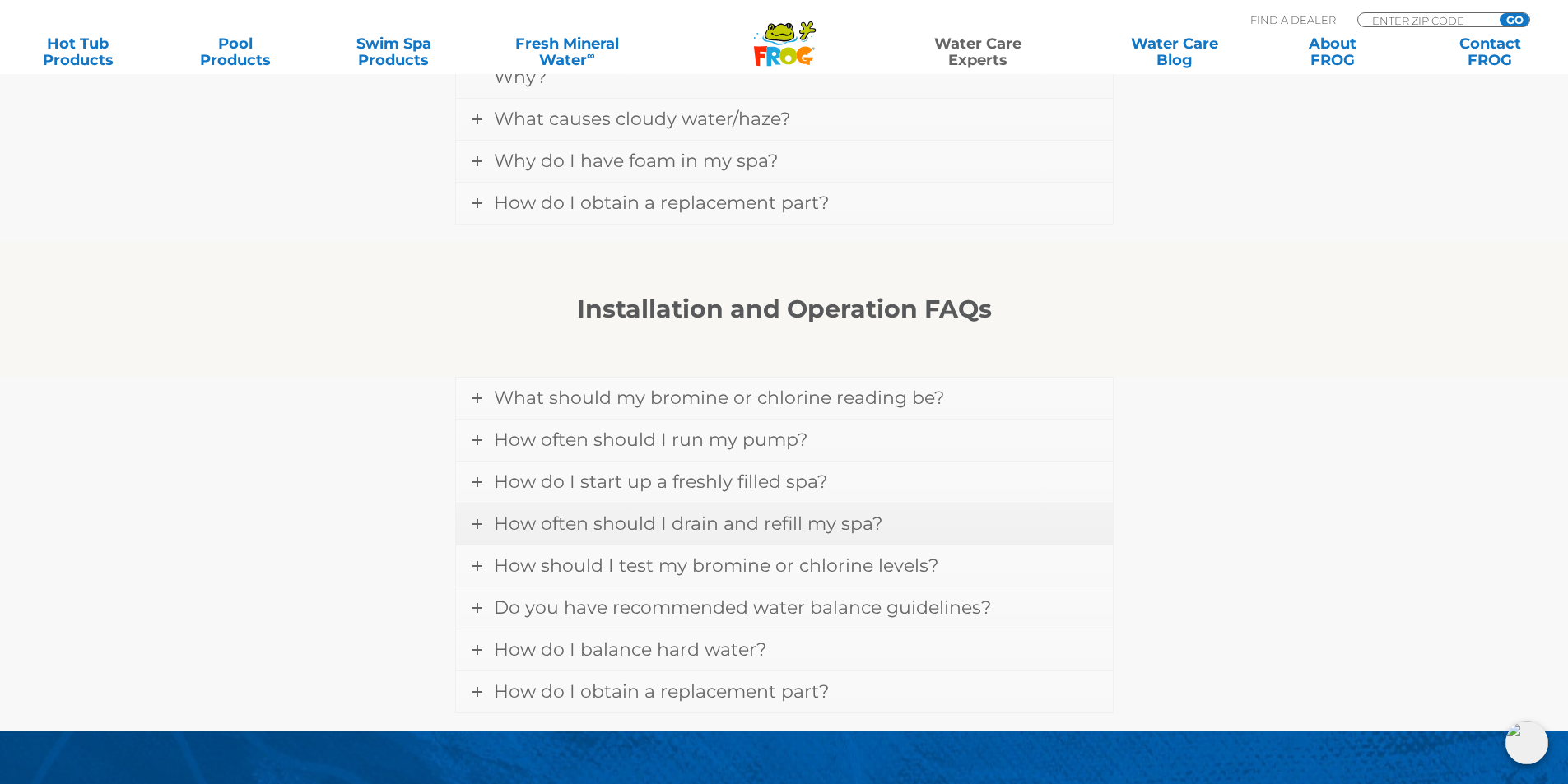
click at [878, 517] on span "How often should I drain and refill my spa?" at bounding box center [688, 523] width 388 height 22
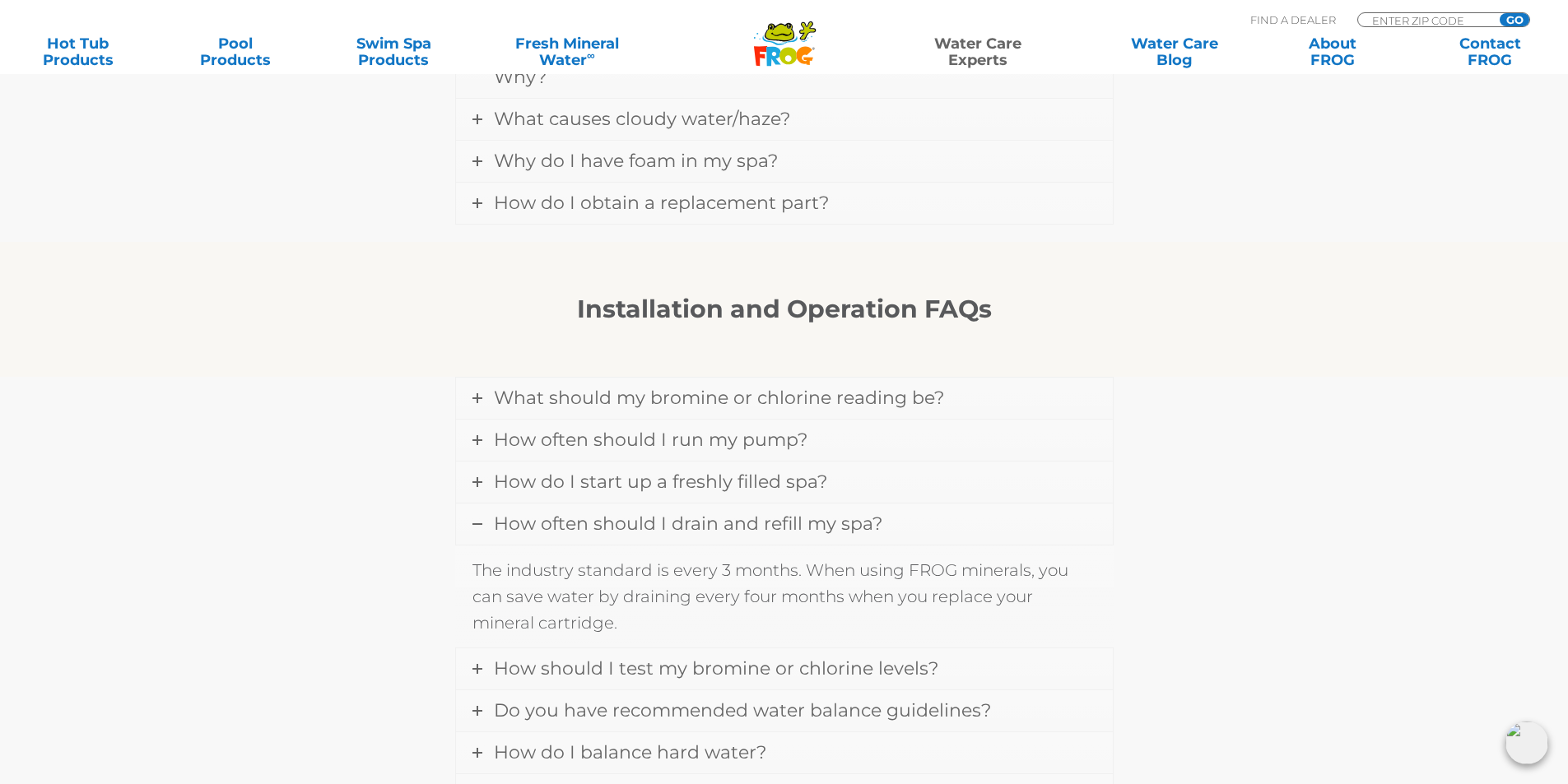
click at [893, 509] on link "How often should I drain and refill my spa?" at bounding box center [784, 524] width 657 height 41
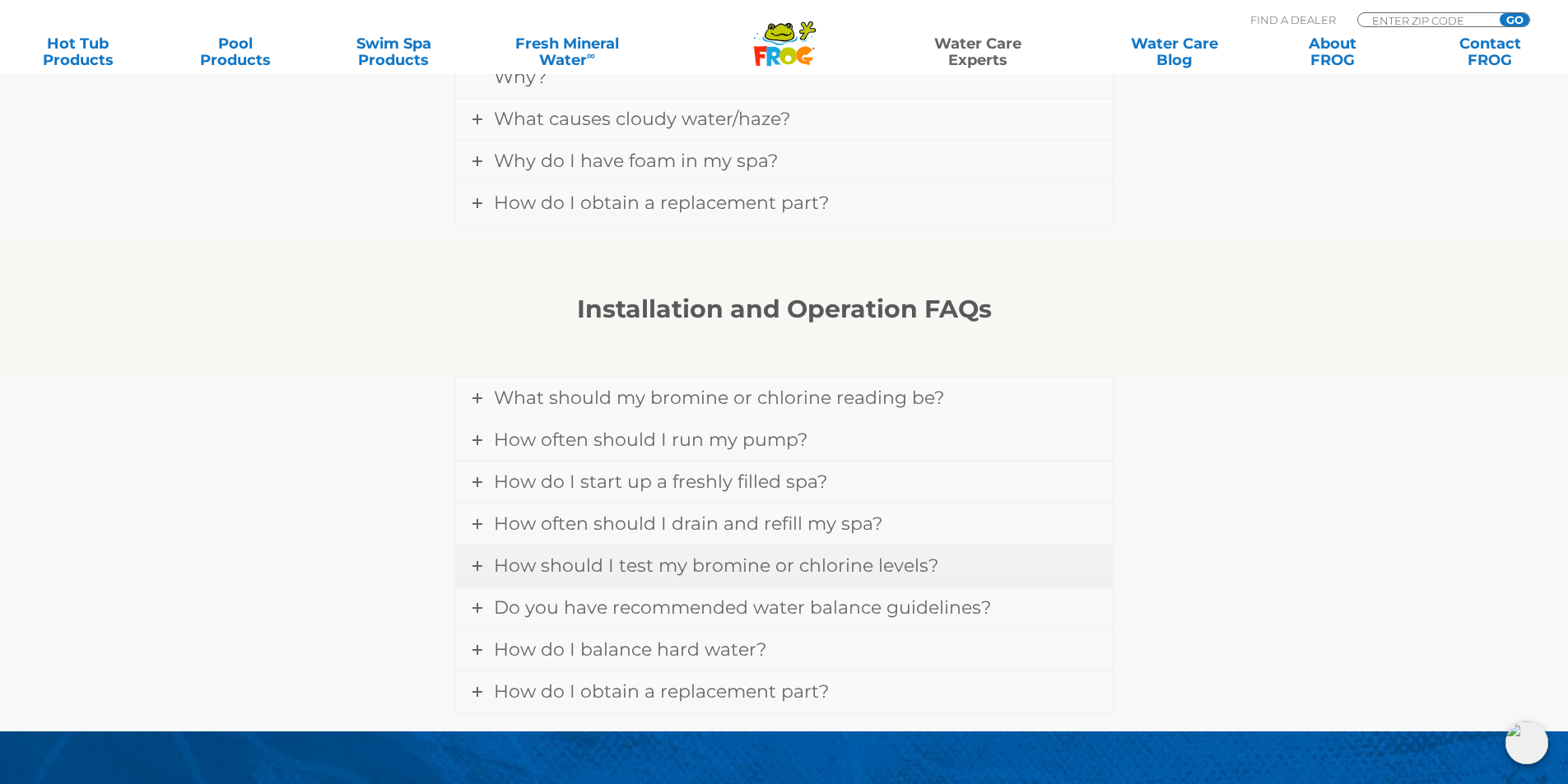
click at [982, 546] on link "How should I test my bromine or chlorine levels?" at bounding box center [784, 566] width 657 height 41
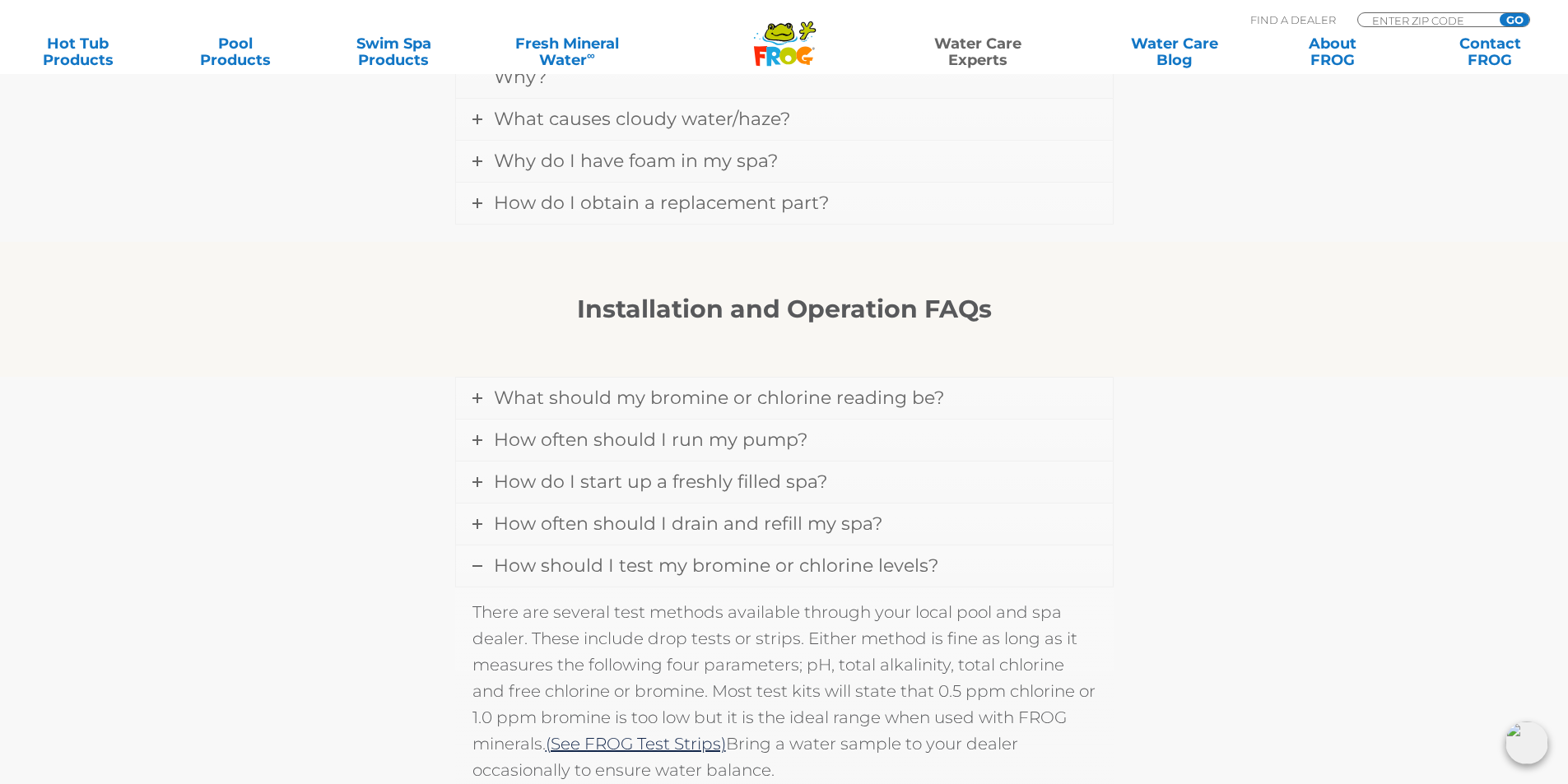
click at [982, 546] on link "How should I test my bromine or chlorine levels?" at bounding box center [784, 566] width 657 height 41
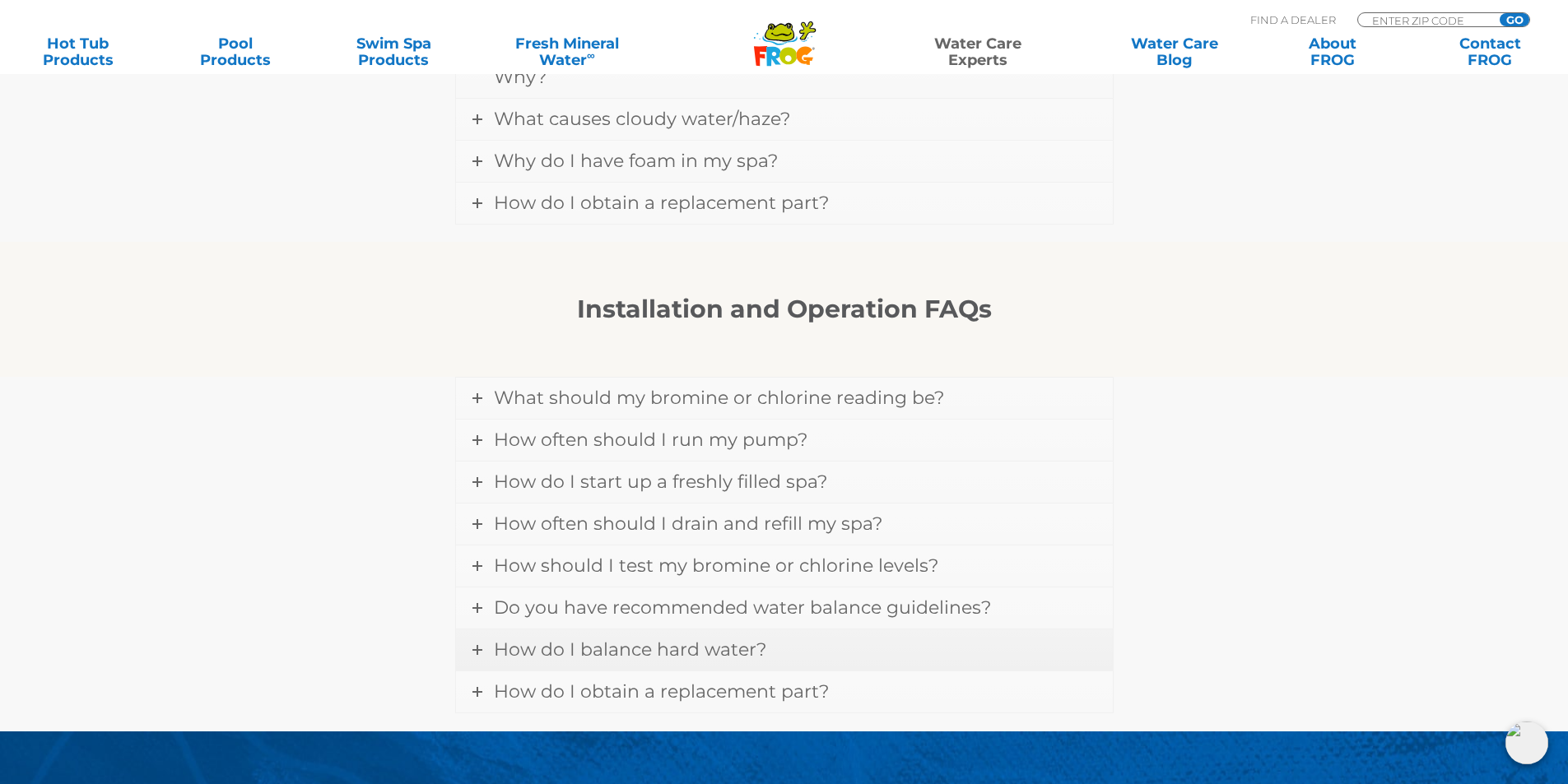
click at [938, 629] on link "How do I balance hard water?" at bounding box center [784, 650] width 657 height 41
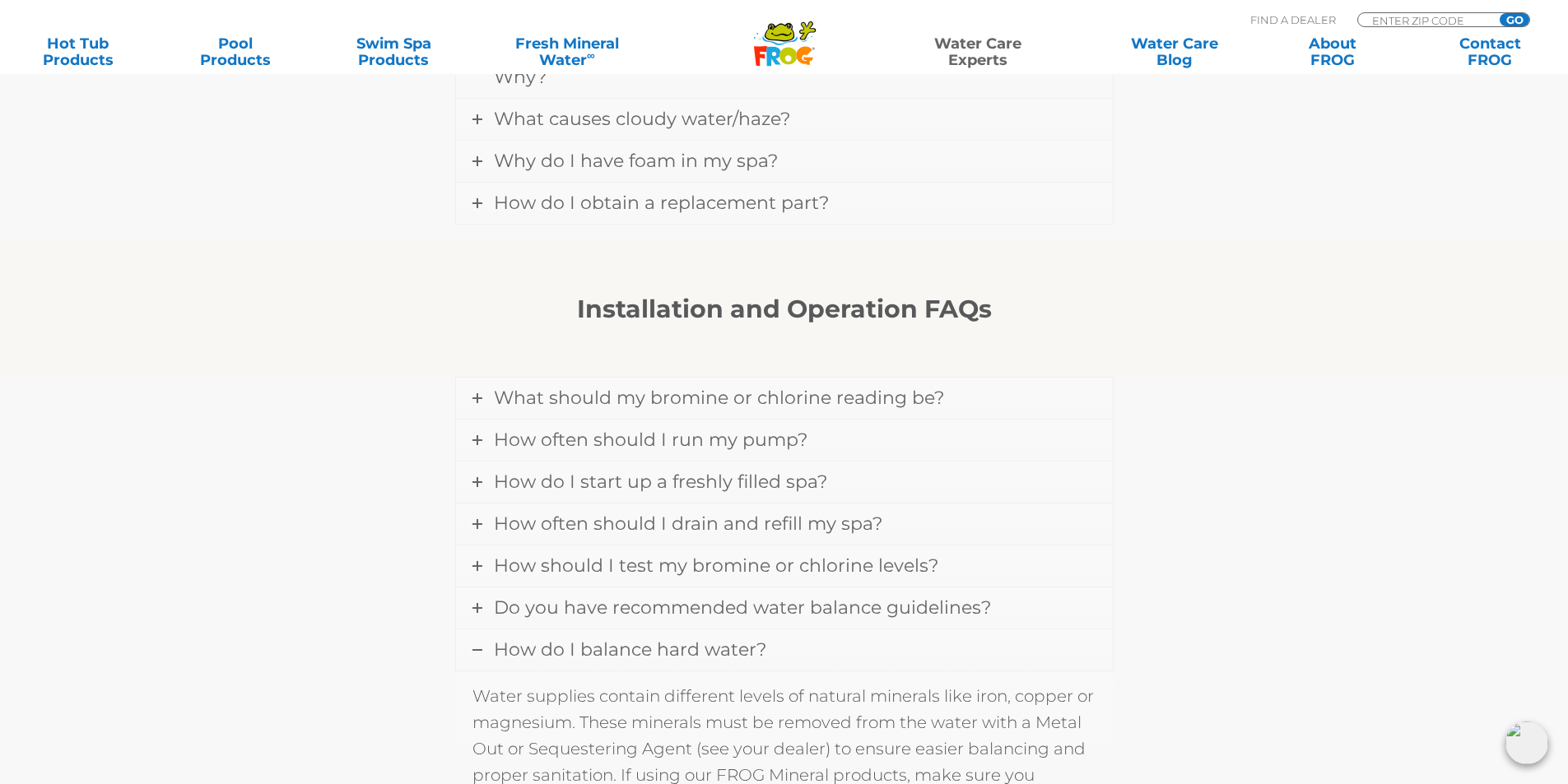
click at [938, 629] on link "How do I balance hard water?" at bounding box center [784, 650] width 657 height 41
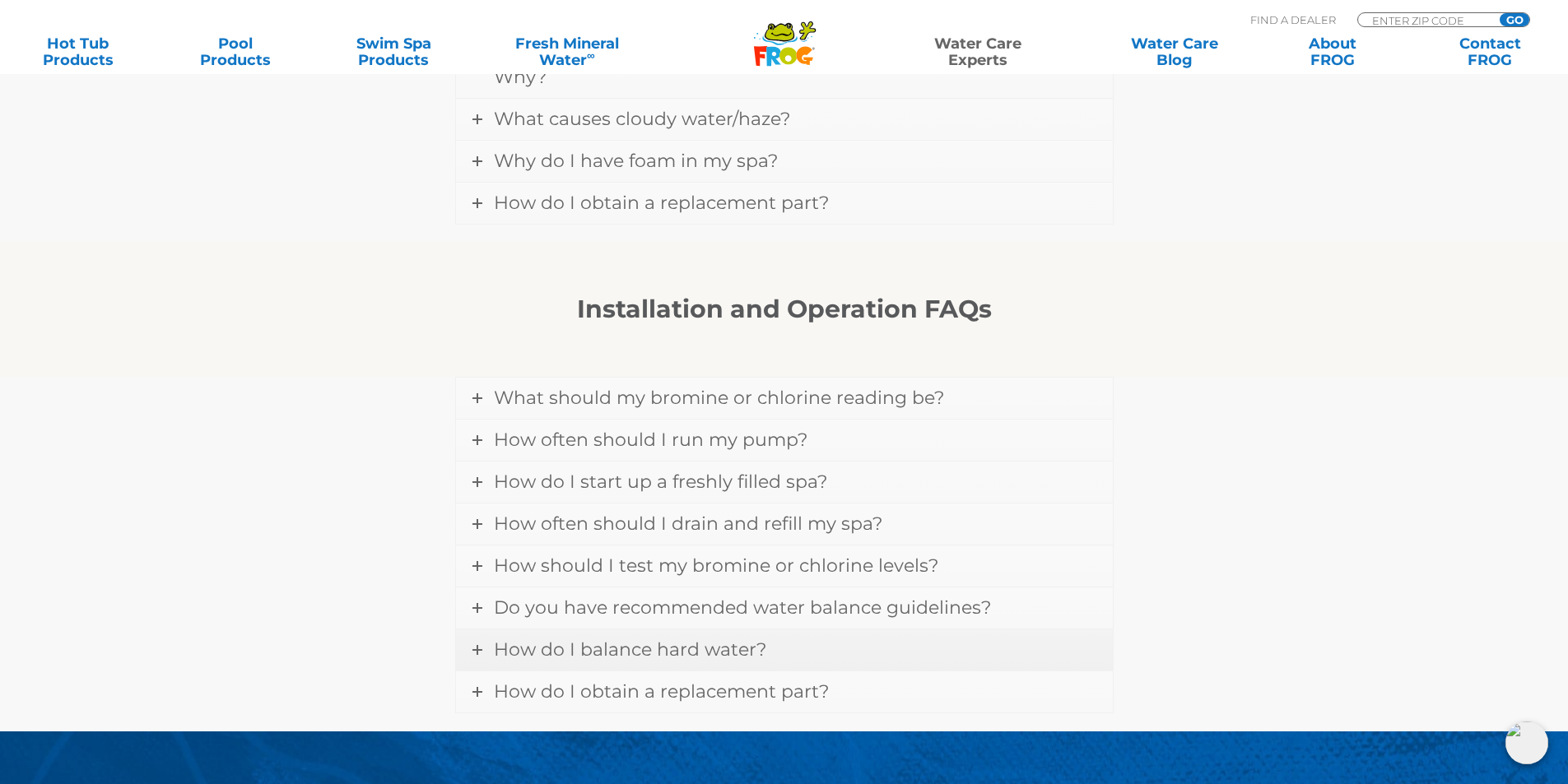
scroll to position [1727, 0]
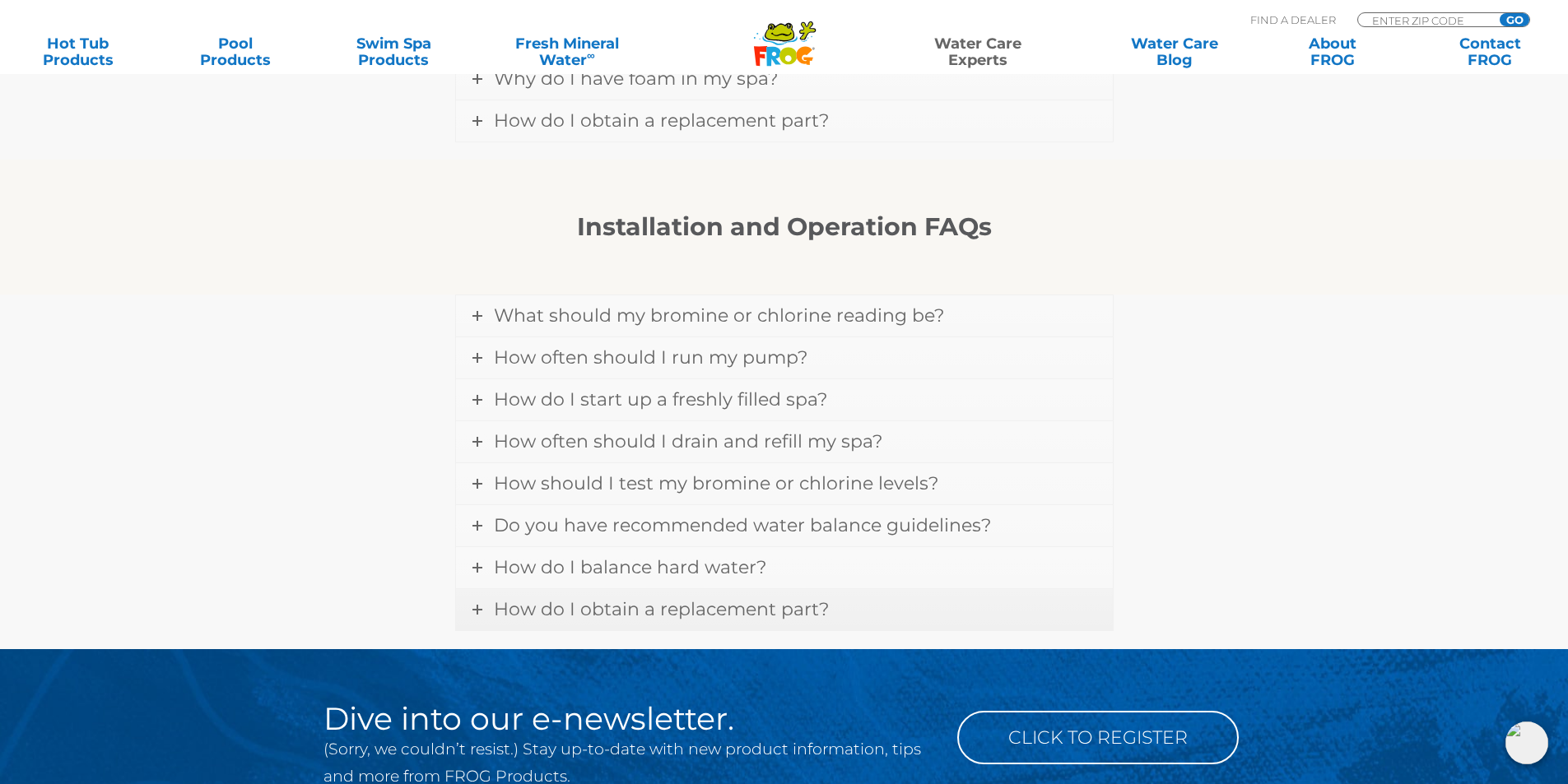
click at [886, 589] on link "How do I obtain a replacement part?" at bounding box center [784, 609] width 657 height 41
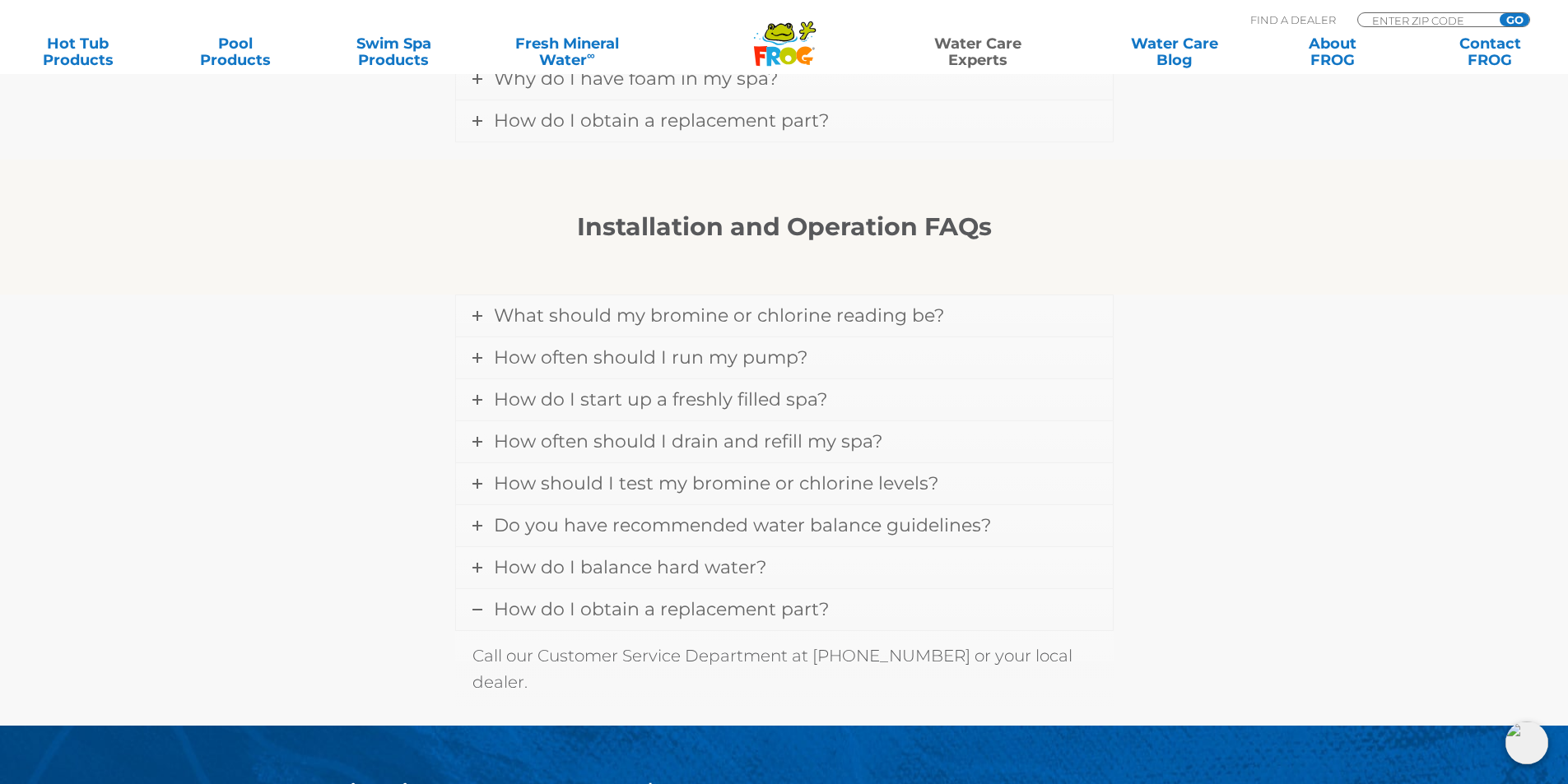
click at [886, 589] on link "How do I obtain a replacement part?" at bounding box center [784, 609] width 657 height 41
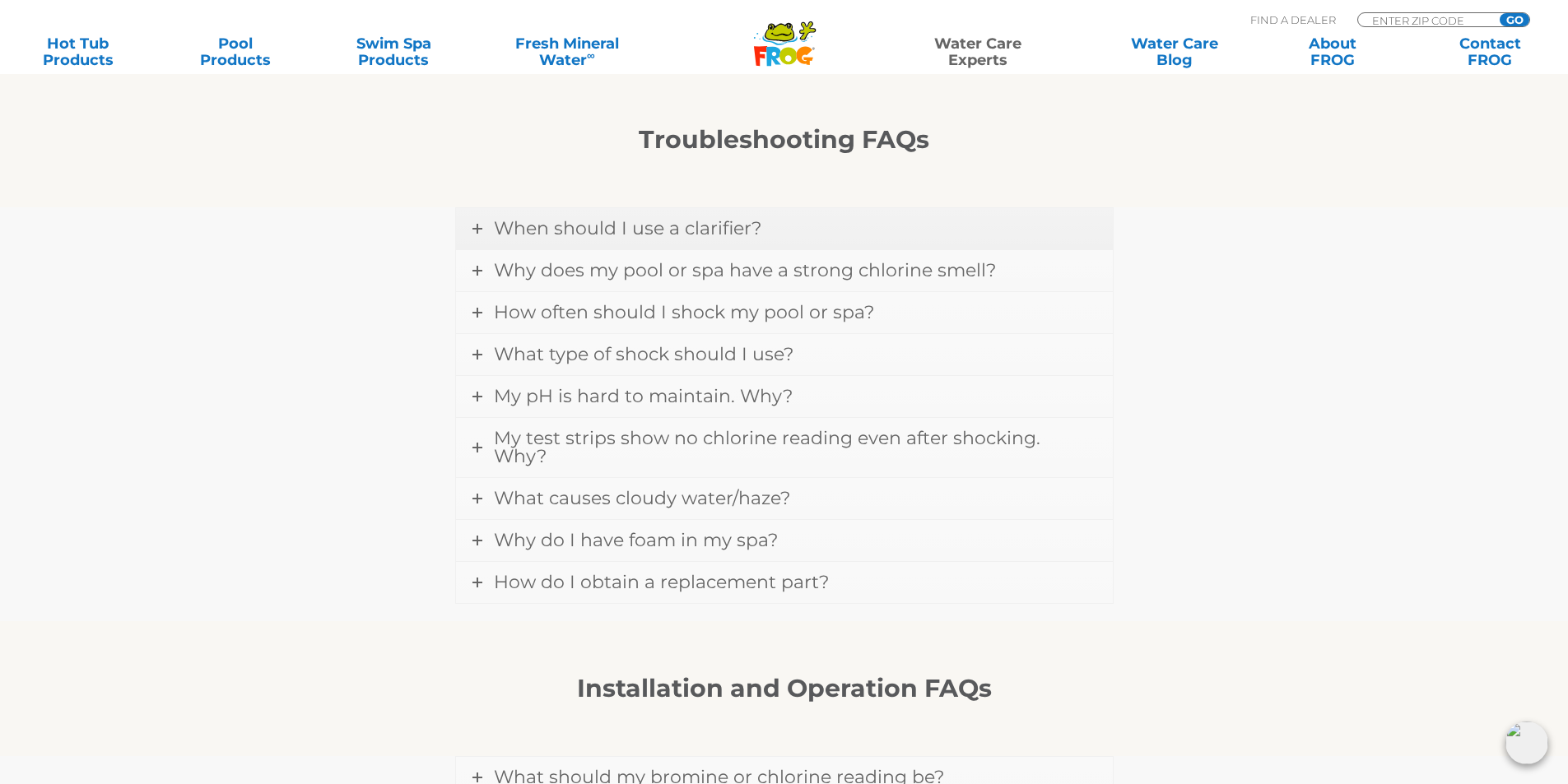
scroll to position [987, 0]
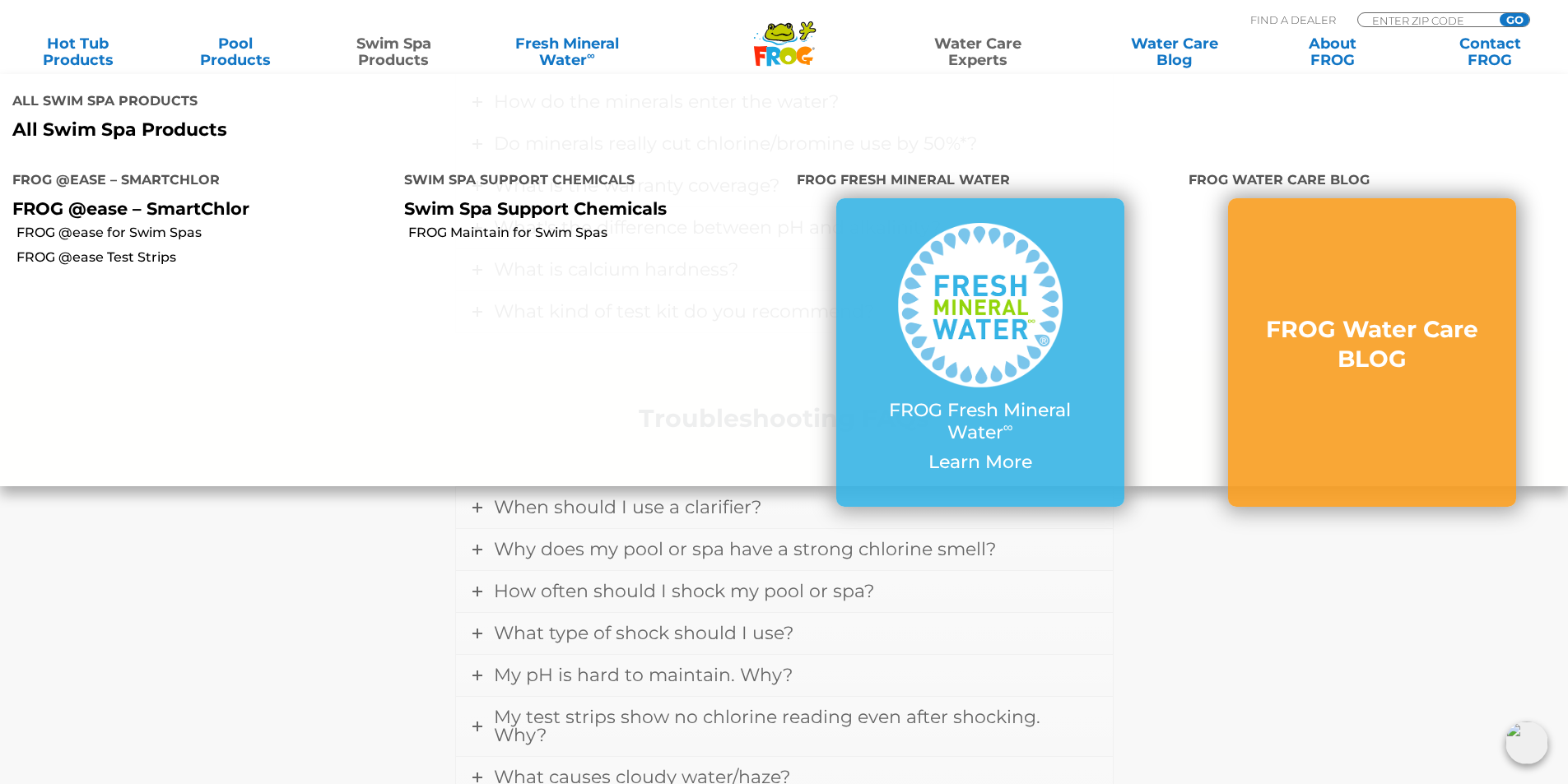
click at [415, 46] on link "Swim Spa Products" at bounding box center [394, 51] width 123 height 33
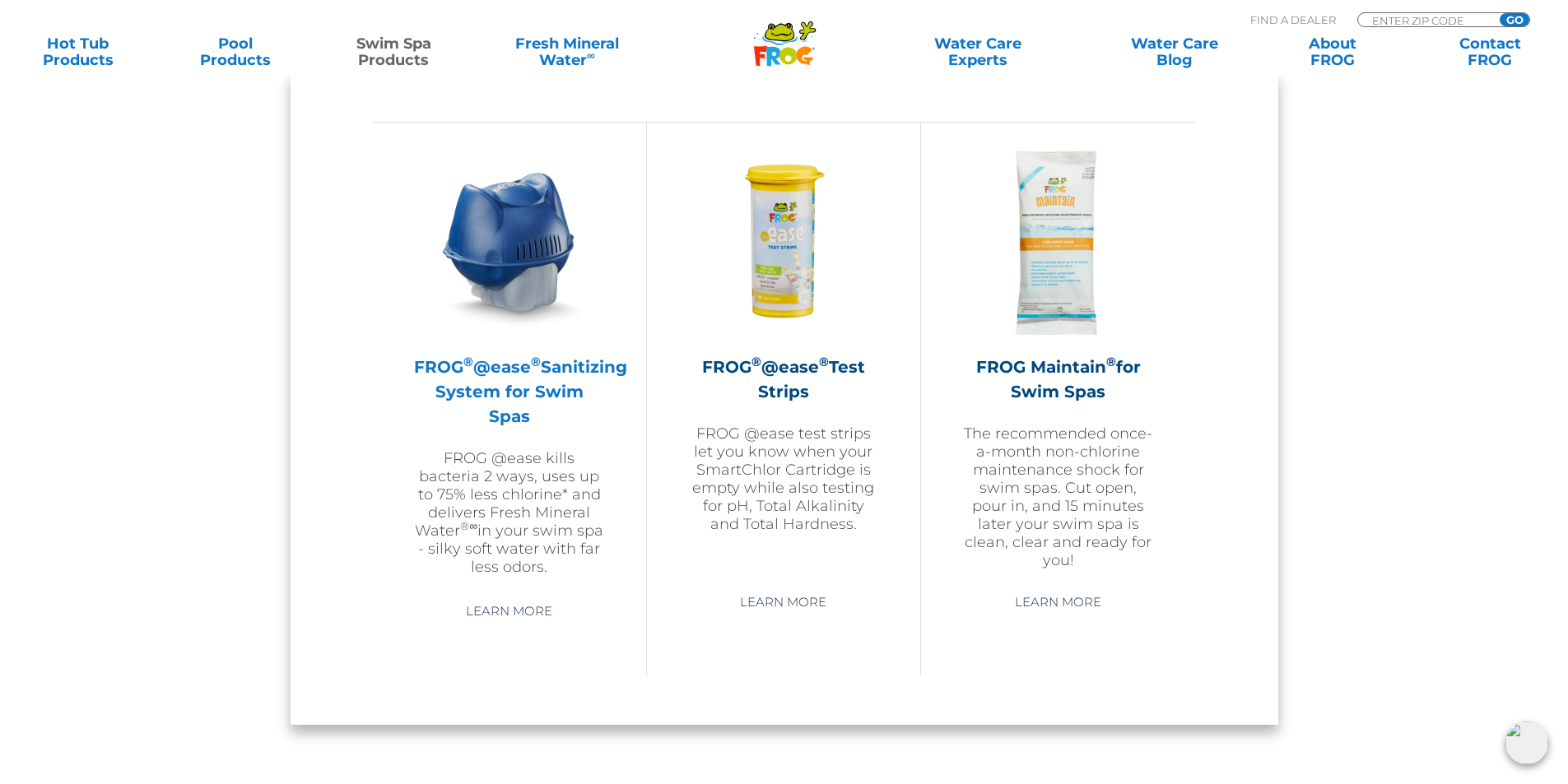
scroll to position [1480, 0]
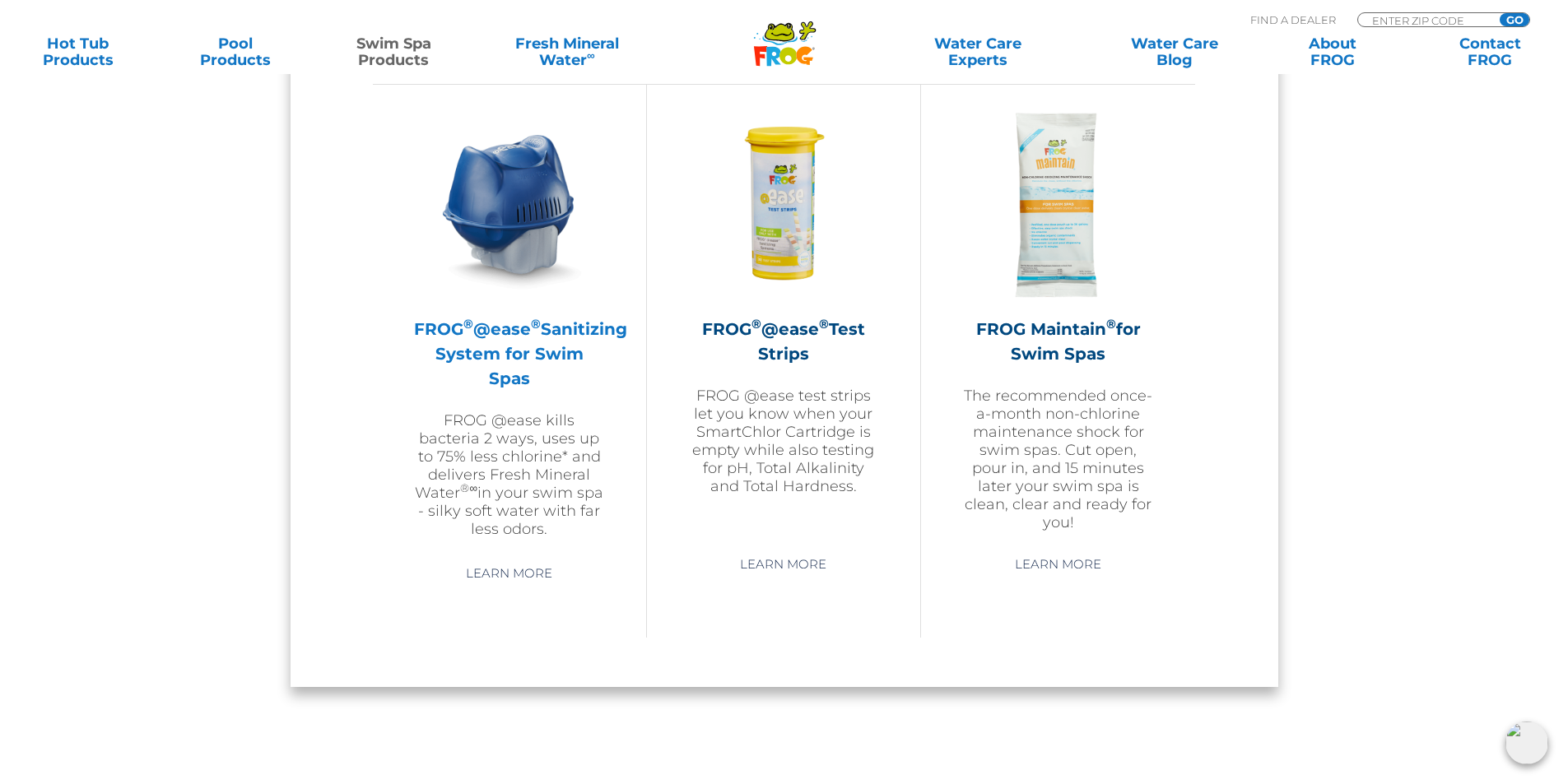
click at [501, 277] on img at bounding box center [509, 204] width 191 height 191
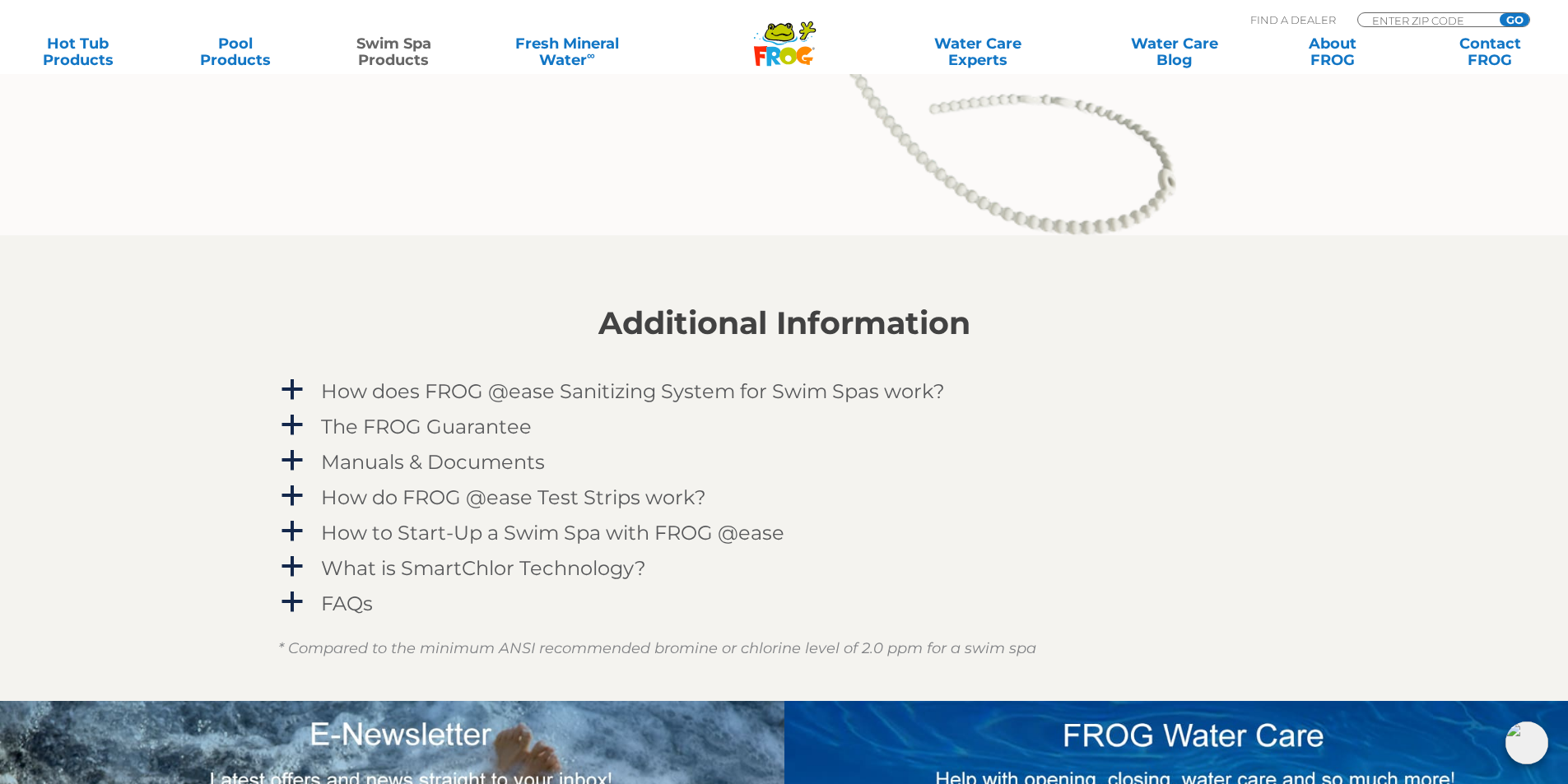
scroll to position [2056, 0]
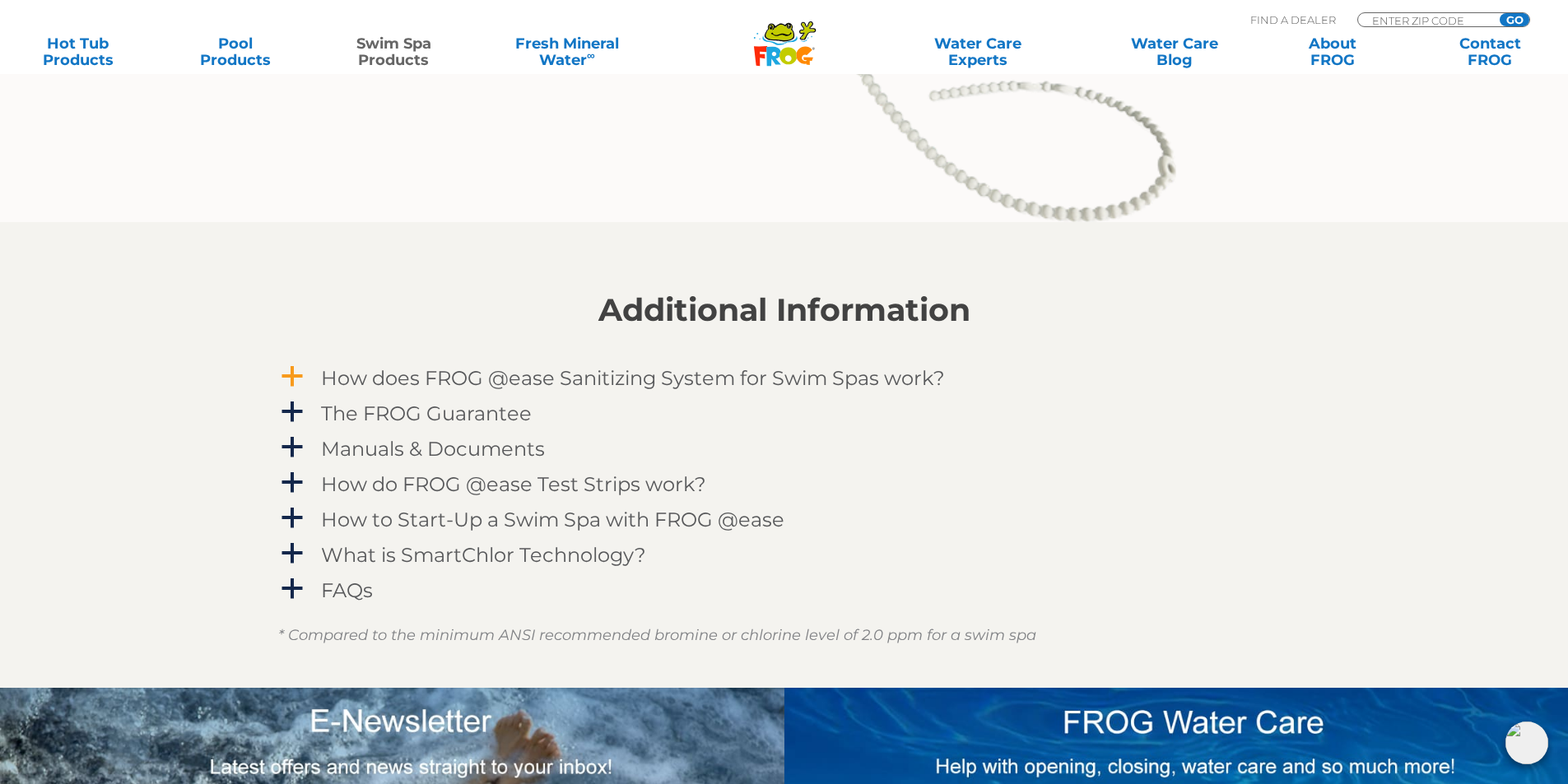
click at [613, 379] on h4 "How does FROG @ease Sanitizing System for Swim Spas work?" at bounding box center [633, 377] width 624 height 22
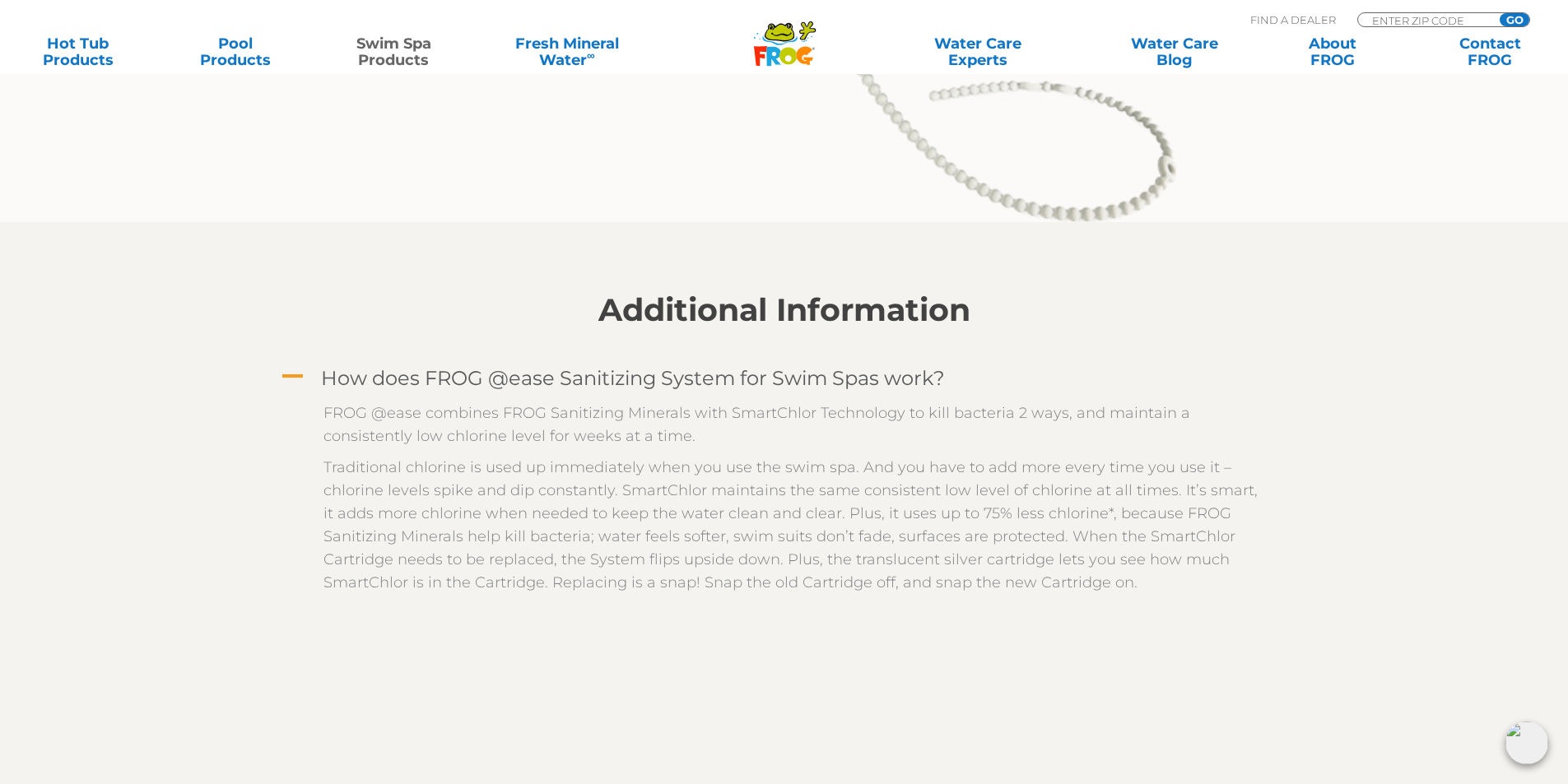
click at [613, 379] on h4 "How does FROG @ease Sanitizing System for Swim Spas work?" at bounding box center [633, 377] width 624 height 22
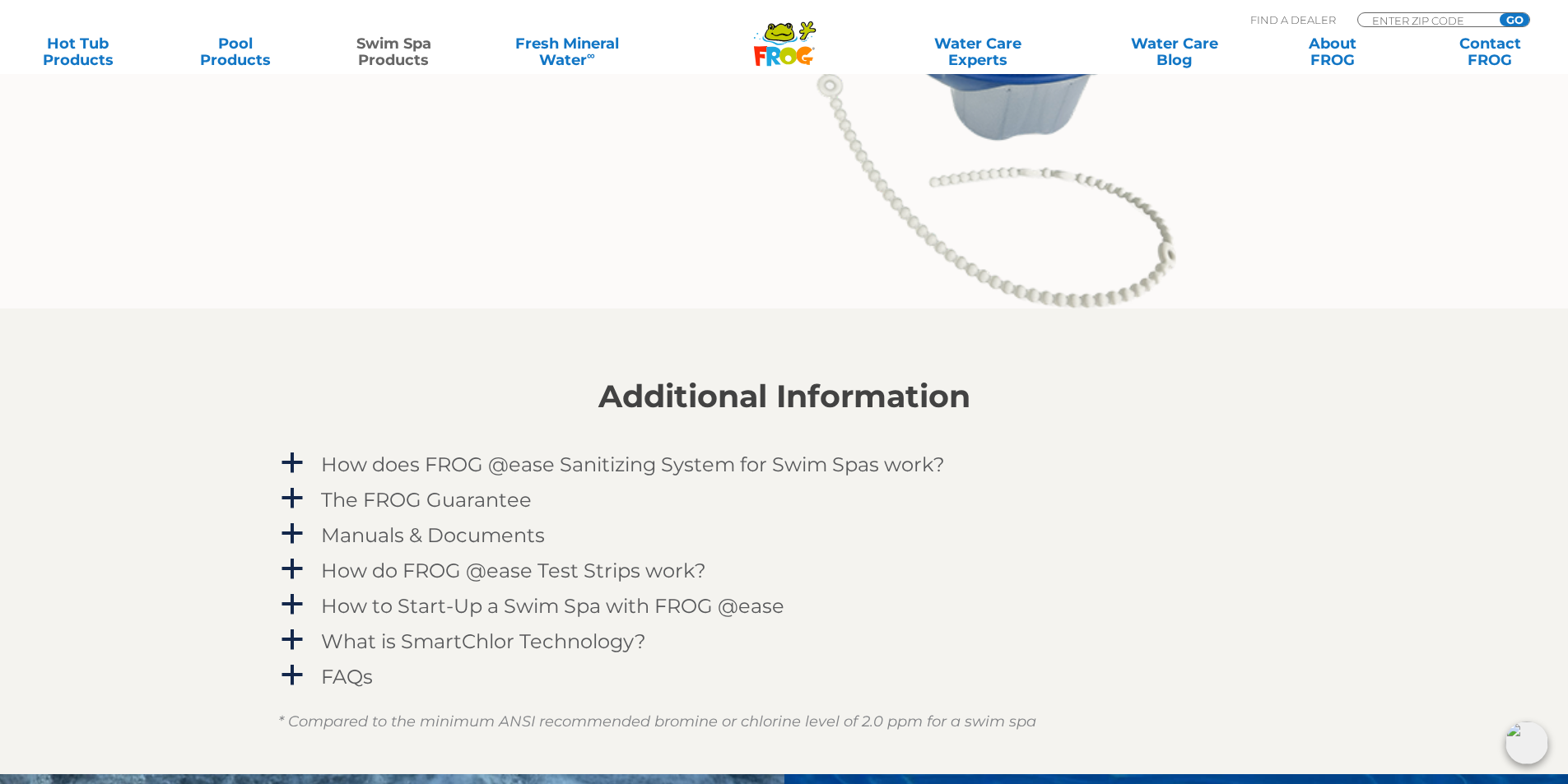
scroll to position [1974, 0]
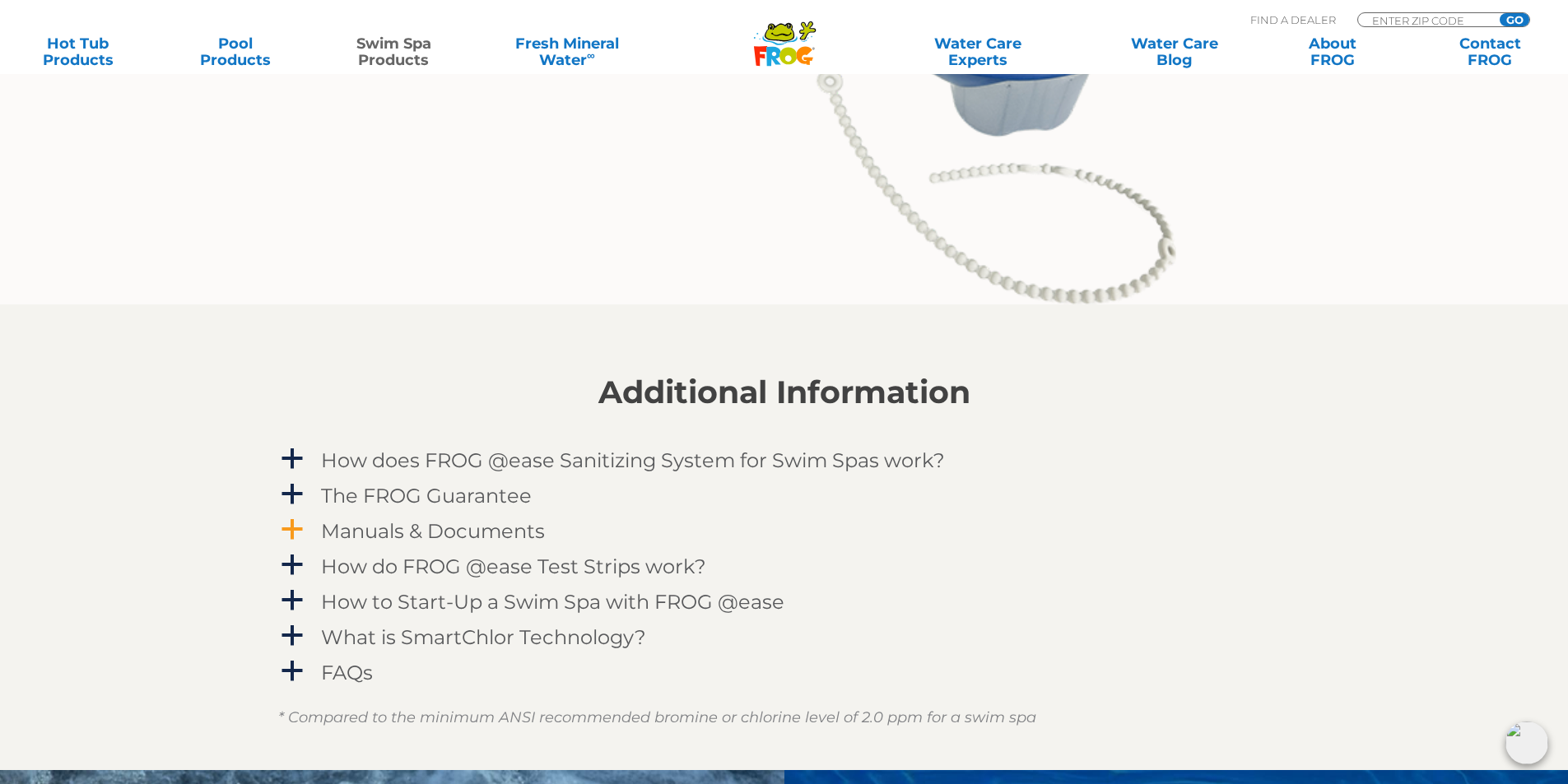
click at [437, 530] on h4 "Manuals & Documents" at bounding box center [433, 530] width 224 height 22
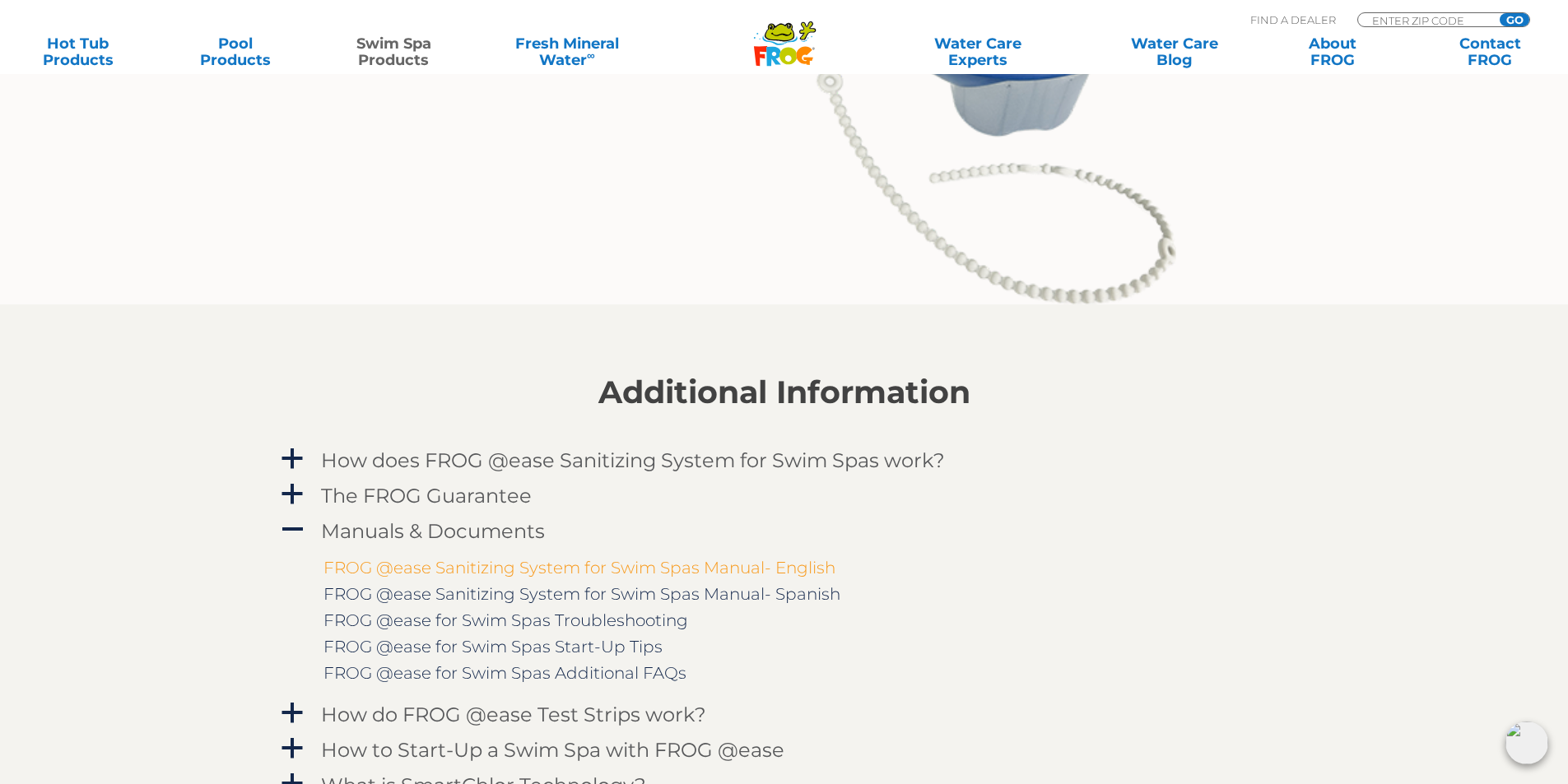
click at [487, 564] on link "FROG @ease Sanitizing System for Swim Spas Manual- English" at bounding box center [579, 567] width 512 height 20
